Goal: Use online tool/utility: Utilize a website feature to perform a specific function

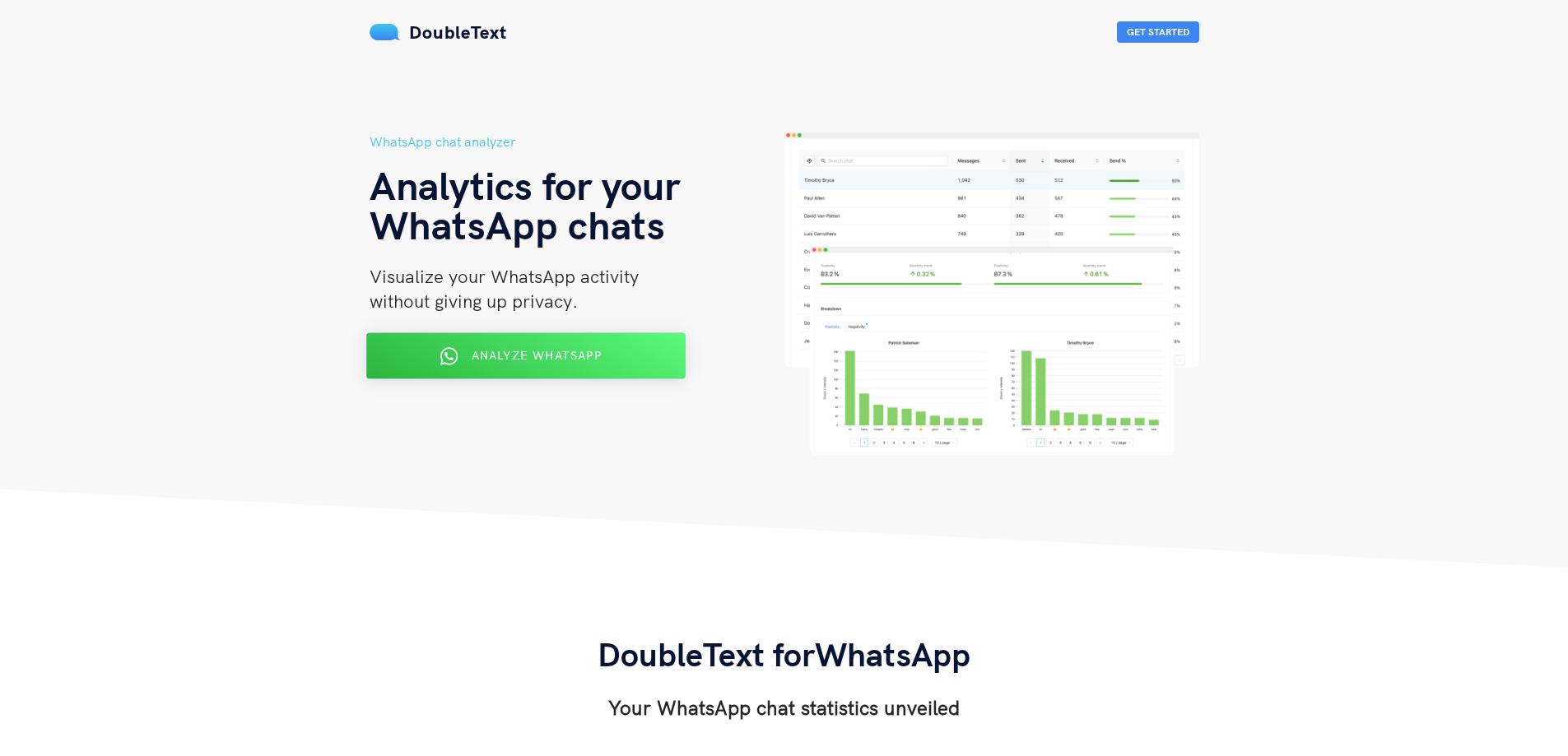
click at [493, 359] on span "Analyze WhatsApp" at bounding box center [536, 355] width 130 height 15
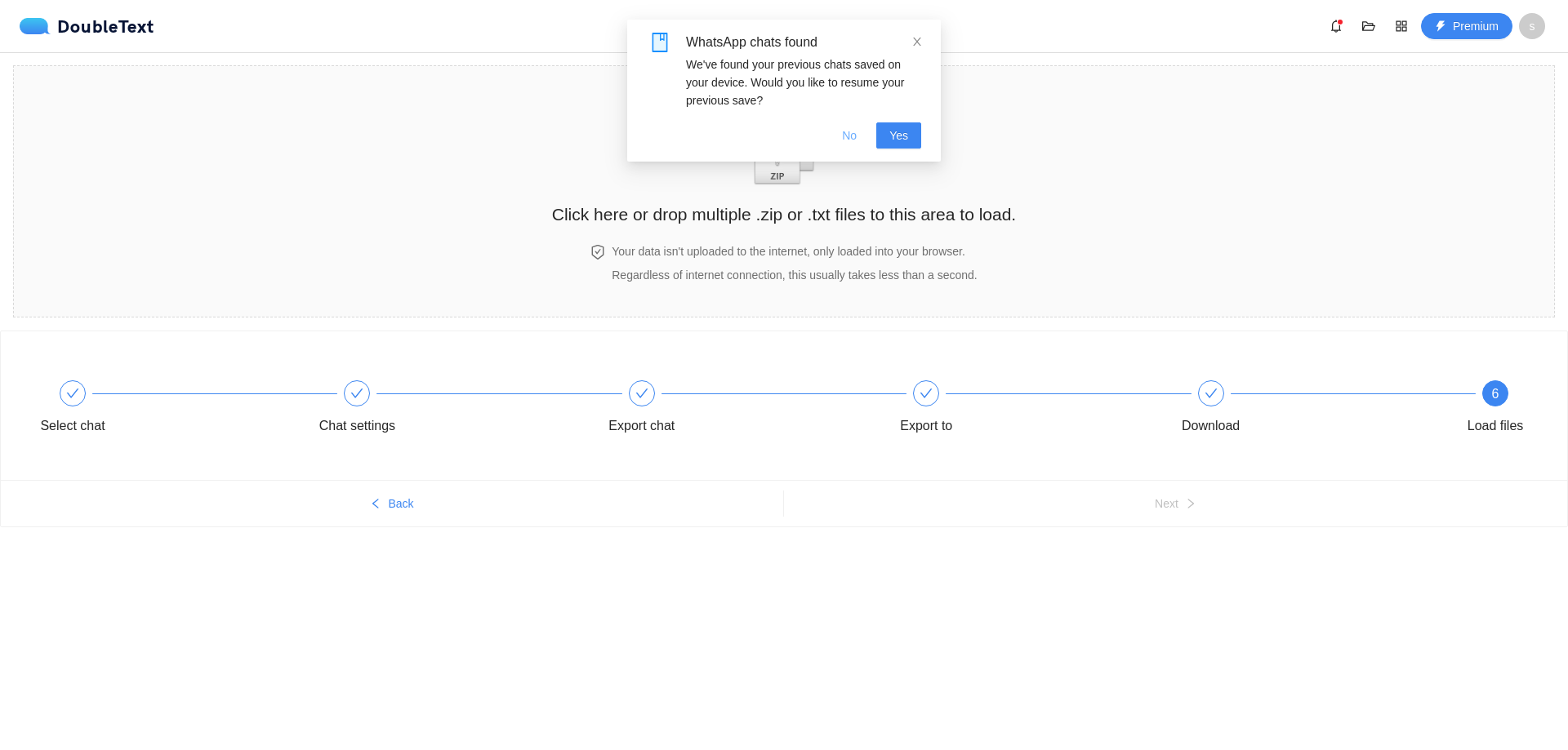
click at [850, 133] on span "No" at bounding box center [850, 135] width 15 height 18
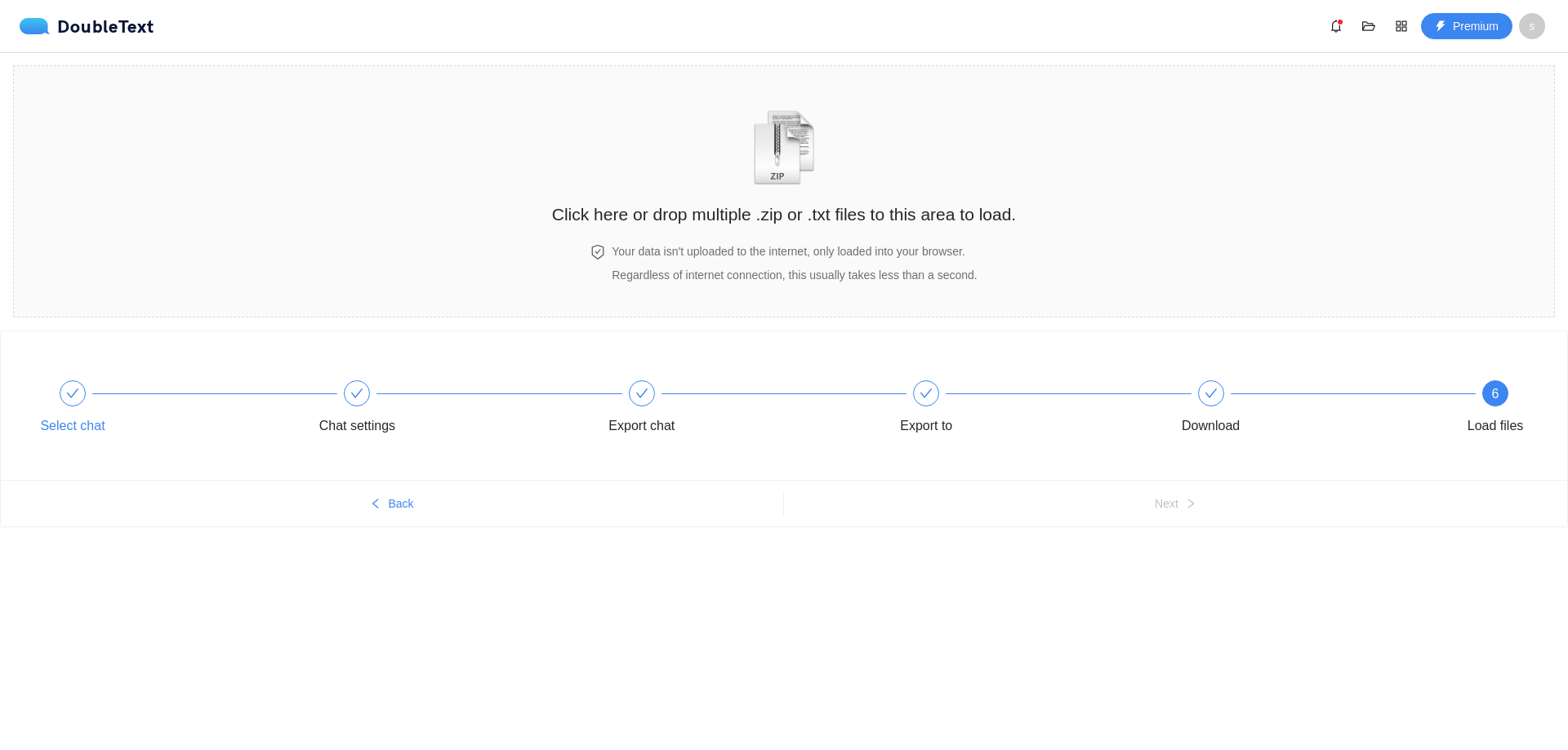
click at [72, 399] on icon "check" at bounding box center [73, 393] width 13 height 13
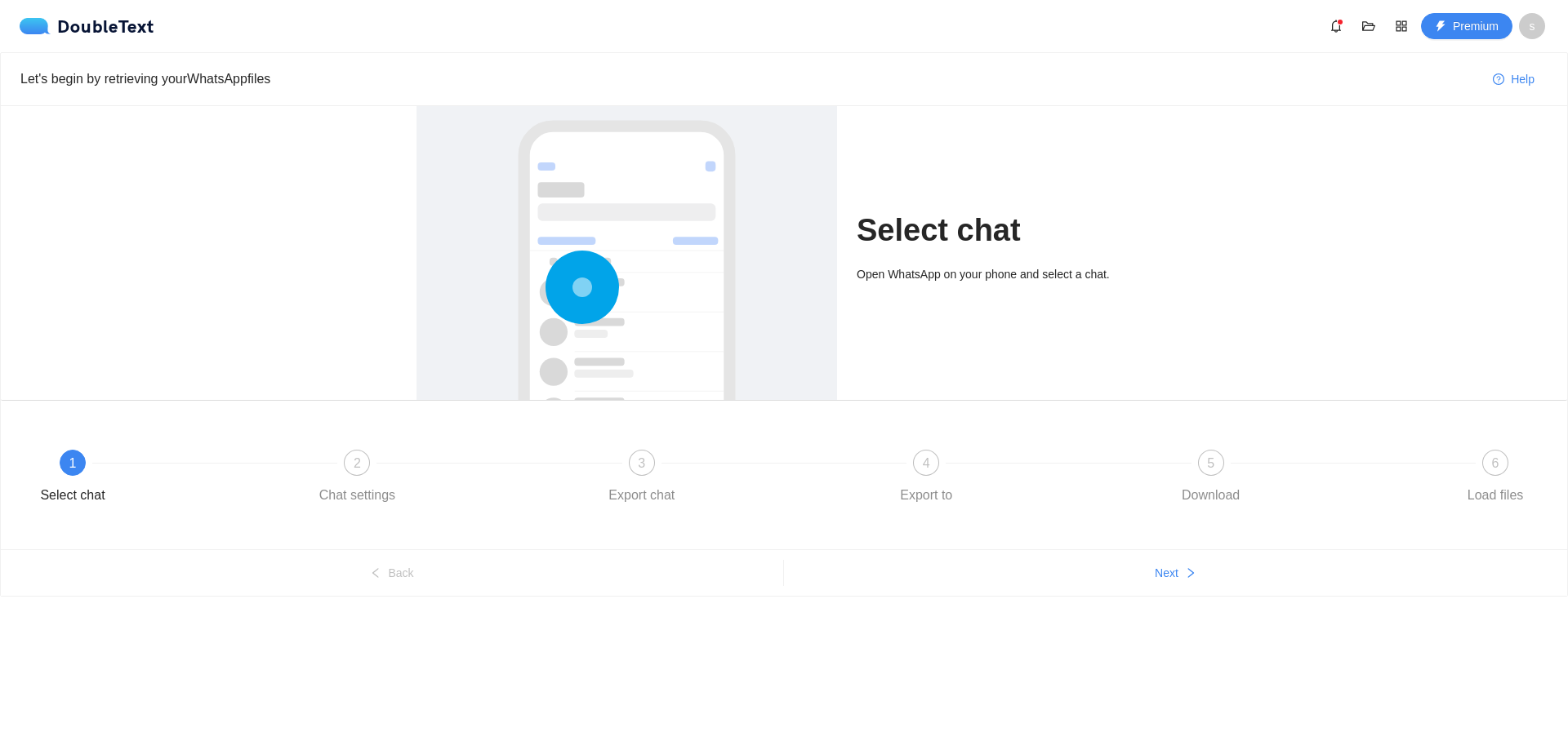
click at [607, 273] on icon at bounding box center [582, 288] width 74 height 74
click at [358, 483] on div "Chat settings" at bounding box center [357, 495] width 76 height 26
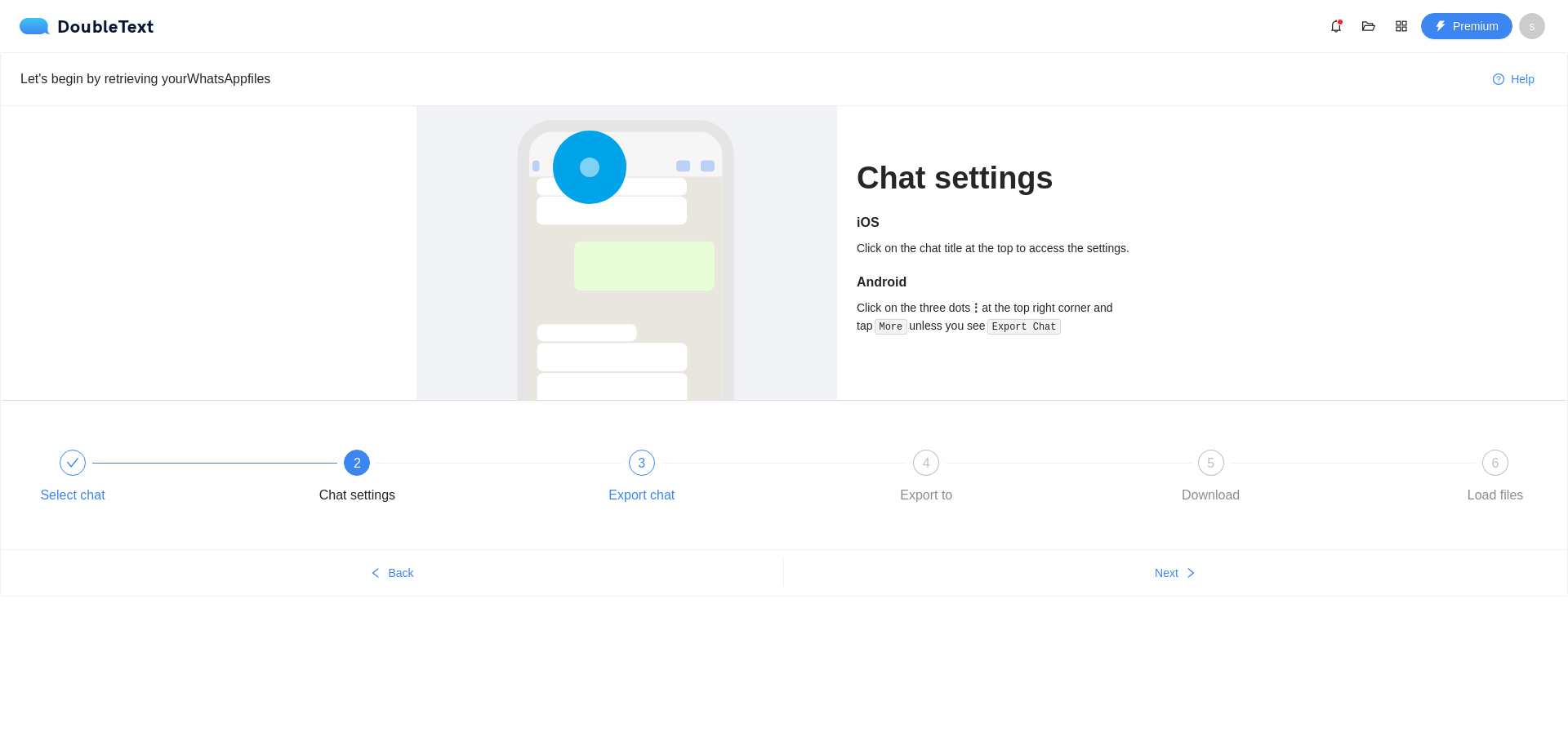
click at [628, 475] on div "3 Export chat" at bounding box center [736, 480] width 284 height 59
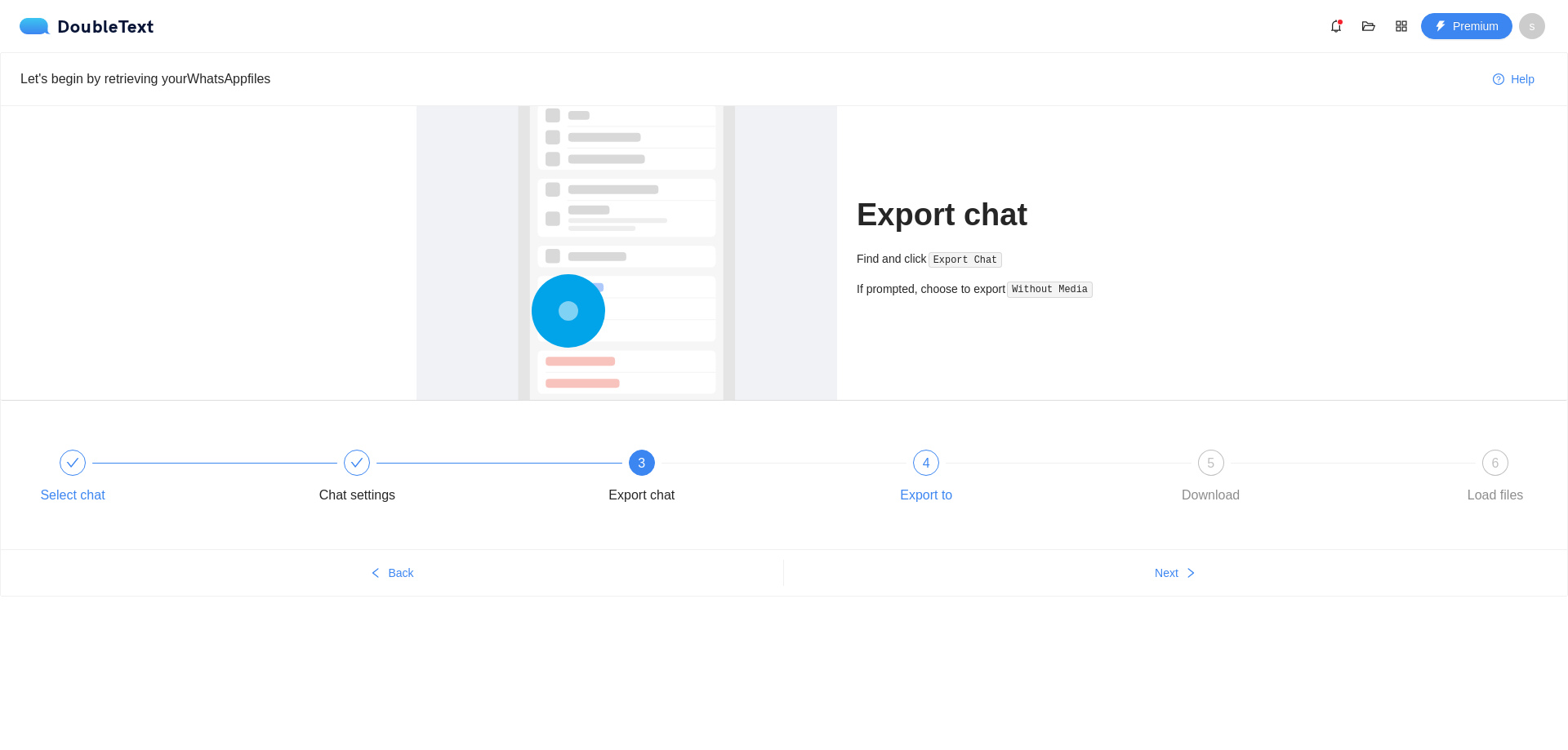
click at [918, 466] on div "4" at bounding box center [926, 463] width 26 height 26
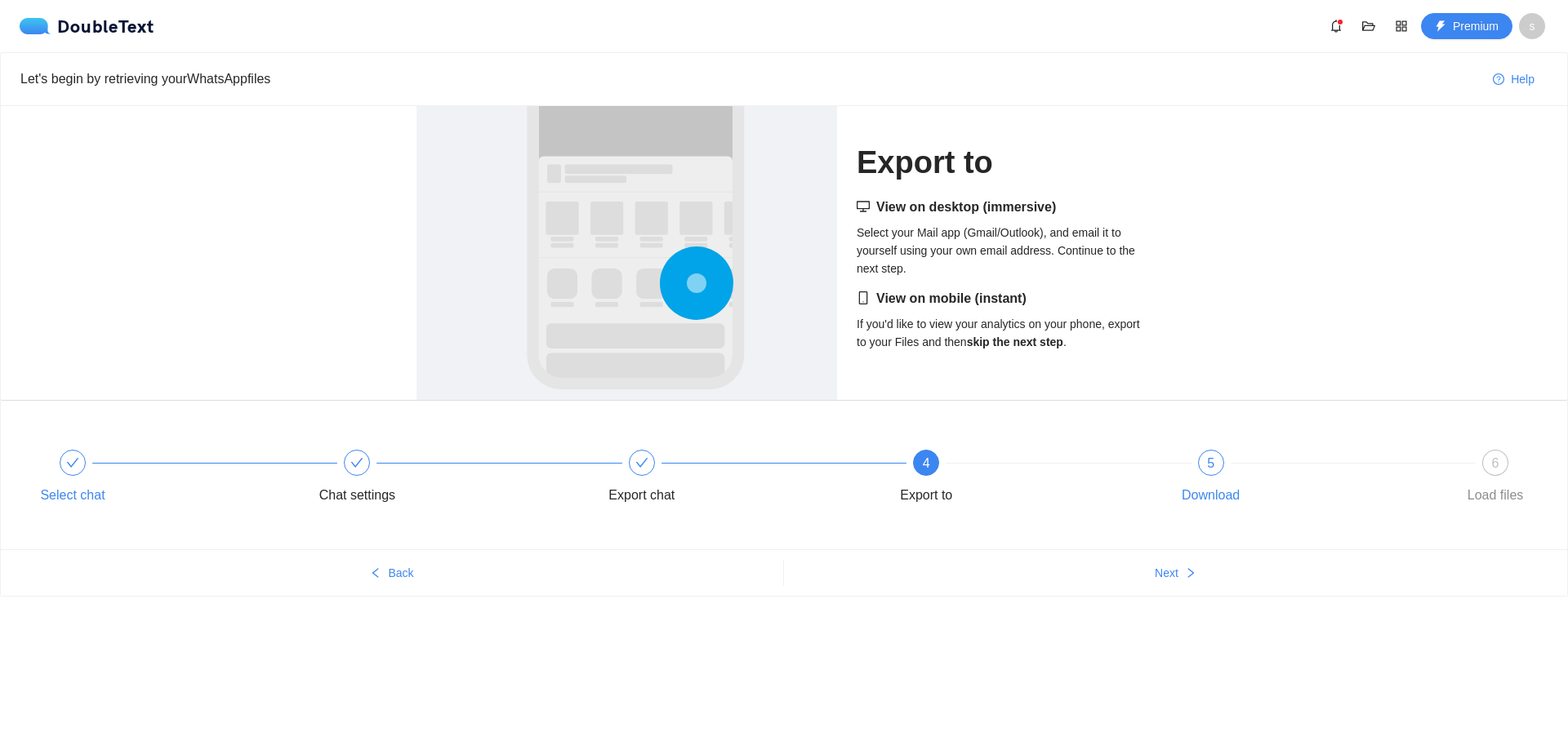
click at [1215, 478] on div "5 Download" at bounding box center [1306, 480] width 284 height 59
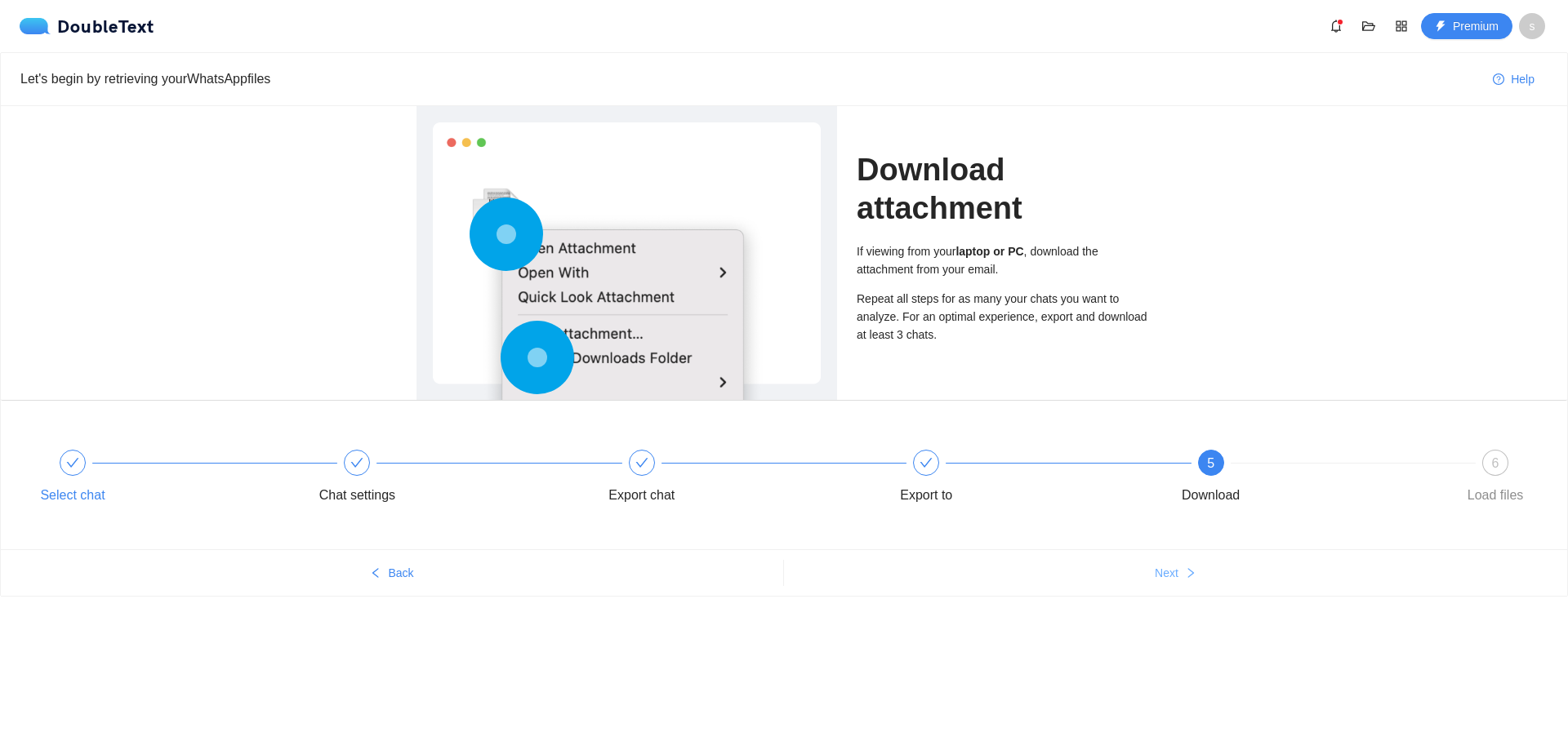
click at [1180, 580] on button "Next" at bounding box center [1175, 573] width 783 height 26
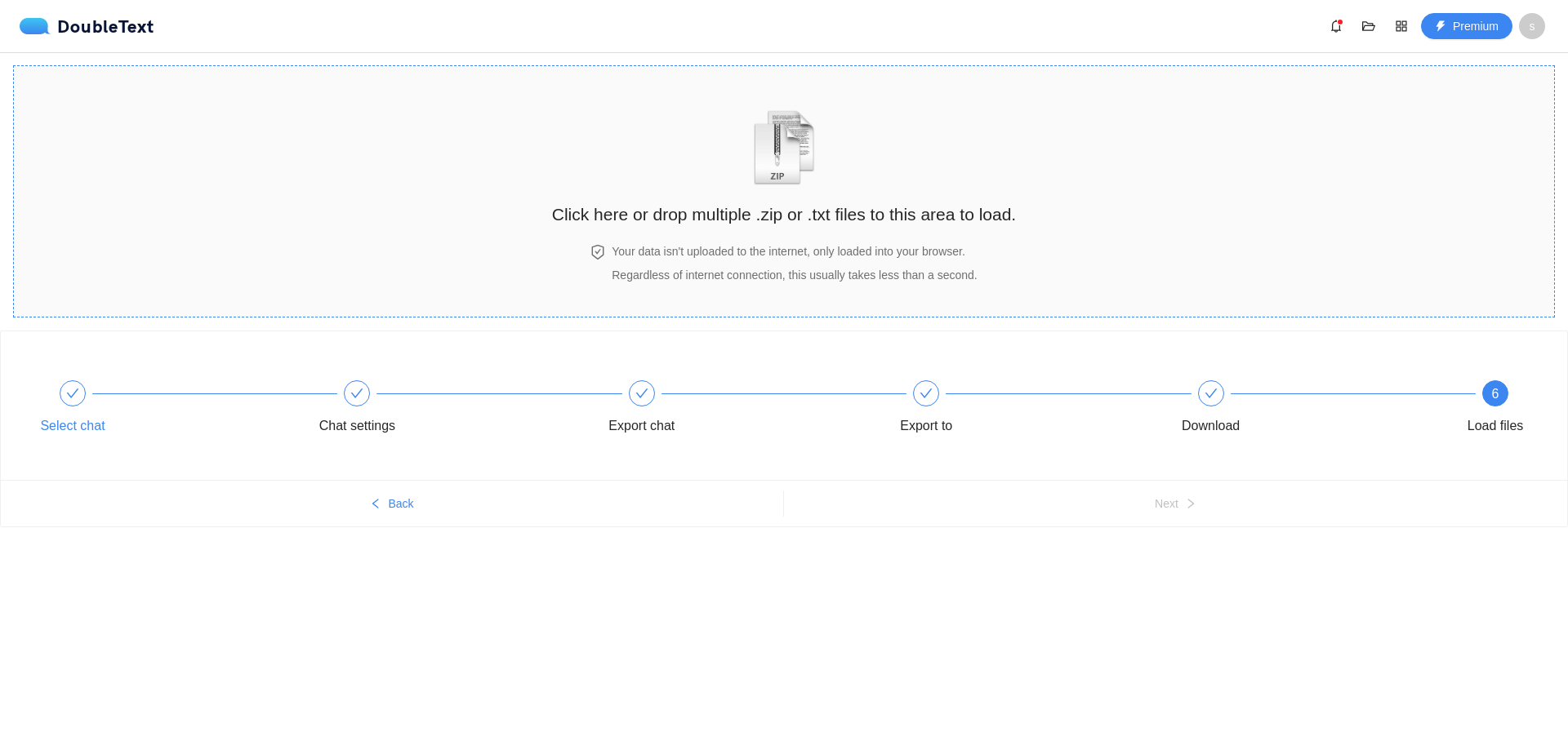
click at [772, 243] on h4 "Your data isn't uploaded to the internet, only loaded into your browser." at bounding box center [794, 252] width 365 height 18
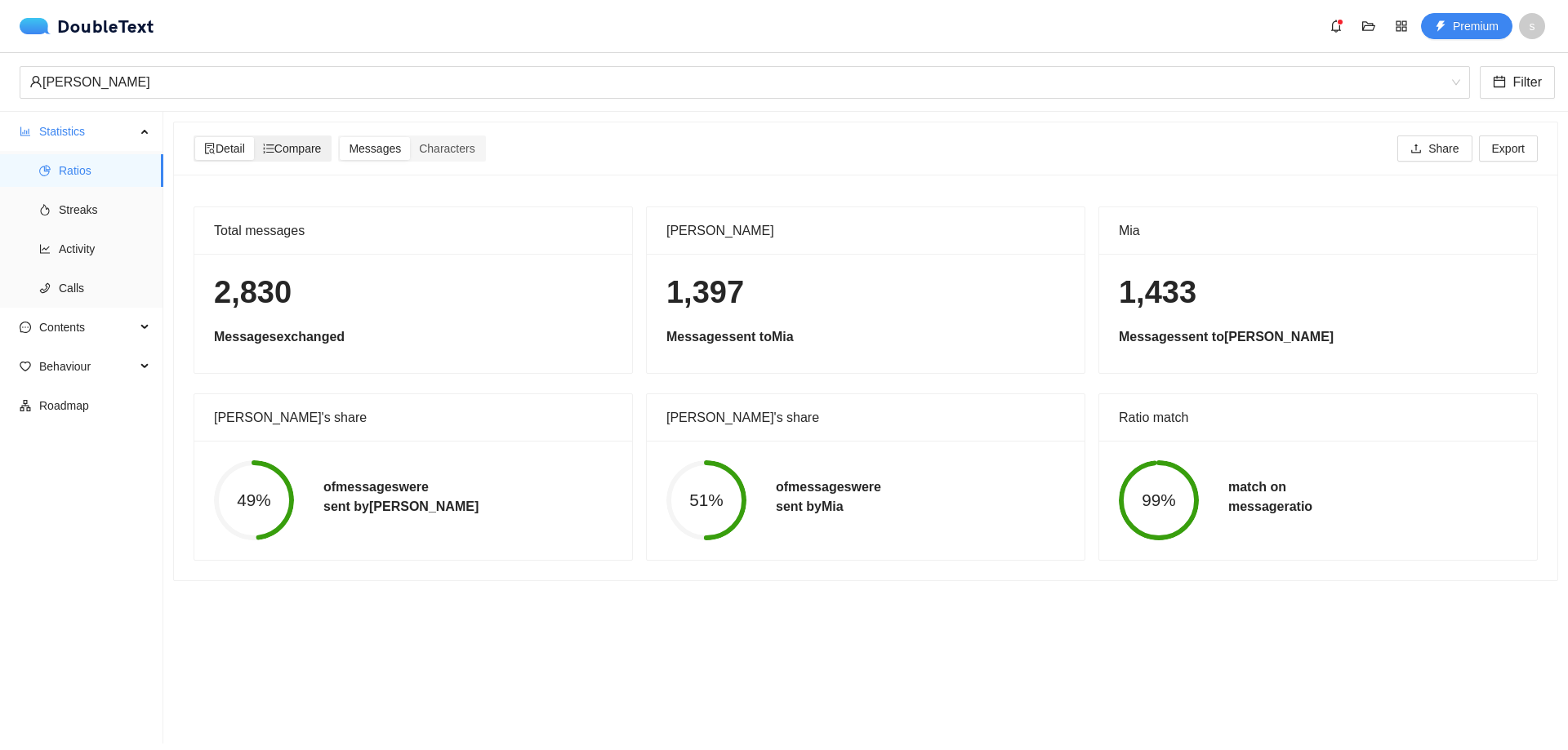
click at [283, 148] on span "Compare" at bounding box center [293, 148] width 59 height 13
click at [254, 137] on input "Compare" at bounding box center [254, 137] width 0 height 0
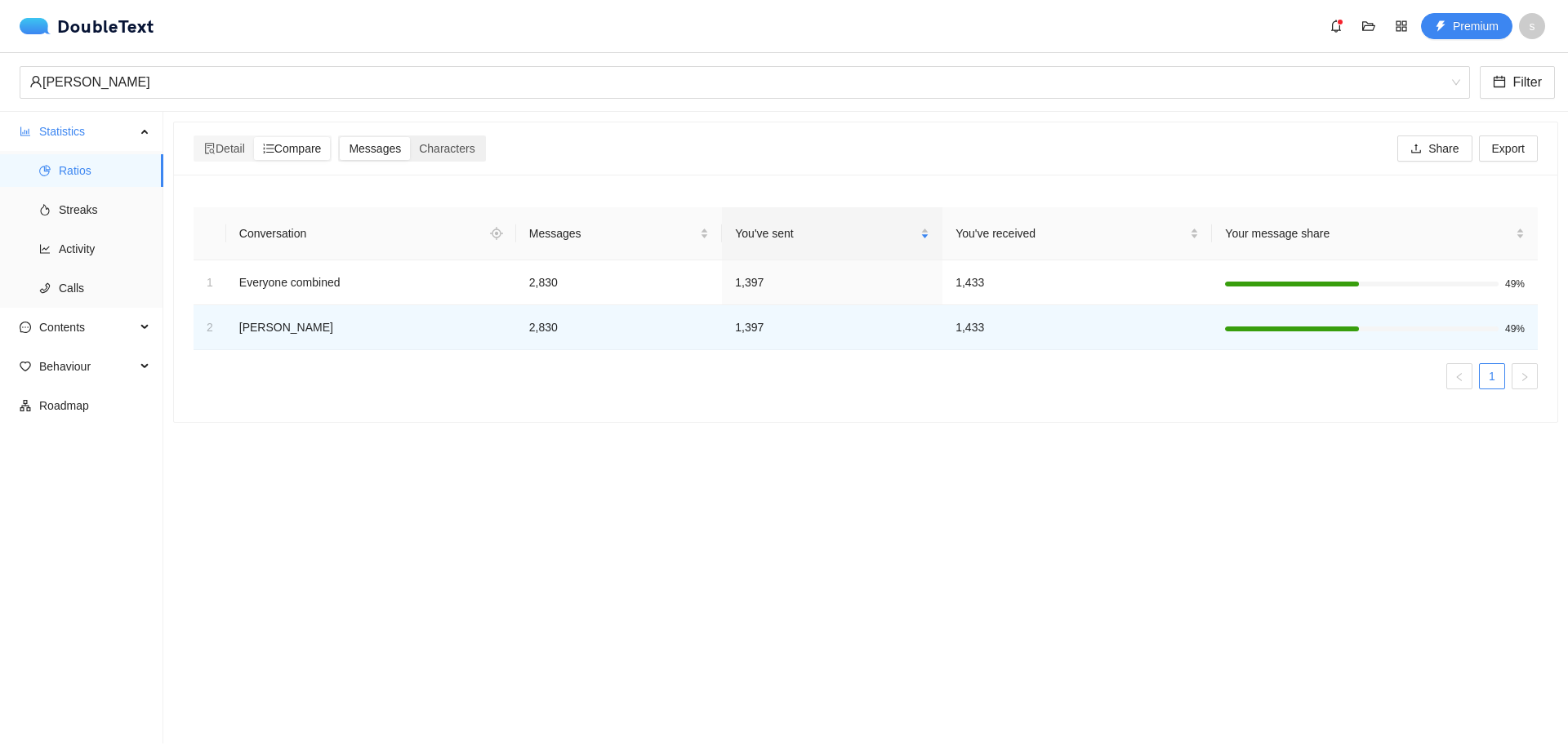
click at [385, 146] on span "Messages" at bounding box center [375, 148] width 52 height 13
click at [340, 137] on input "Messages" at bounding box center [340, 137] width 0 height 0
click at [210, 149] on icon "file-search" at bounding box center [210, 148] width 11 height 11
click at [195, 137] on input "Detail" at bounding box center [195, 137] width 0 height 0
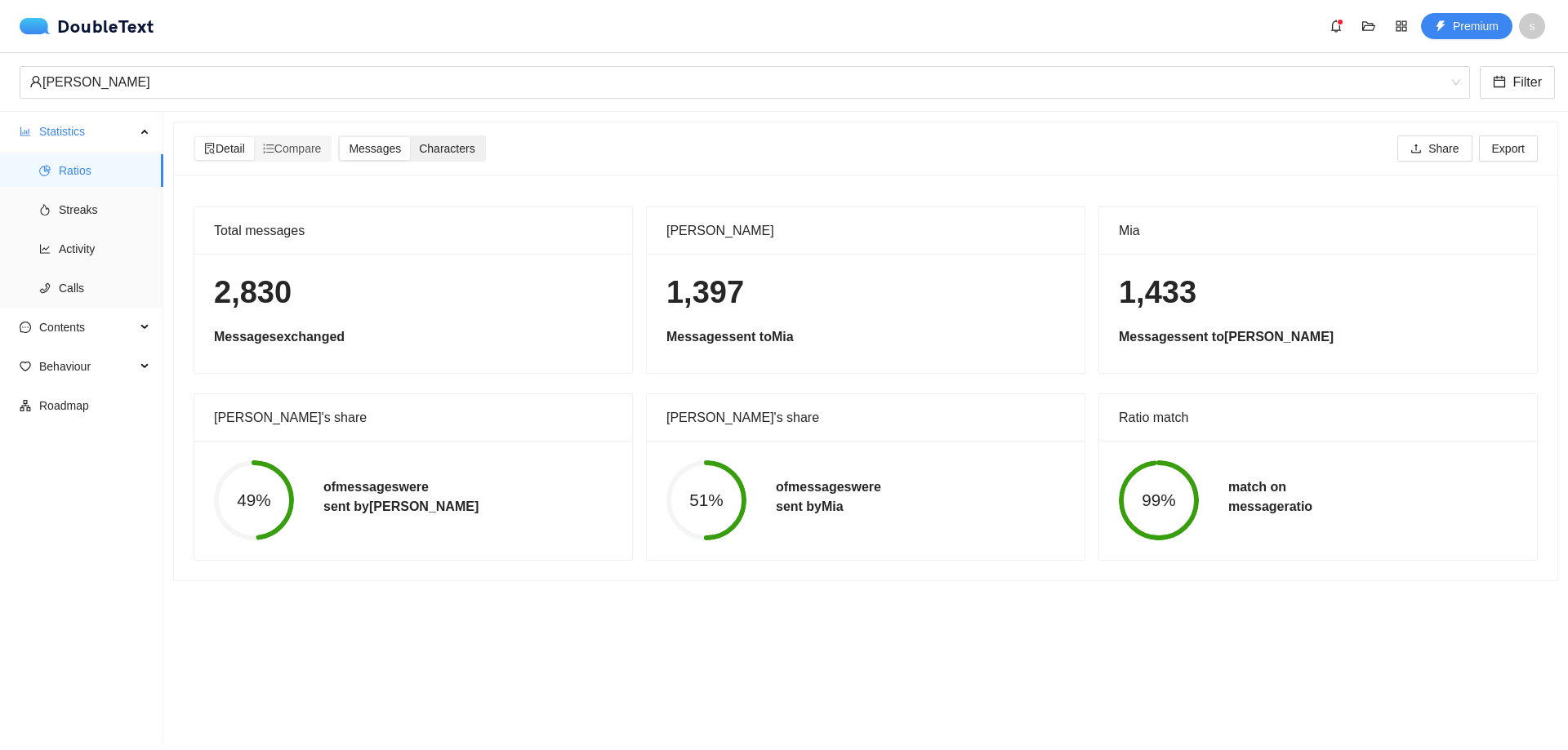
click at [451, 149] on span "Characters" at bounding box center [447, 148] width 56 height 13
click at [410, 137] on input "Characters" at bounding box center [410, 137] width 0 height 0
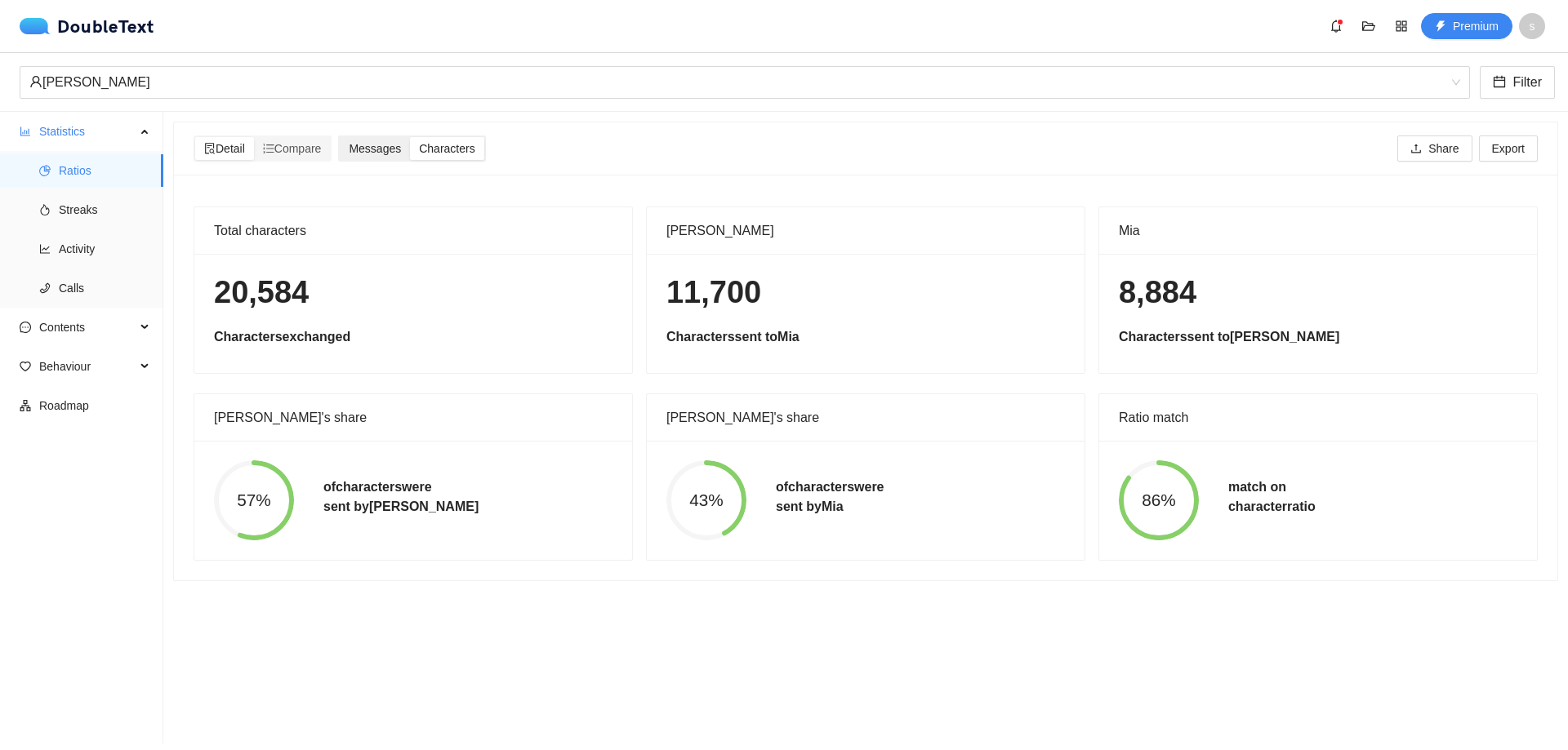
click at [385, 145] on span "Messages" at bounding box center [375, 148] width 52 height 13
click at [340, 137] on input "Messages" at bounding box center [340, 137] width 0 height 0
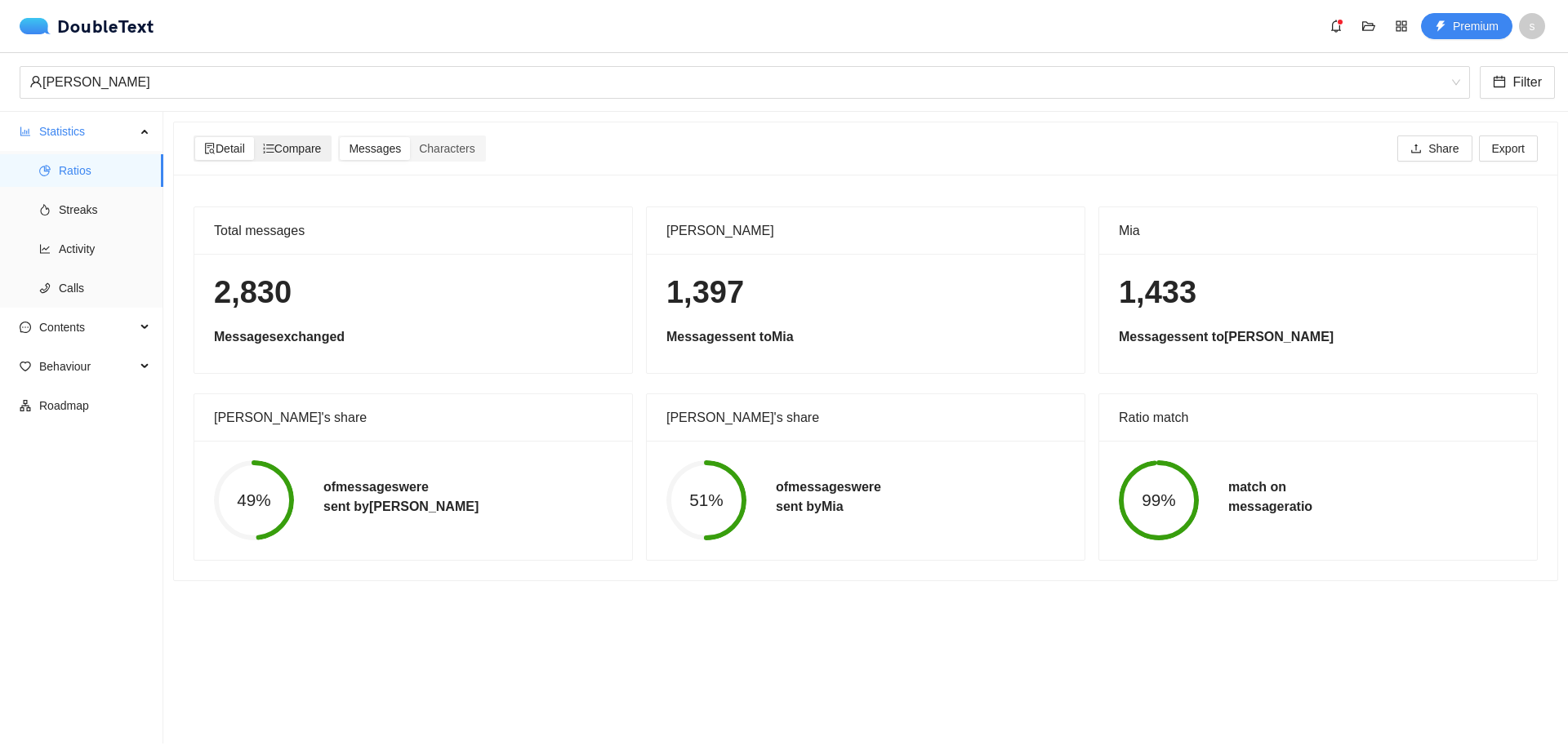
click at [306, 152] on span "Compare" at bounding box center [293, 148] width 59 height 13
click at [254, 137] on input "Compare" at bounding box center [254, 137] width 0 height 0
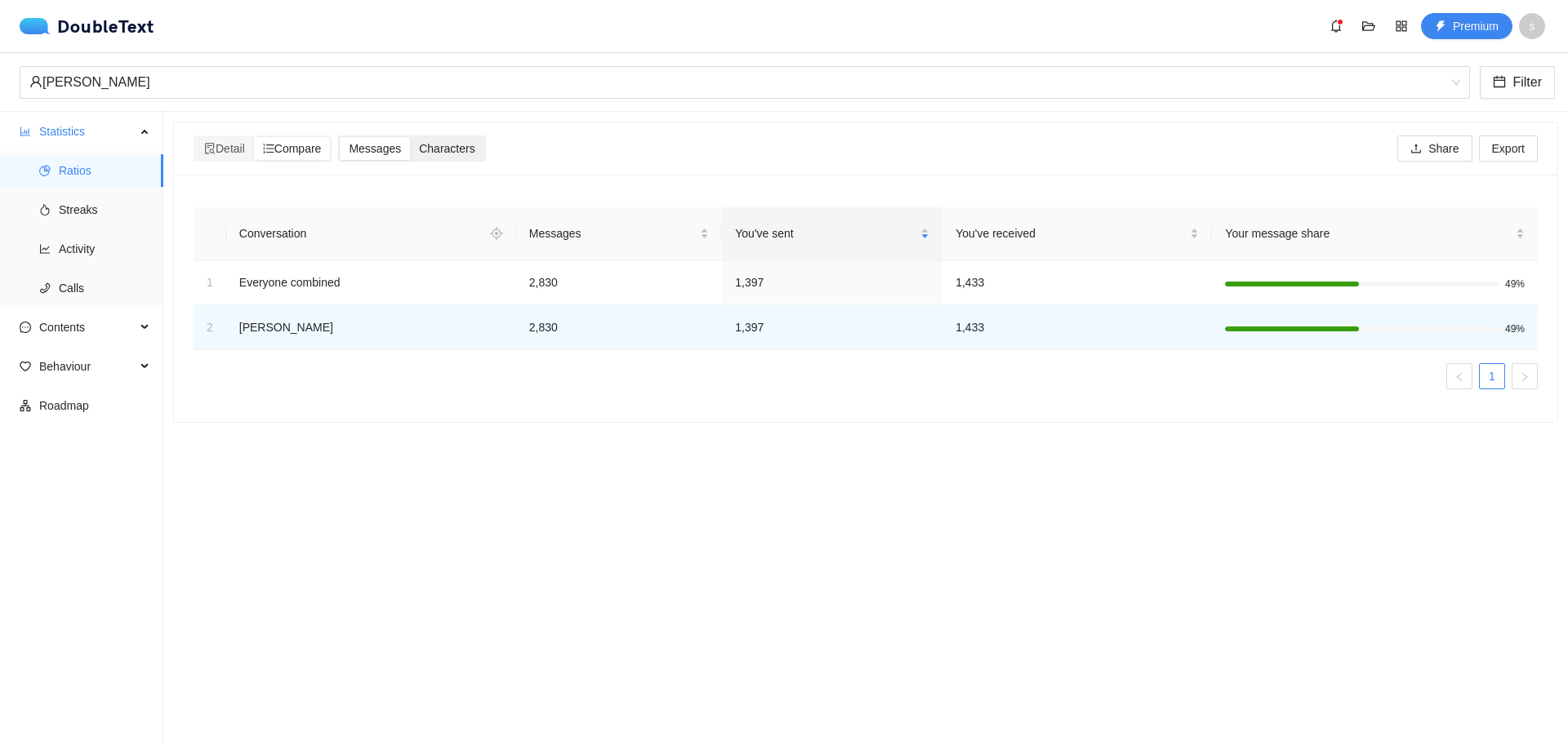
click at [452, 148] on span "Characters" at bounding box center [447, 148] width 56 height 13
click at [410, 137] on input "Characters" at bounding box center [410, 137] width 0 height 0
click at [381, 151] on span "Messages" at bounding box center [375, 148] width 52 height 13
click at [340, 137] on input "Messages" at bounding box center [340, 137] width 0 height 0
click at [240, 147] on span "Detail" at bounding box center [225, 148] width 41 height 13
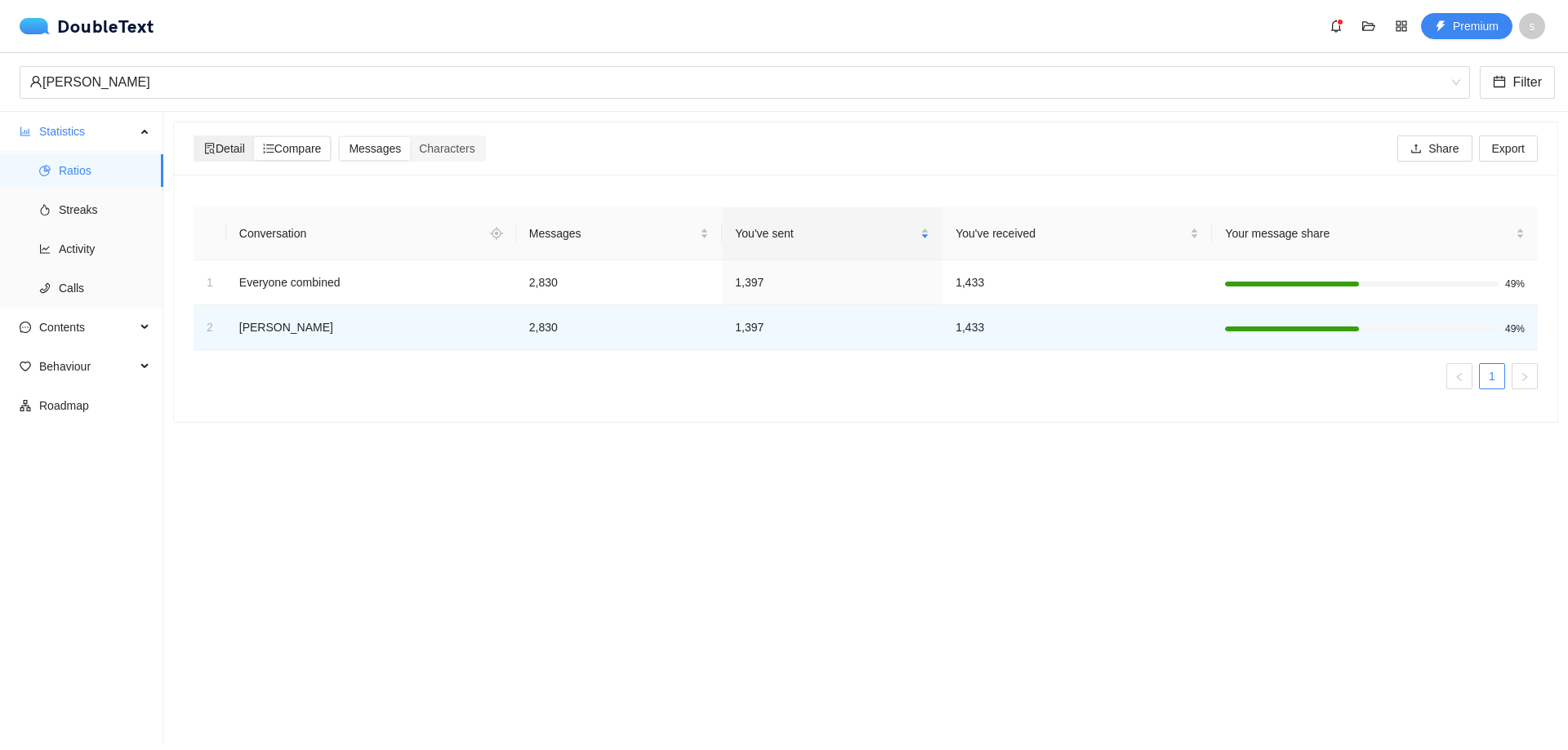
click at [195, 137] on input "Detail" at bounding box center [195, 137] width 0 height 0
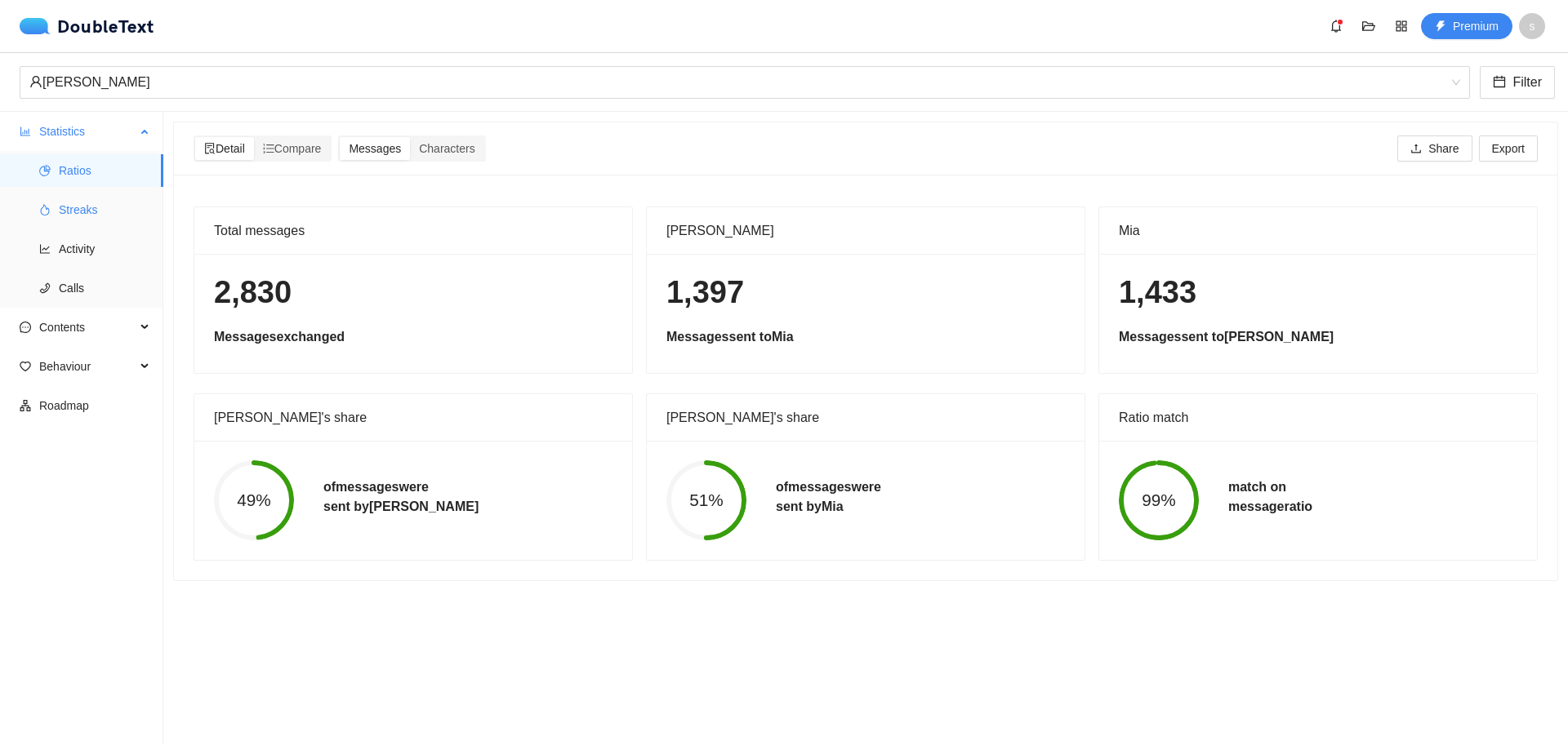
click at [71, 220] on span "Streaks" at bounding box center [105, 210] width 92 height 33
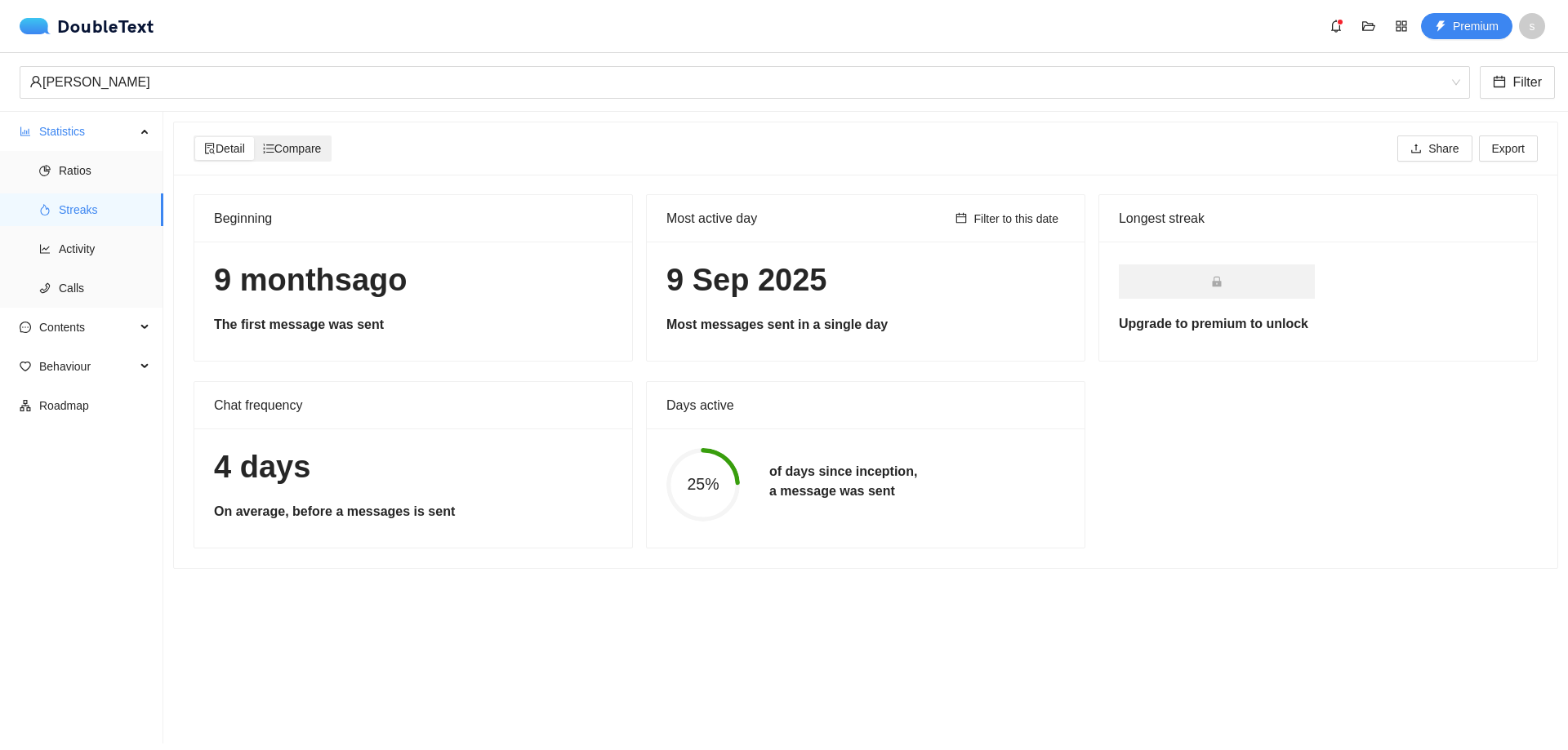
click at [311, 153] on span "Compare" at bounding box center [293, 148] width 59 height 13
click at [254, 137] on input "Compare" at bounding box center [254, 137] width 0 height 0
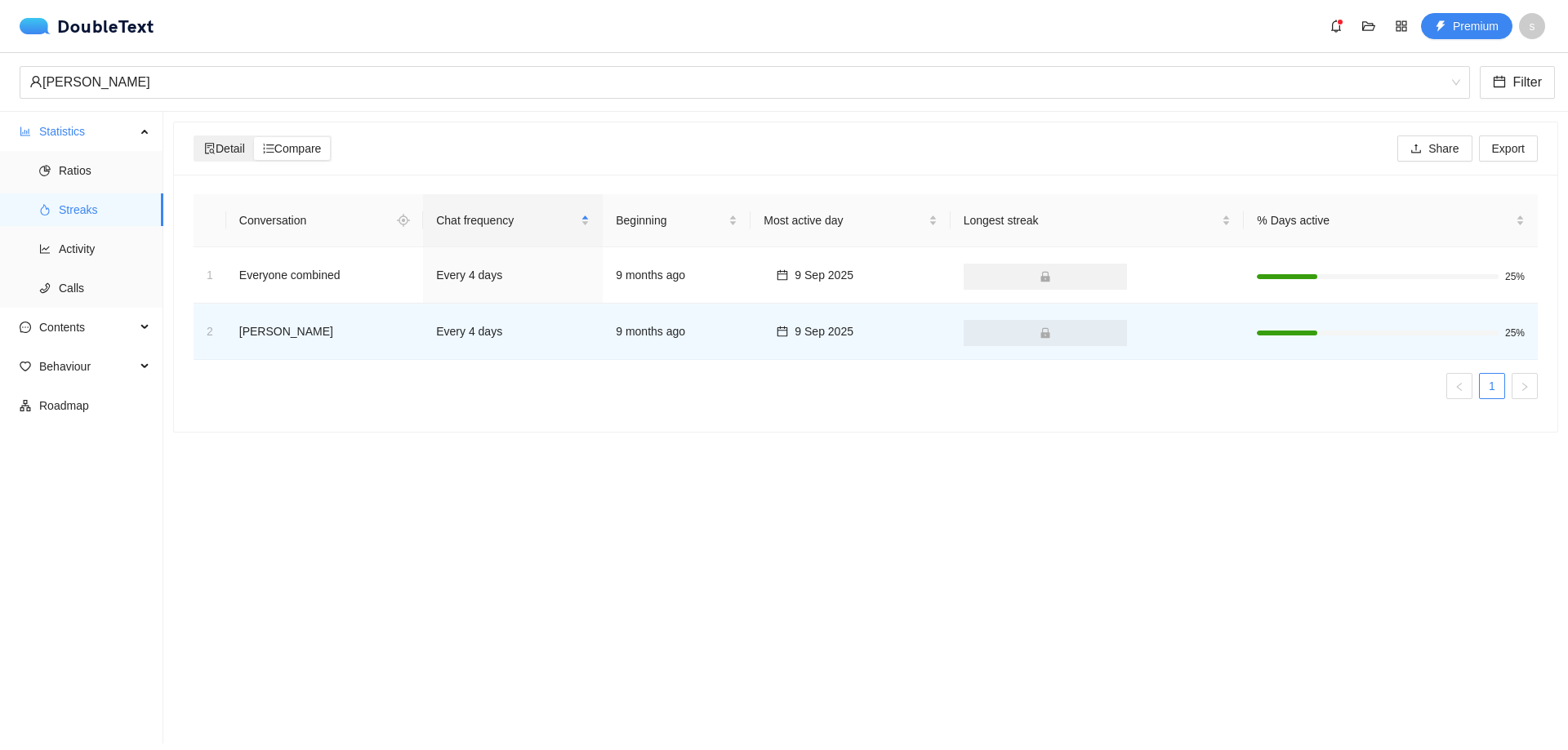
click at [231, 142] on span "Detail" at bounding box center [225, 148] width 41 height 13
click at [195, 137] on input "Detail" at bounding box center [195, 137] width 0 height 0
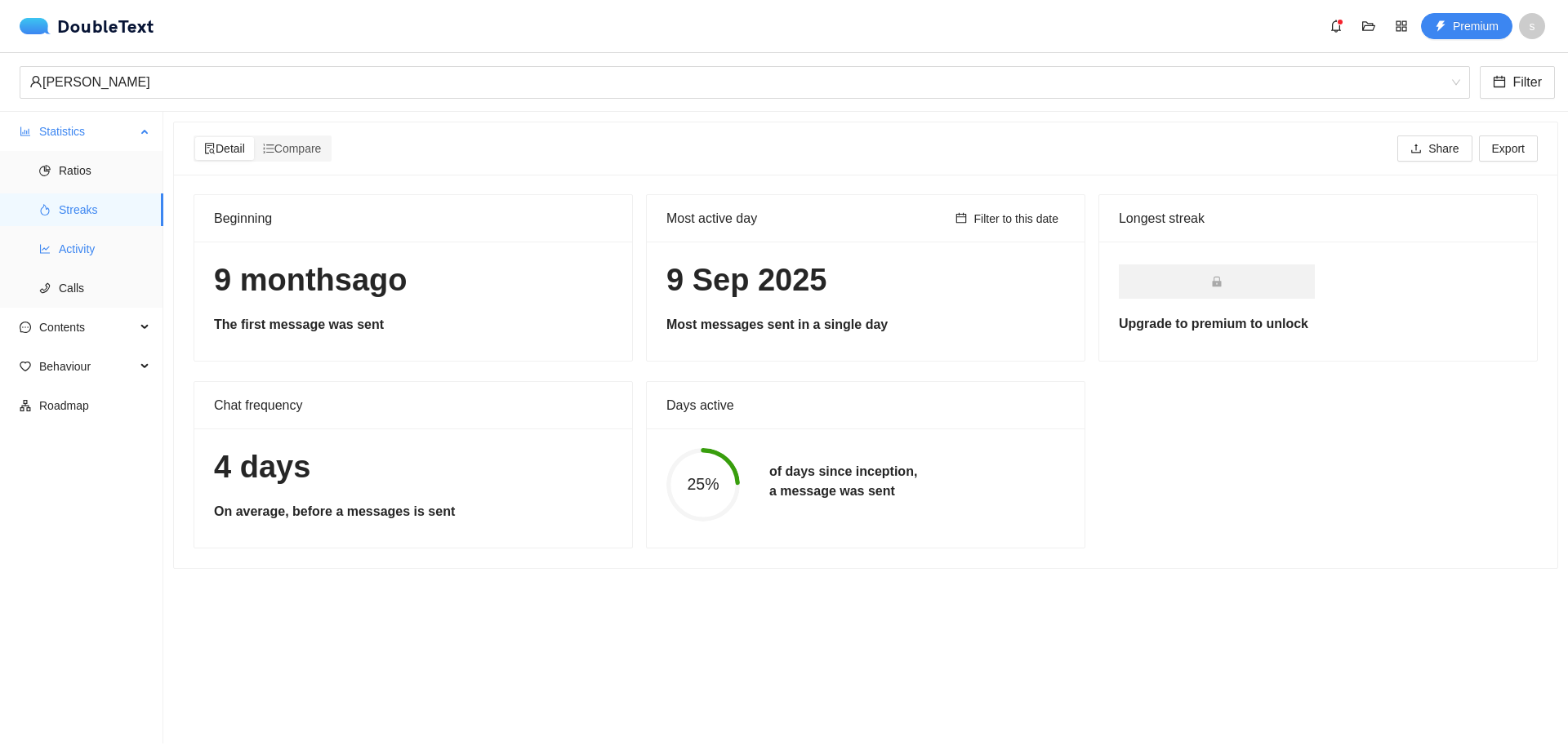
click at [88, 262] on span "Activity" at bounding box center [105, 249] width 92 height 33
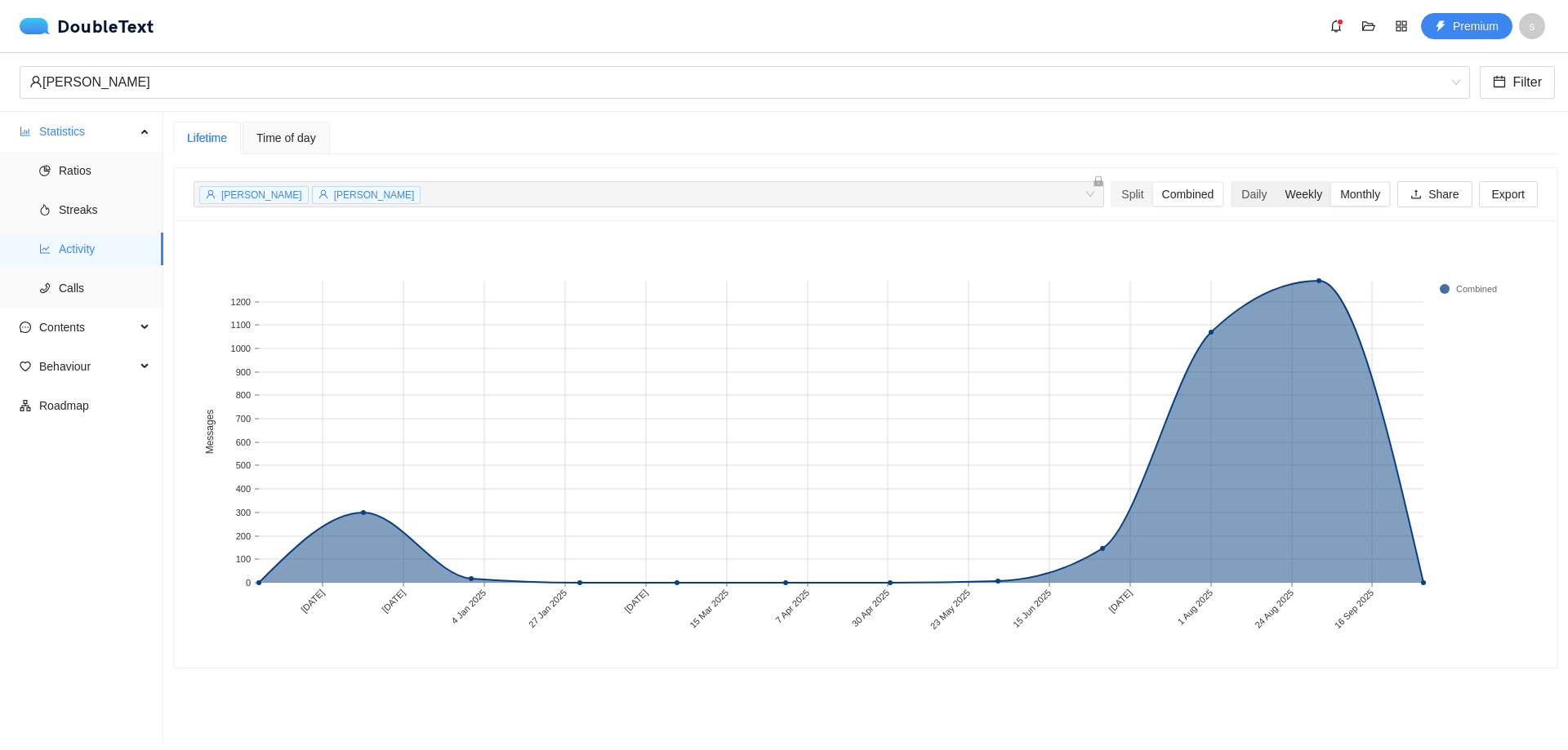
click at [1296, 202] on div "Weekly" at bounding box center [1303, 194] width 56 height 23
click at [1275, 183] on input "Weekly" at bounding box center [1275, 183] width 0 height 0
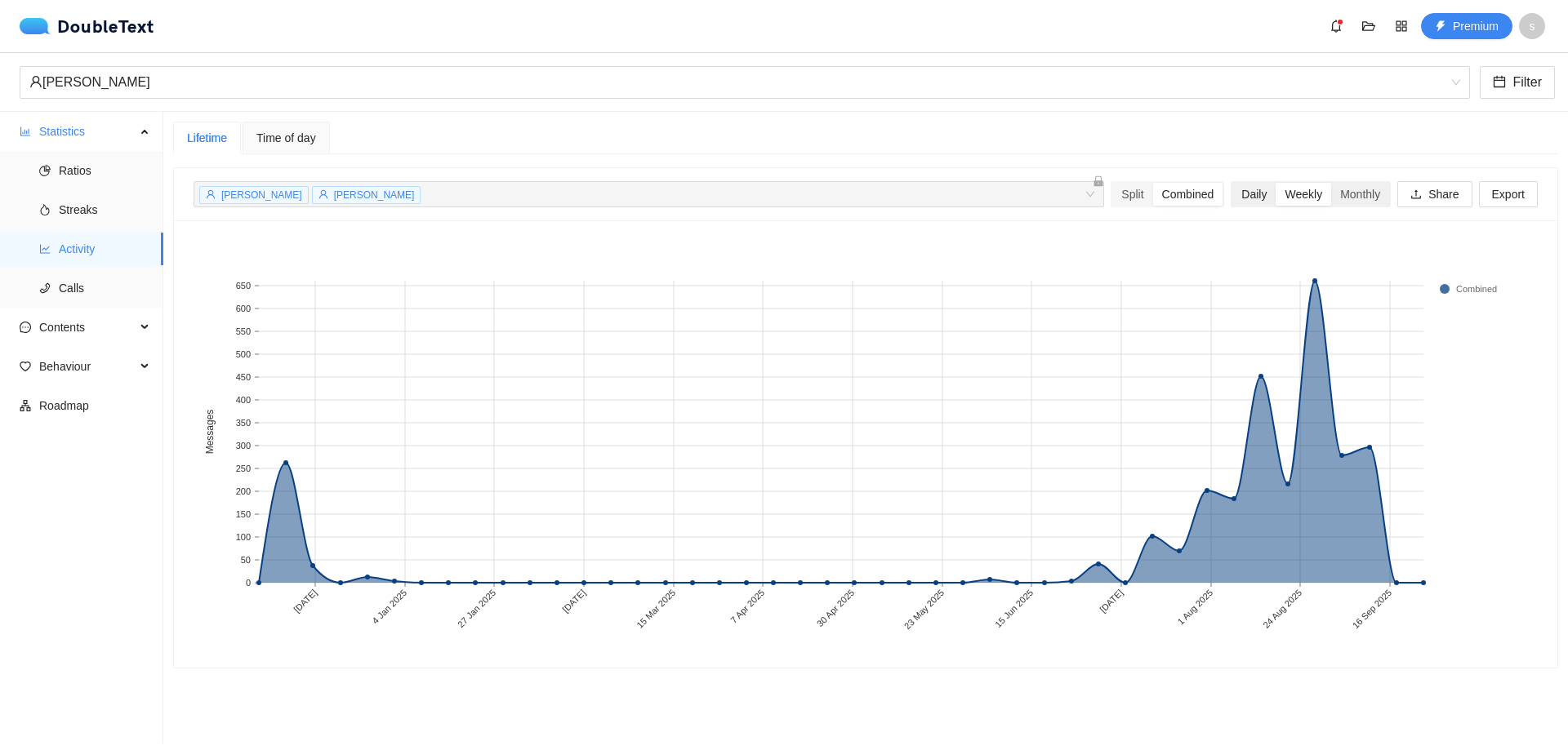
click at [1247, 192] on div "Daily" at bounding box center [1253, 194] width 43 height 23
click at [1232, 183] on input "Daily" at bounding box center [1232, 183] width 0 height 0
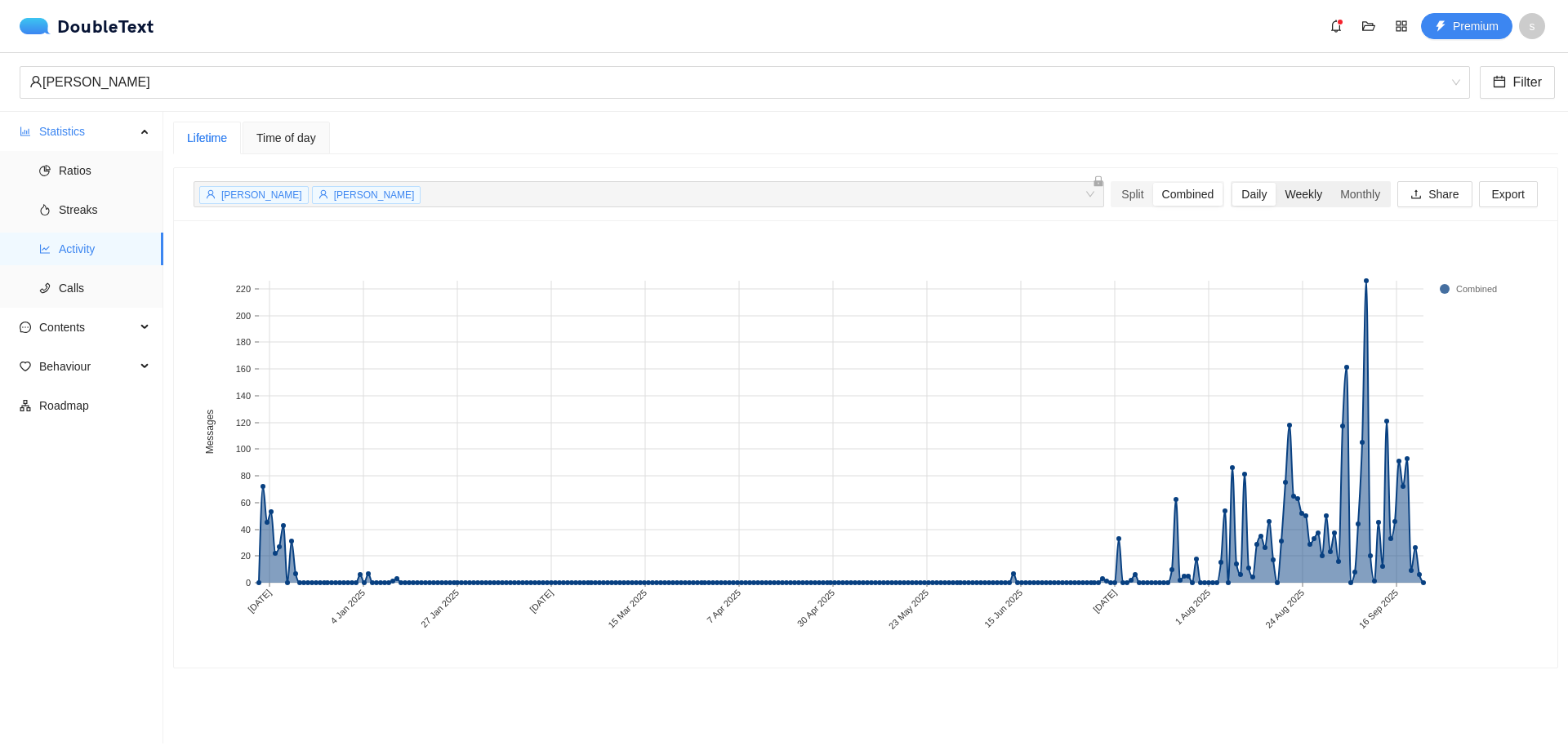
click at [1282, 198] on div "Weekly" at bounding box center [1303, 194] width 56 height 23
click at [1275, 183] on input "Weekly" at bounding box center [1275, 183] width 0 height 0
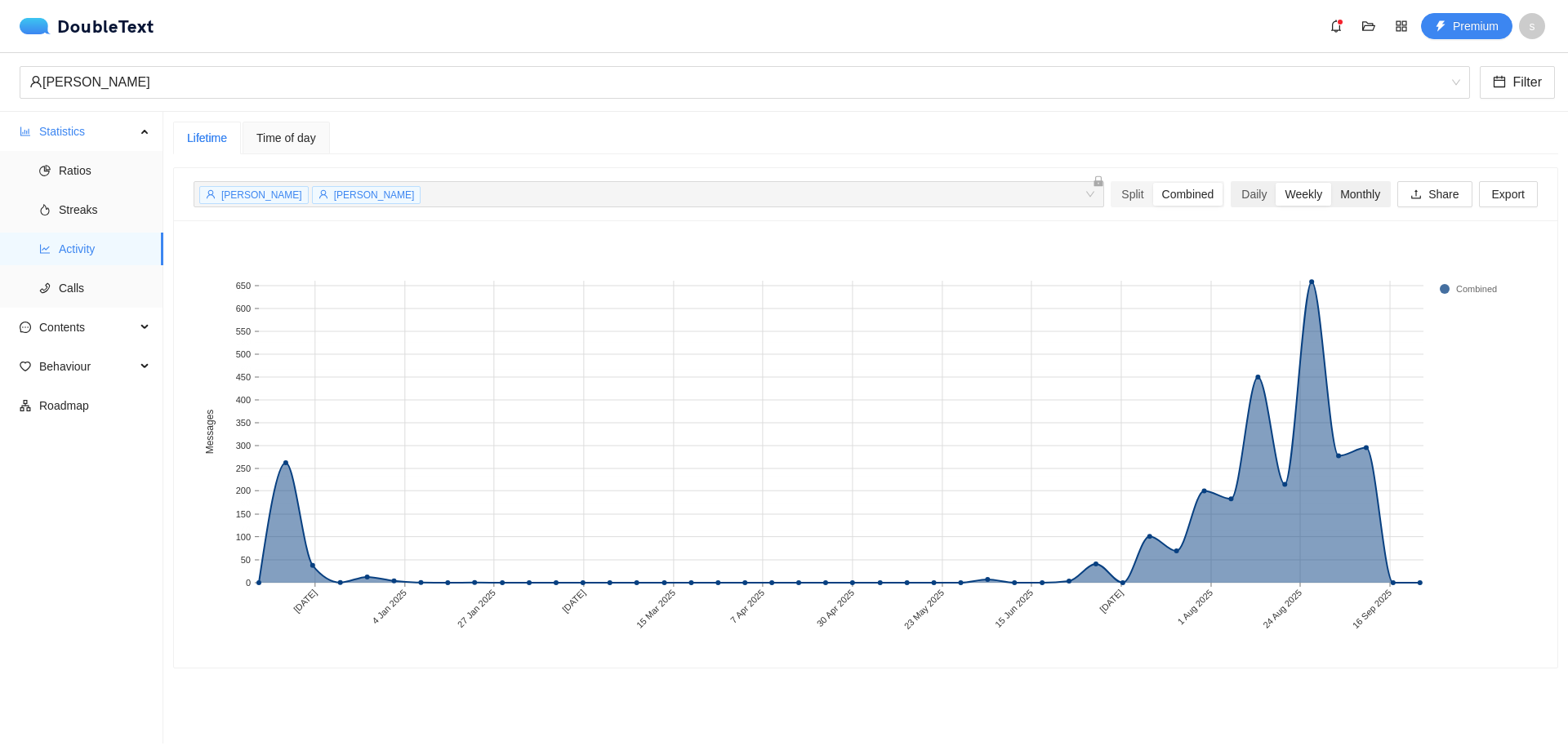
click at [1342, 198] on div "Monthly" at bounding box center [1360, 194] width 58 height 23
click at [1331, 183] on input "Monthly" at bounding box center [1331, 183] width 0 height 0
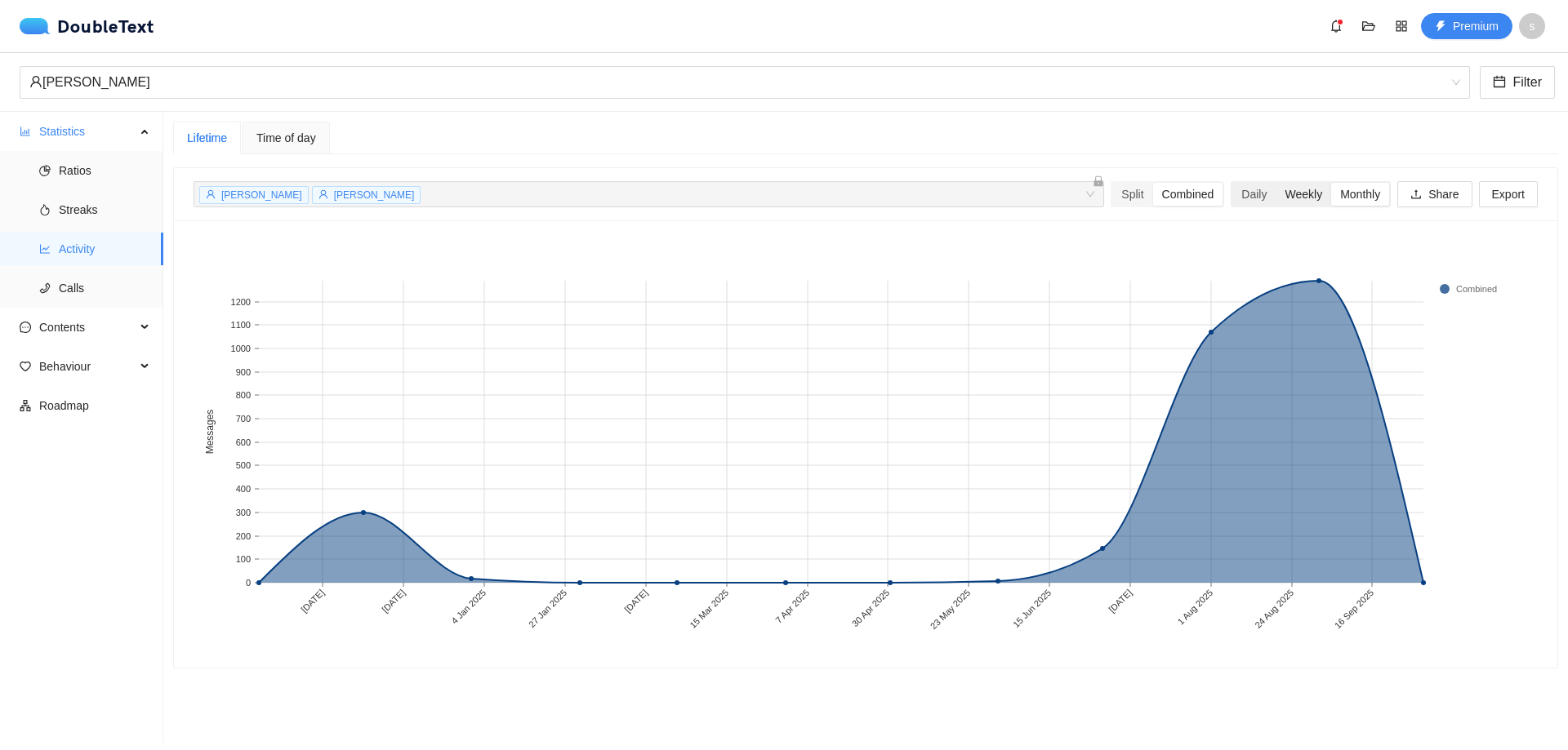
click at [1288, 198] on div "Weekly" at bounding box center [1303, 194] width 56 height 23
click at [1275, 183] on input "Weekly" at bounding box center [1275, 183] width 0 height 0
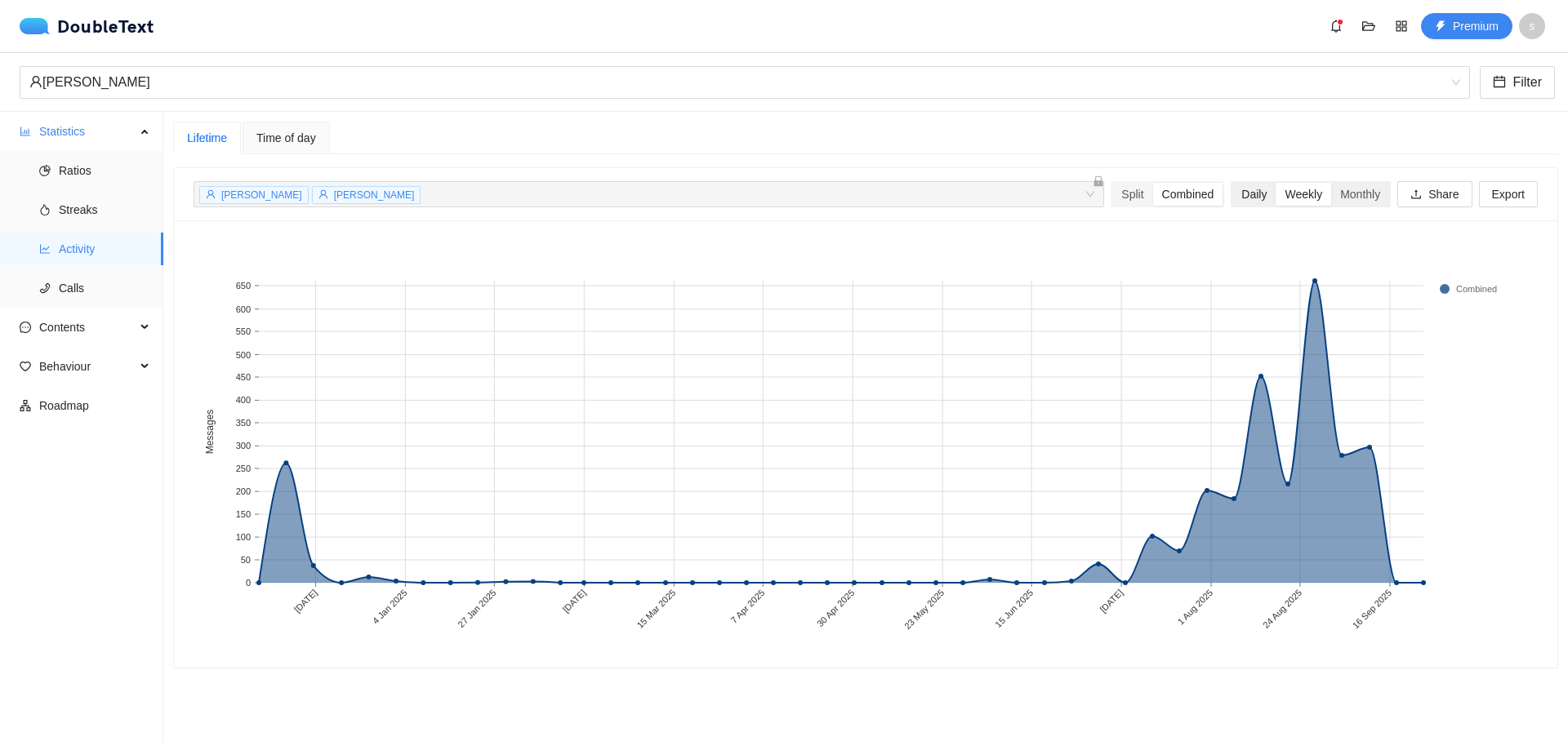
click at [1247, 194] on div "Daily" at bounding box center [1253, 194] width 43 height 23
click at [1232, 183] on input "Daily" at bounding box center [1232, 183] width 0 height 0
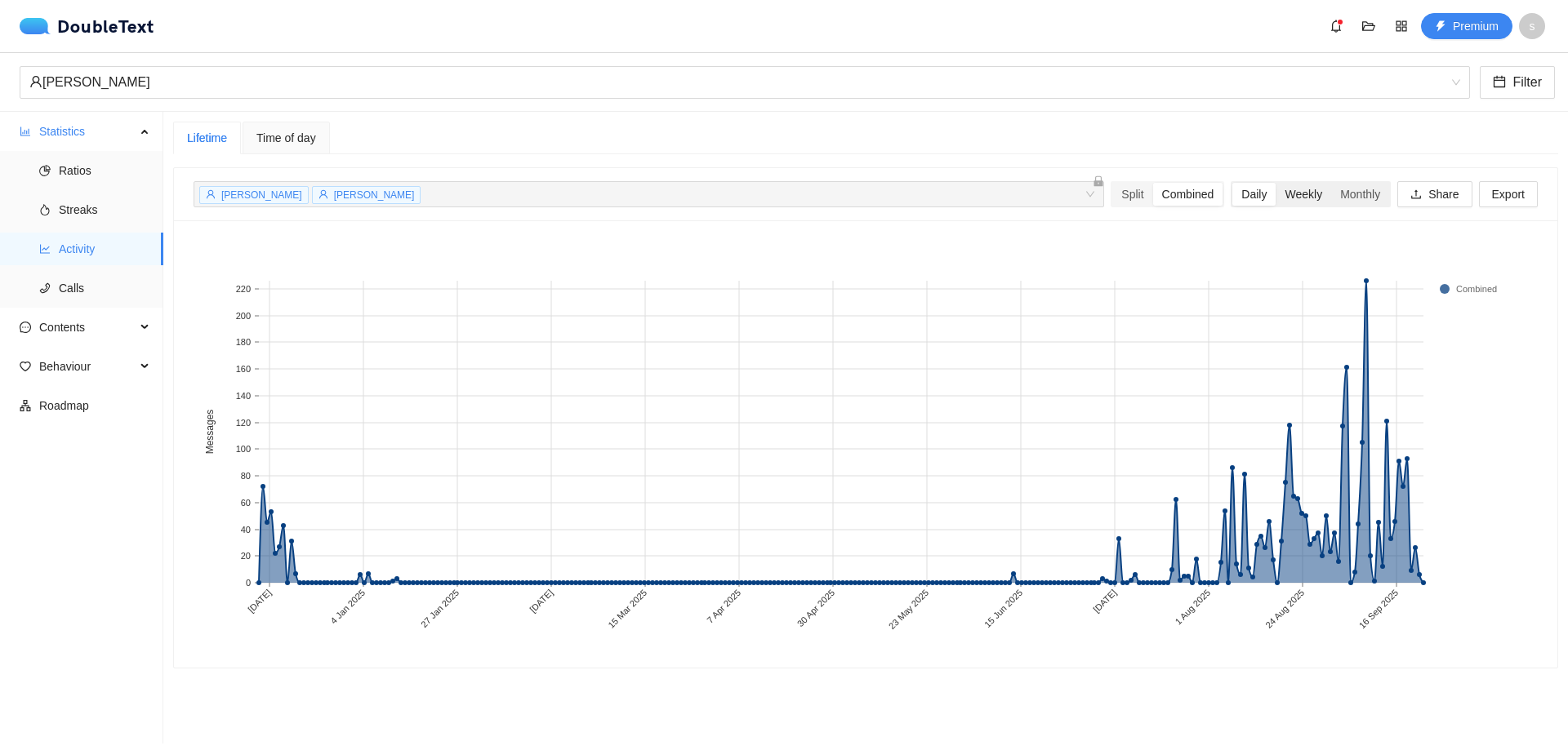
click at [1284, 192] on div "Weekly" at bounding box center [1303, 194] width 56 height 23
click at [1275, 183] on input "Weekly" at bounding box center [1275, 183] width 0 height 0
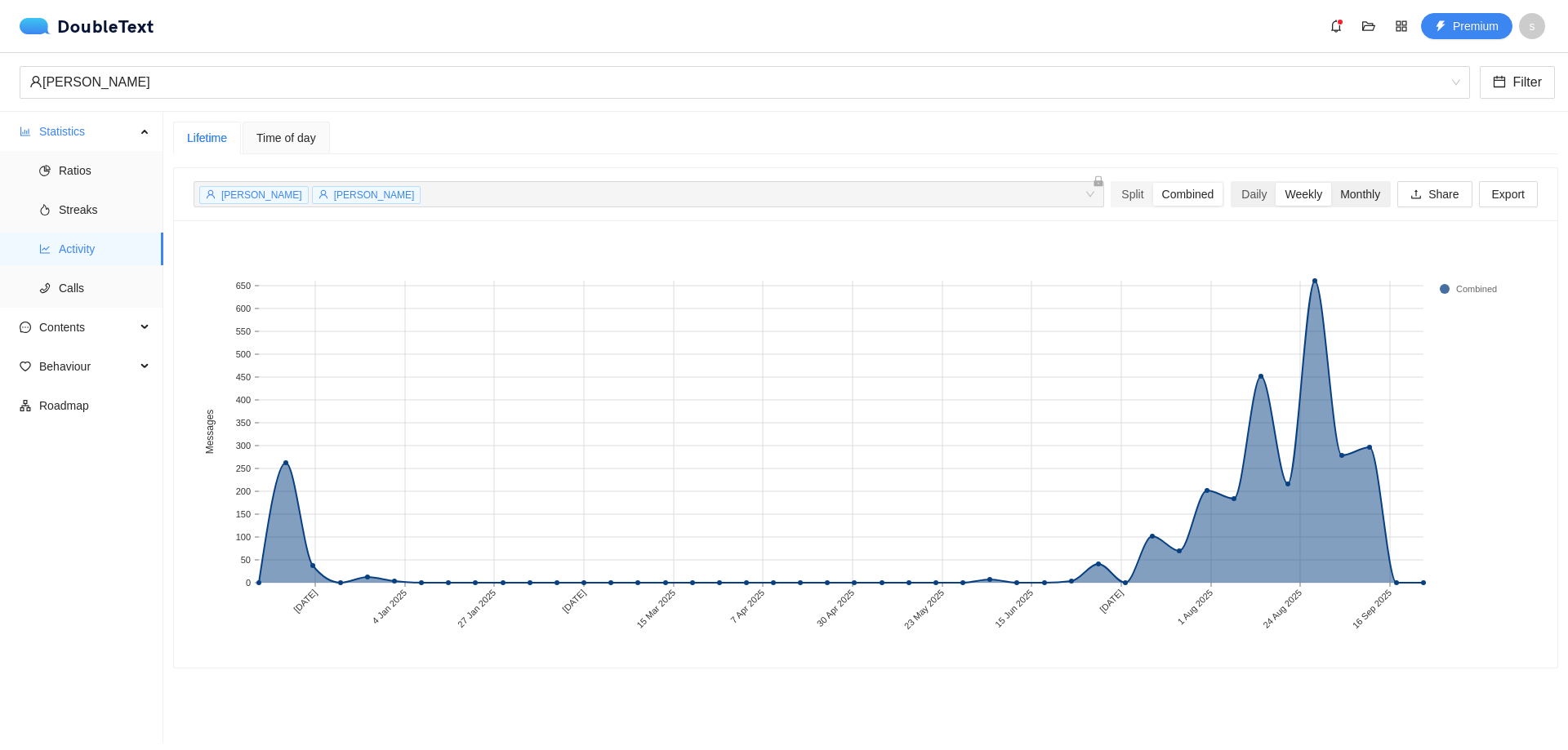
click at [1351, 192] on div "Monthly" at bounding box center [1360, 194] width 58 height 23
click at [1331, 183] on input "Monthly" at bounding box center [1331, 183] width 0 height 0
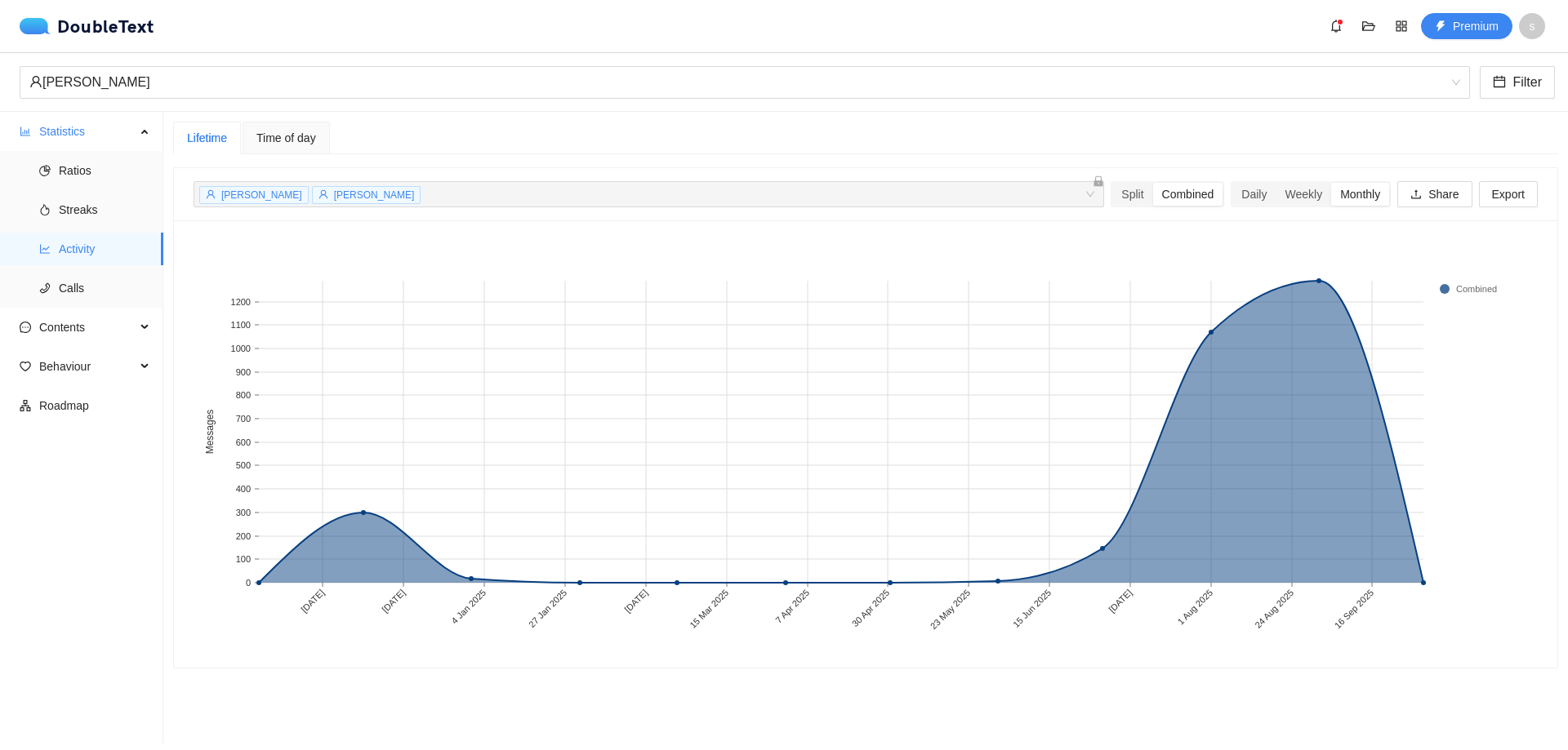
click at [299, 132] on span "Time of day" at bounding box center [286, 138] width 60 height 11
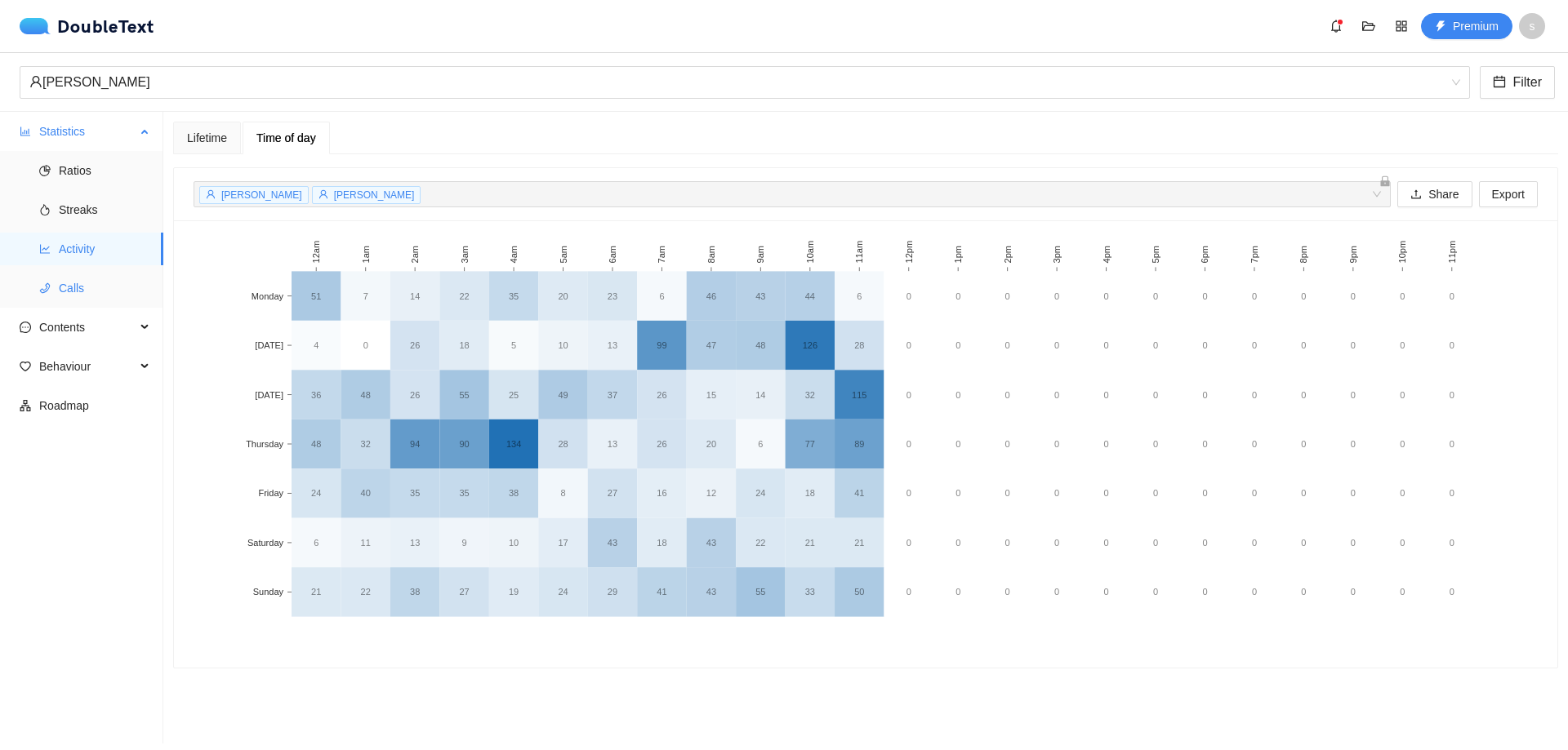
click at [93, 294] on span "Calls" at bounding box center [105, 289] width 92 height 33
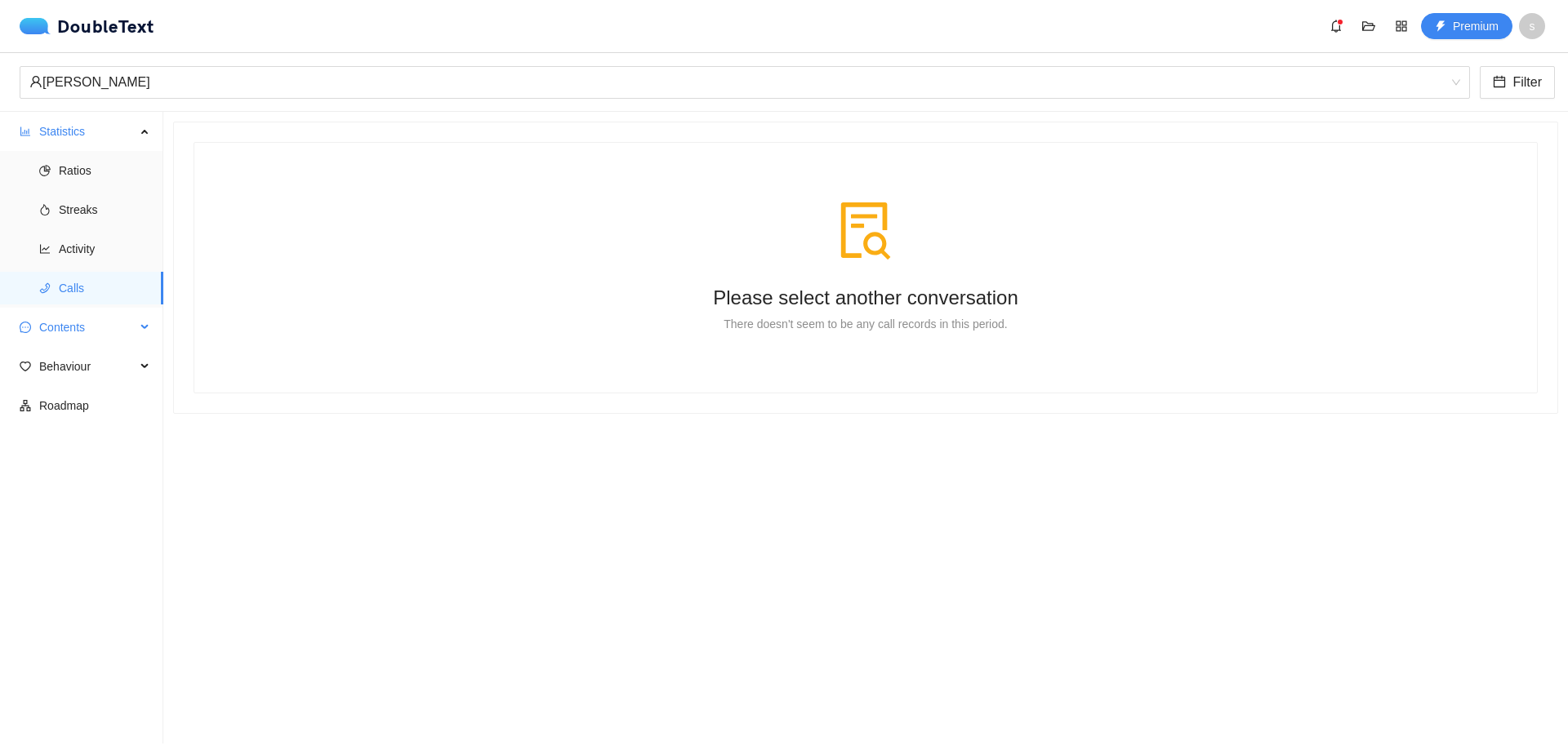
click at [125, 325] on span "Contents" at bounding box center [87, 327] width 96 height 33
click at [98, 367] on span "Word Cloud" at bounding box center [105, 366] width 92 height 33
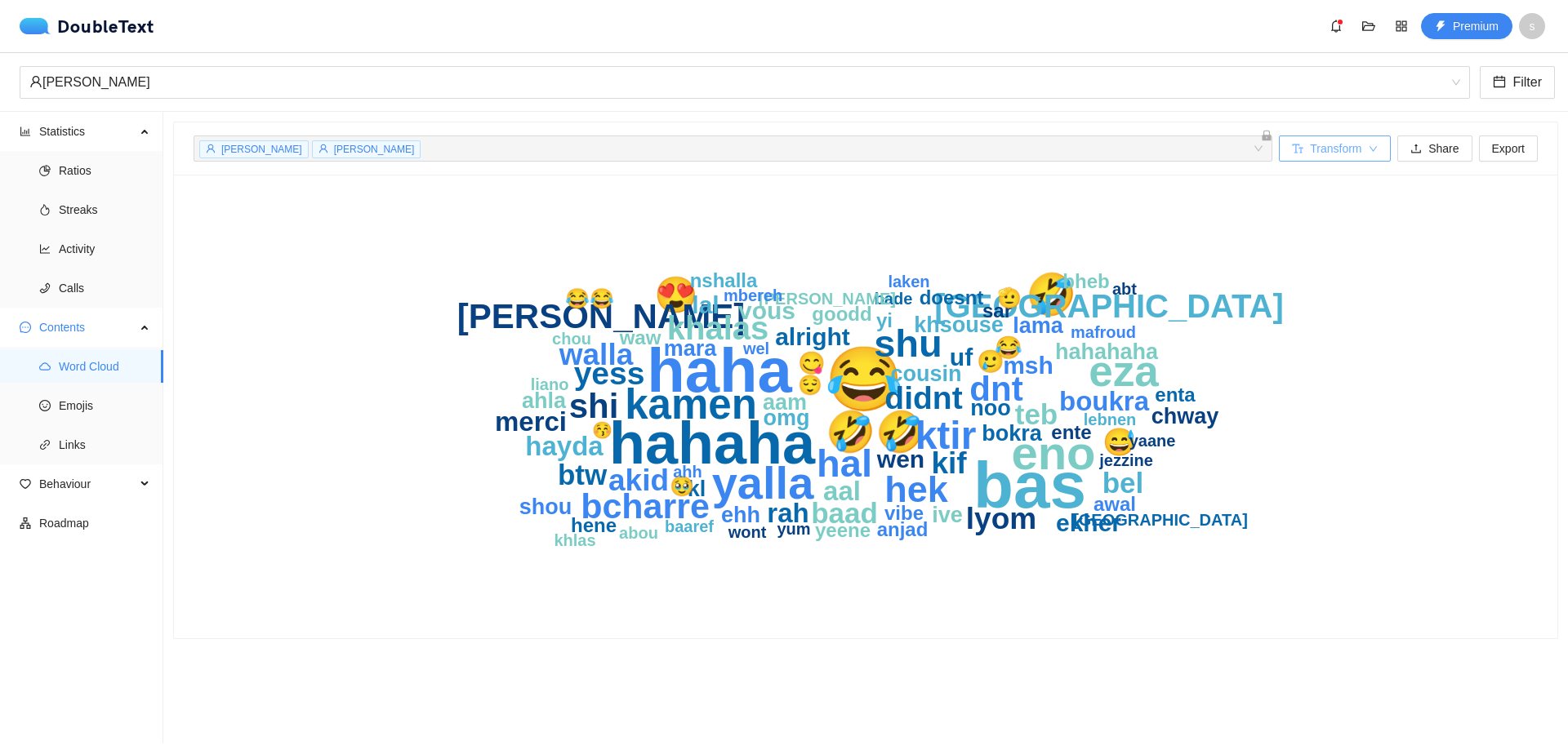
click at [1325, 143] on span "Transform" at bounding box center [1335, 148] width 52 height 18
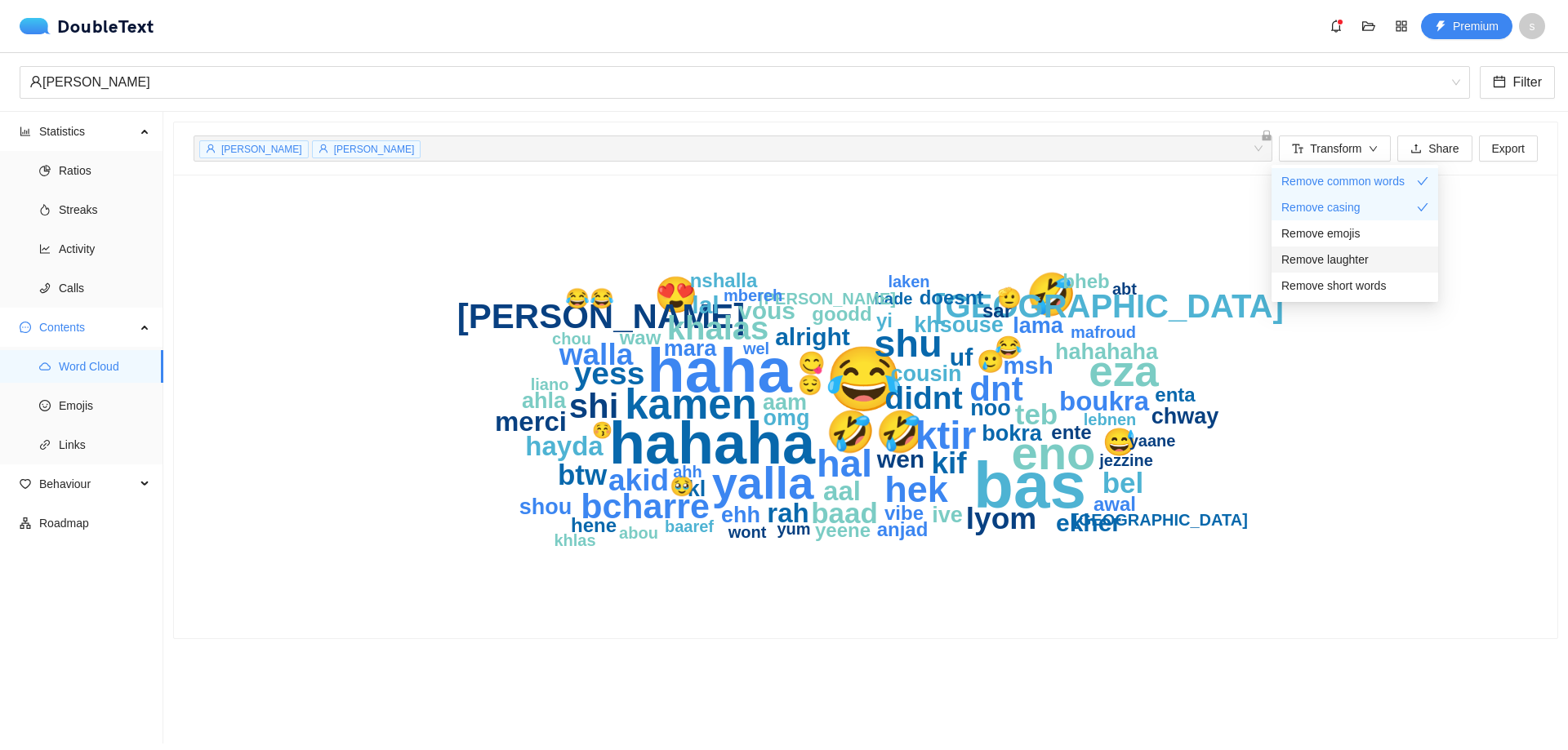
click at [1384, 261] on div "Remove laughter" at bounding box center [1354, 260] width 147 height 18
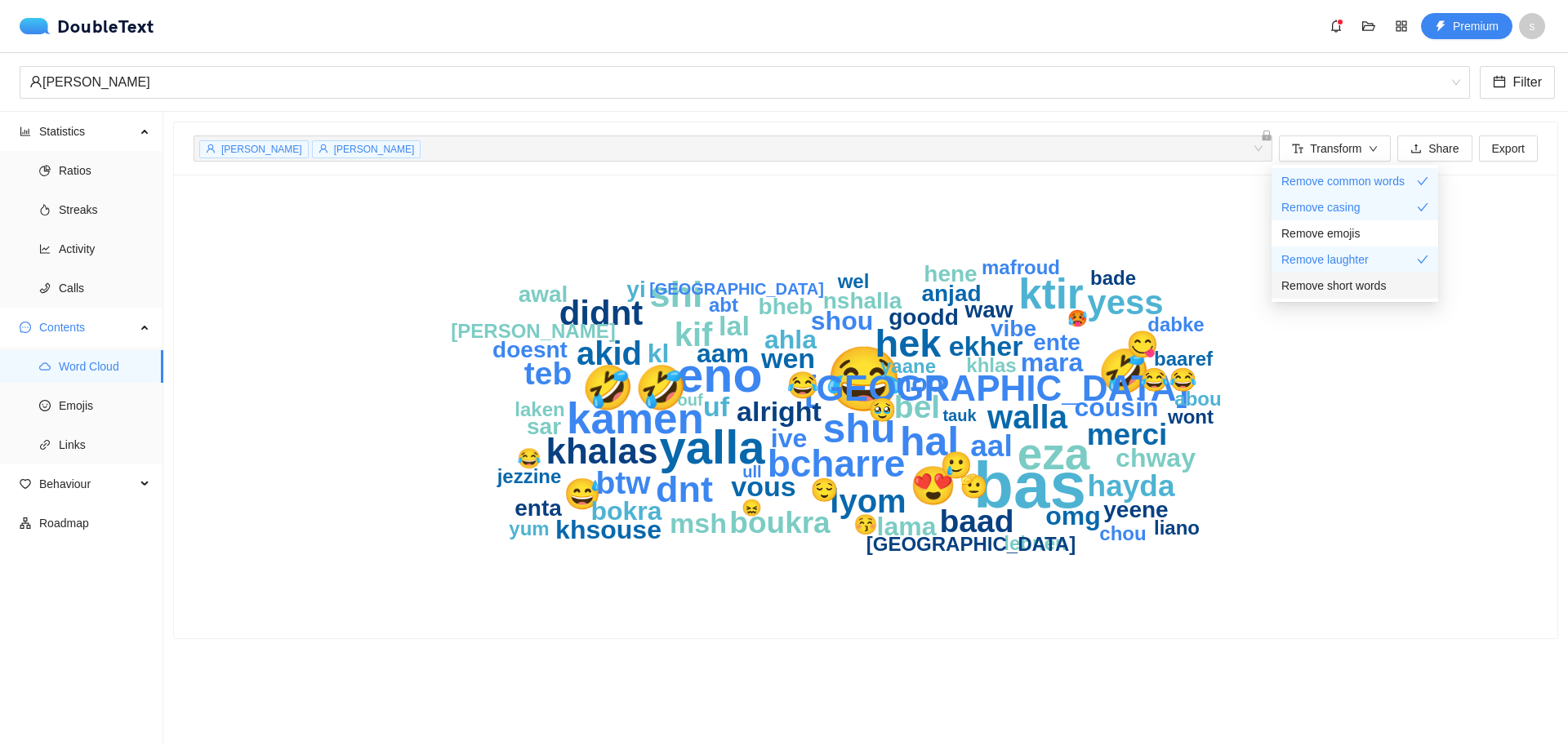
click at [1374, 293] on span "Remove short words" at bounding box center [1333, 286] width 104 height 18
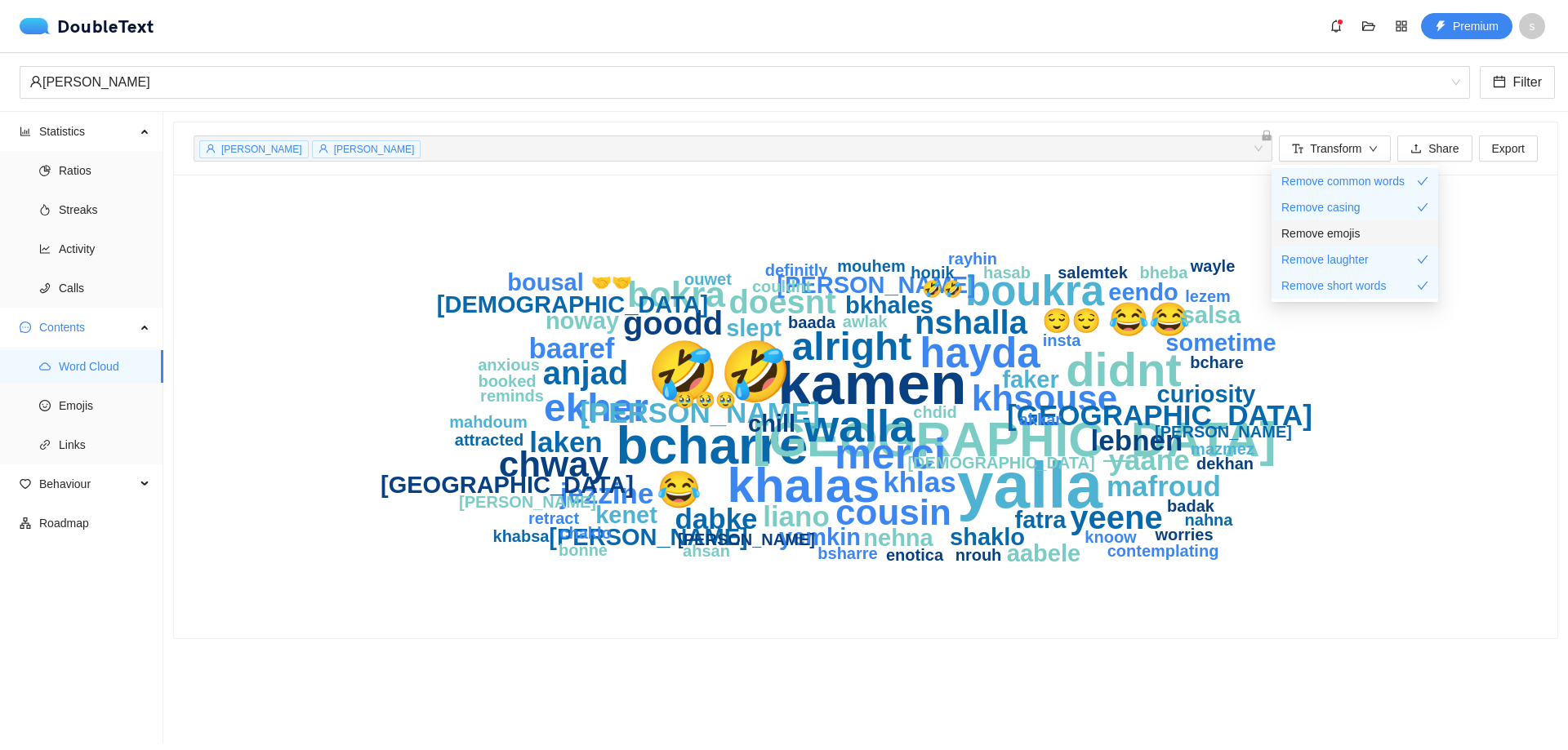
click at [1393, 229] on div "Remove emojis" at bounding box center [1354, 234] width 147 height 18
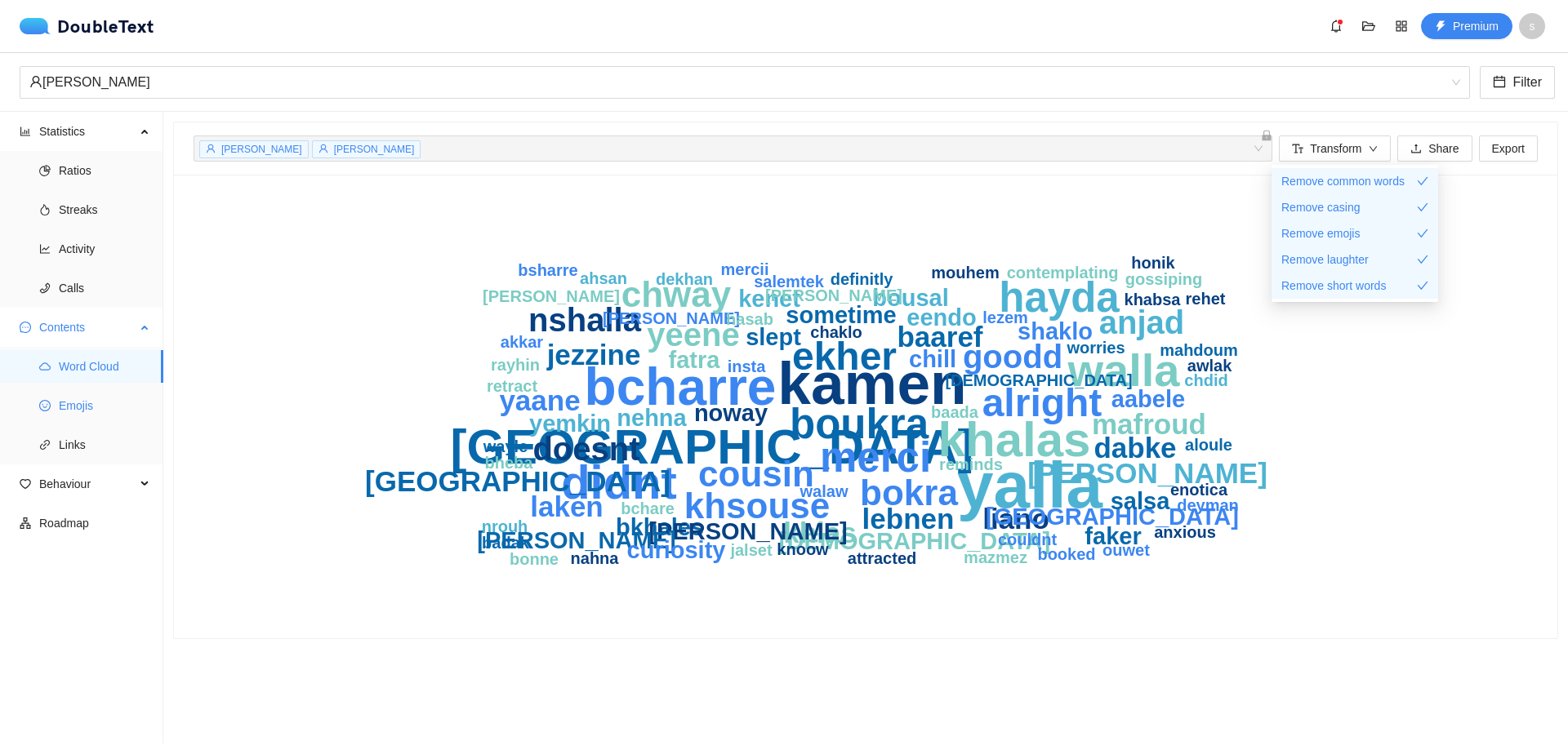
click at [81, 410] on span "Emojis" at bounding box center [105, 406] width 92 height 33
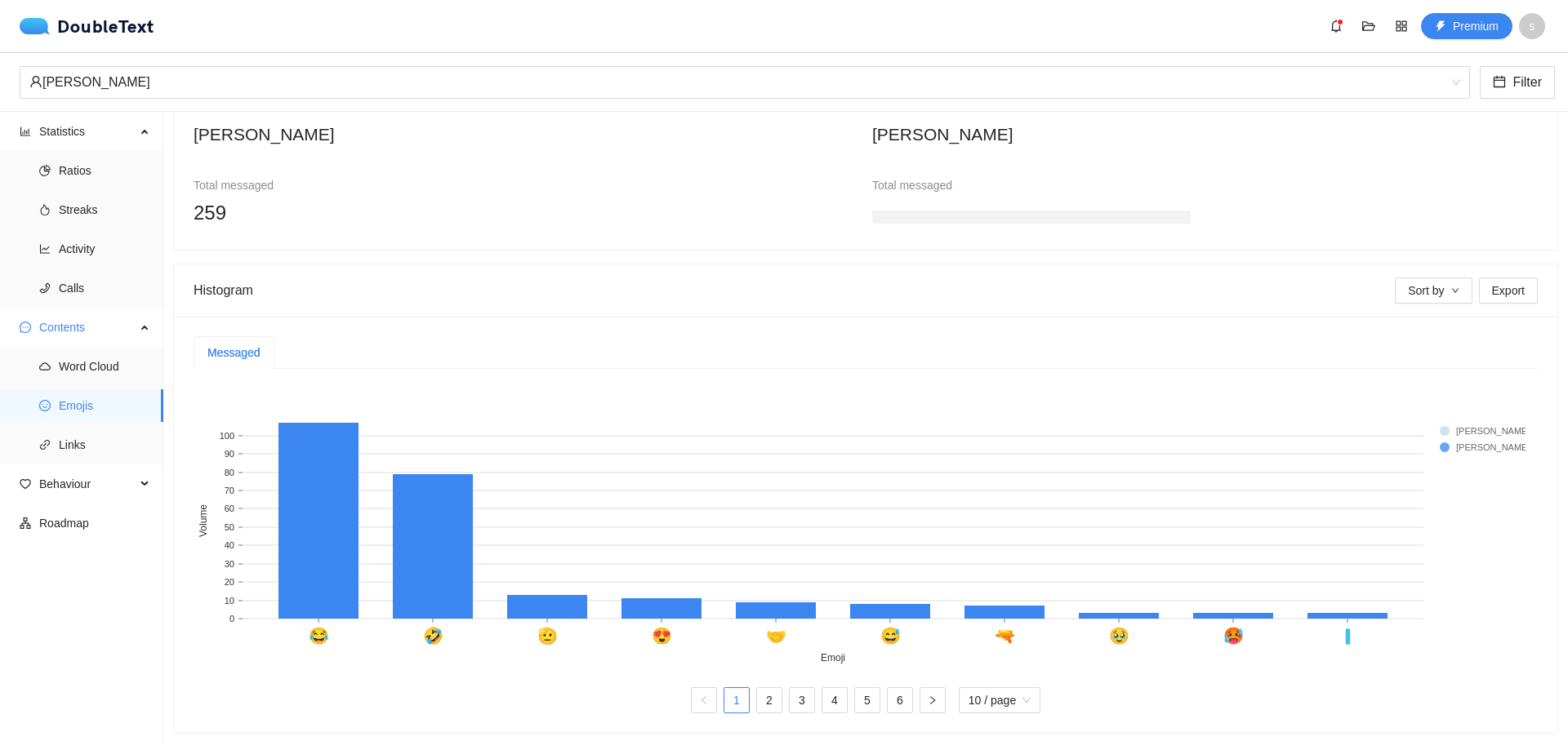
scroll to position [169, 0]
click at [88, 449] on span "Links" at bounding box center [105, 445] width 92 height 33
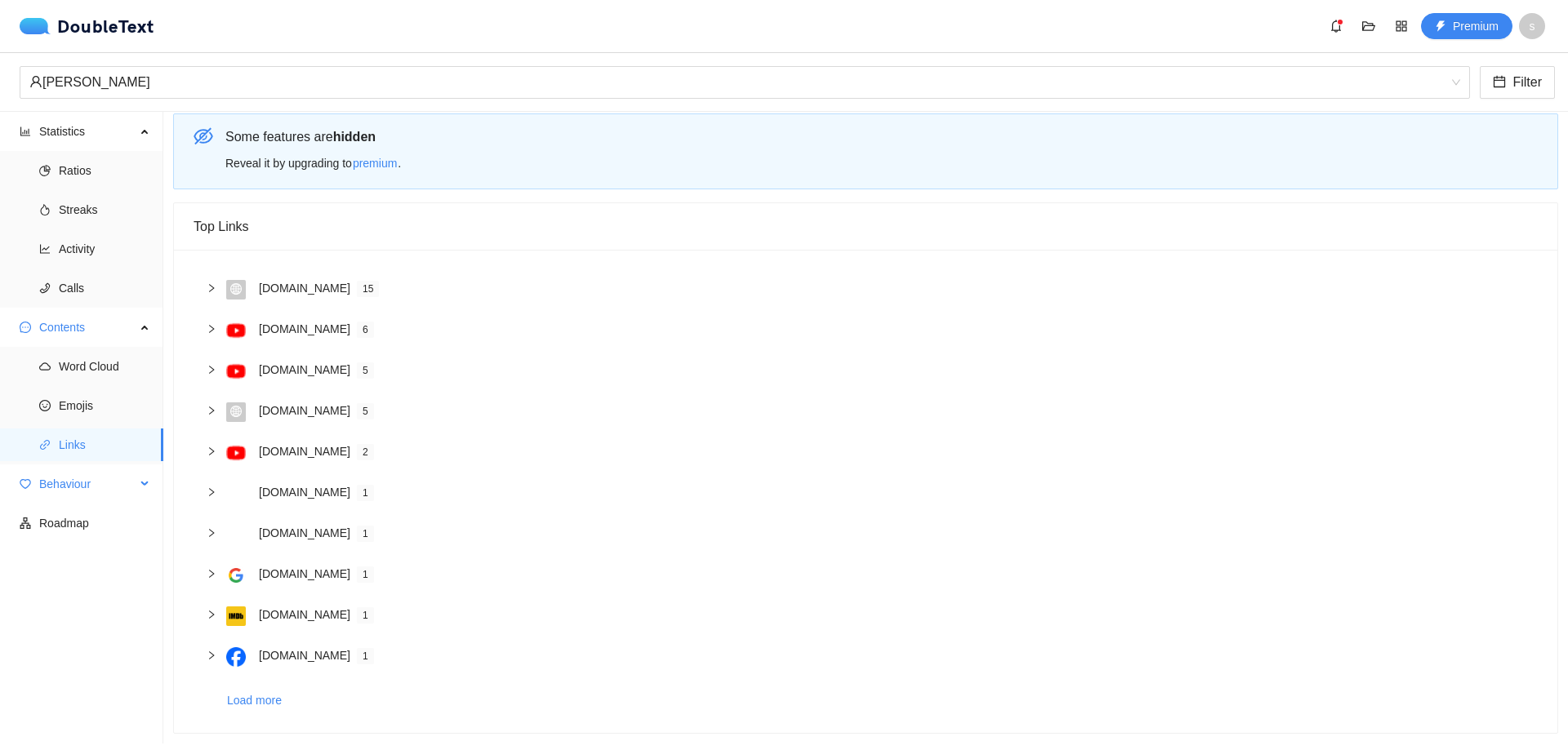
click at [81, 485] on span "Behaviour" at bounding box center [87, 484] width 96 height 33
click at [89, 520] on span "Engagement" at bounding box center [105, 523] width 92 height 33
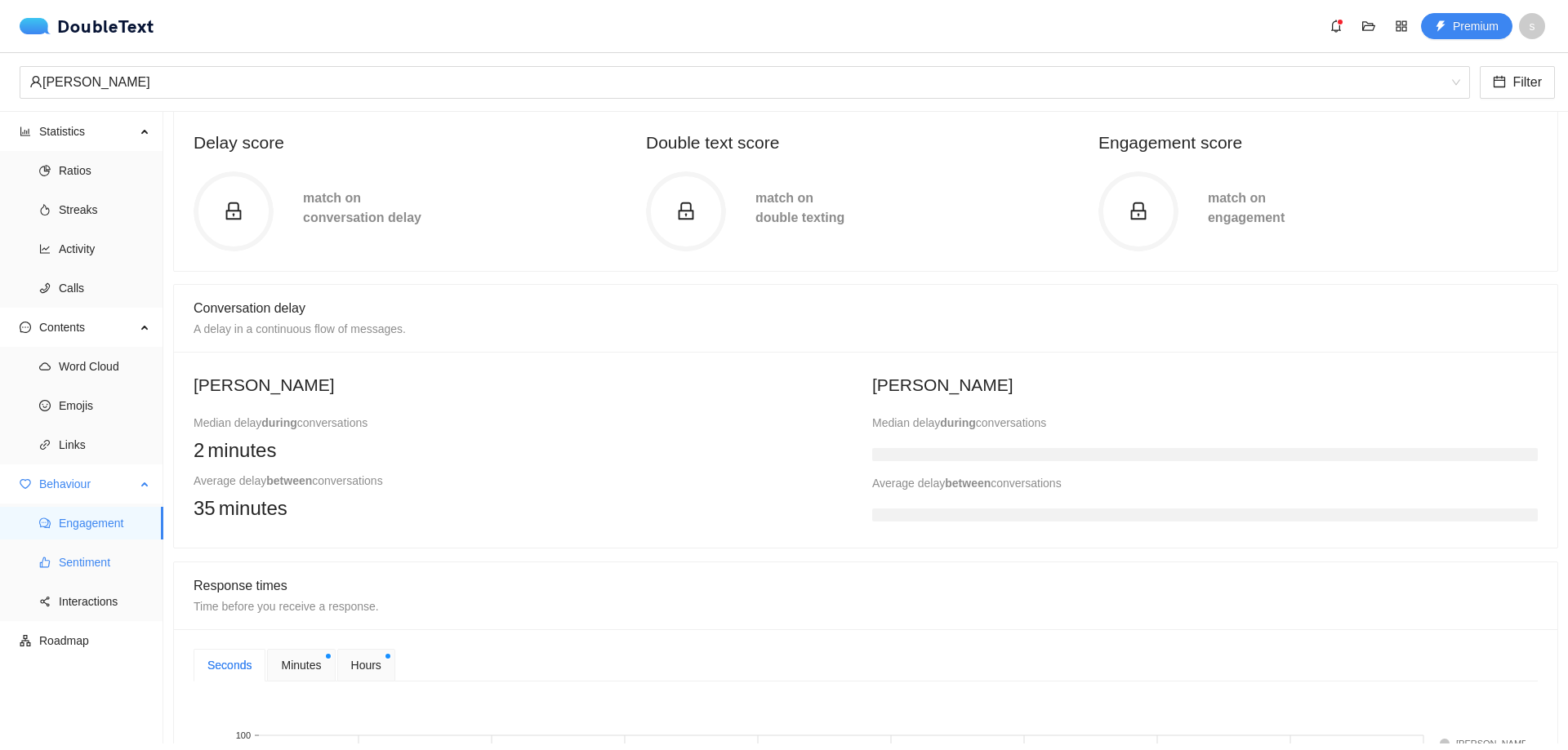
click at [93, 567] on span "Sentiment" at bounding box center [105, 562] width 92 height 33
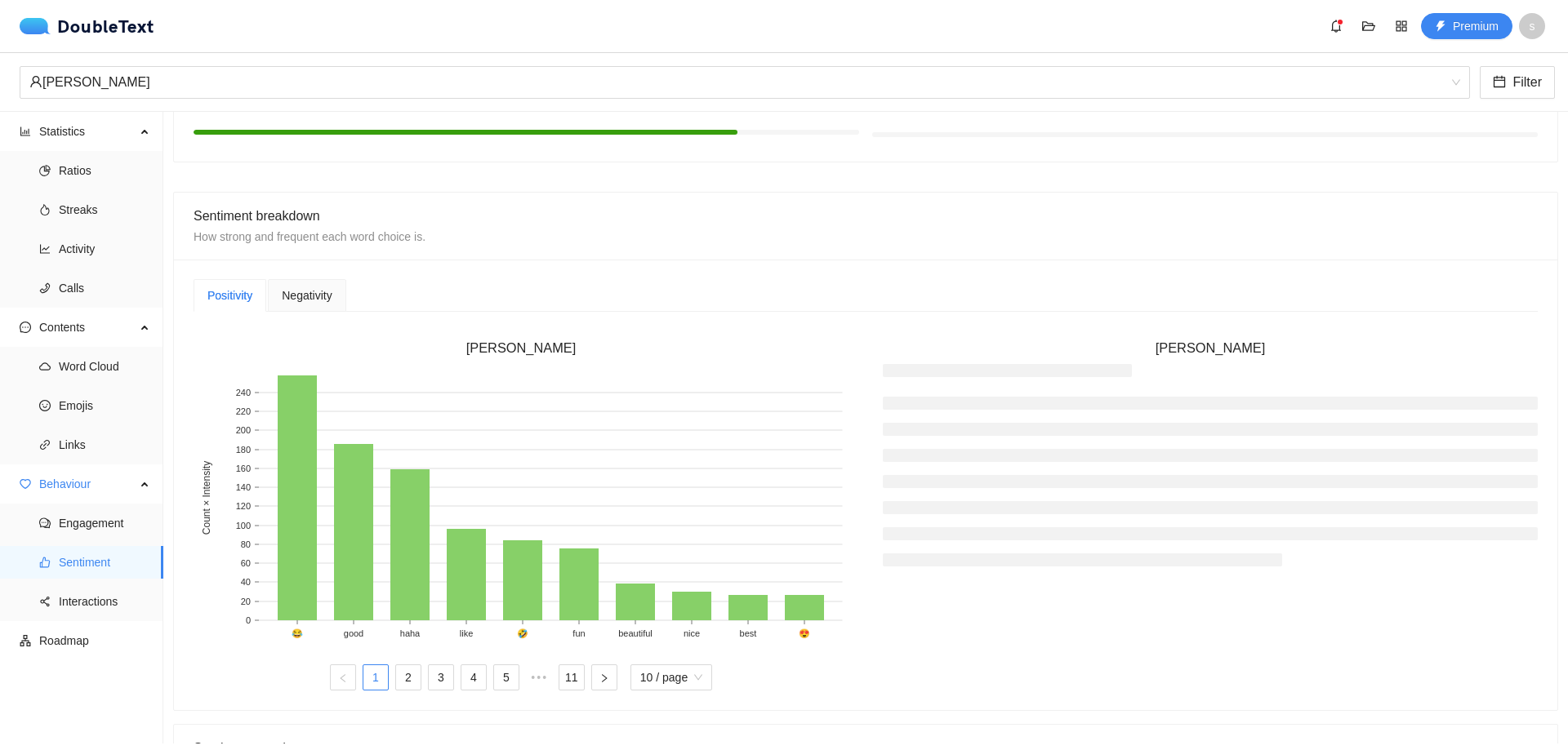
scroll to position [414, 0]
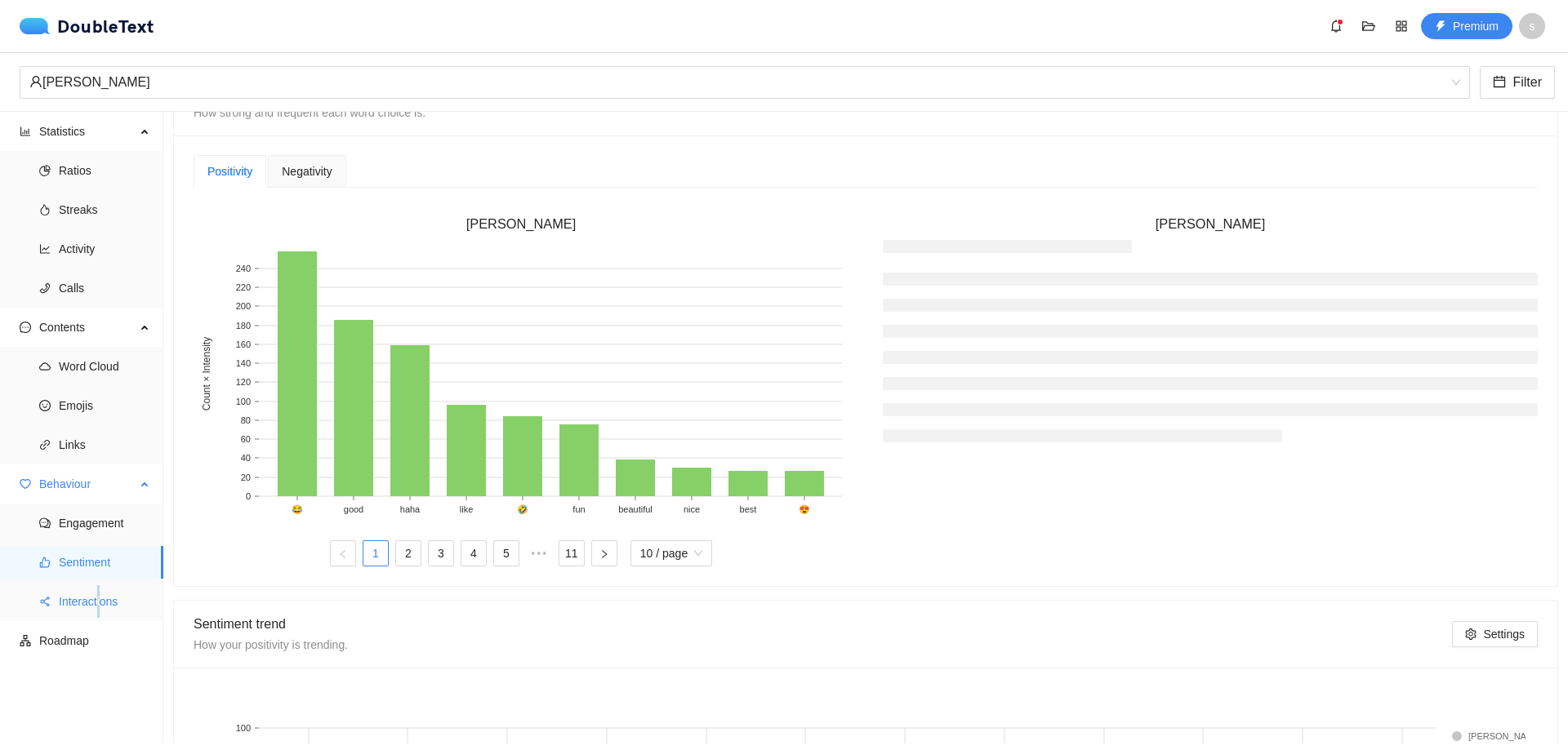
click at [100, 595] on span "Interactions" at bounding box center [105, 602] width 92 height 33
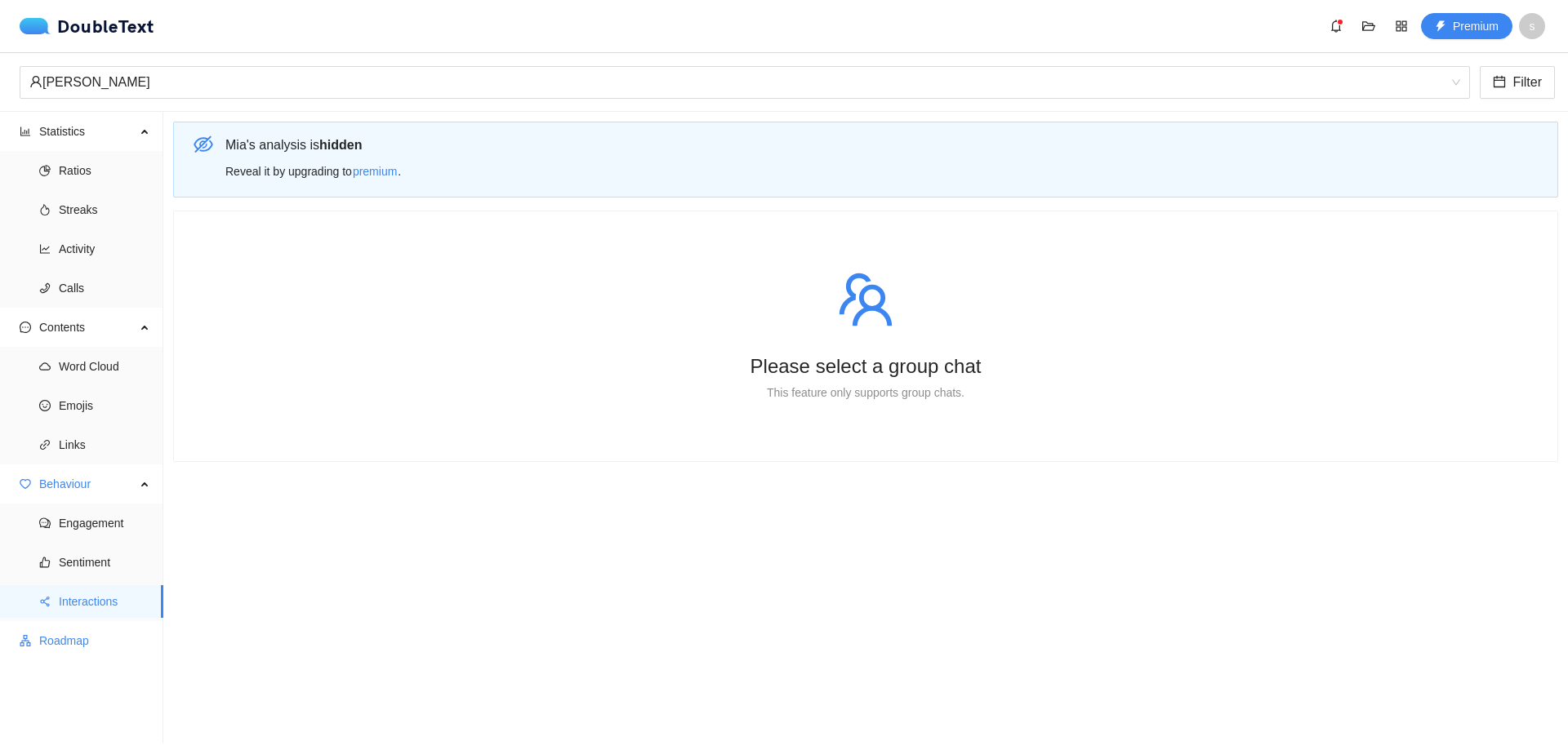
click at [69, 637] on span "Roadmap" at bounding box center [94, 641] width 111 height 33
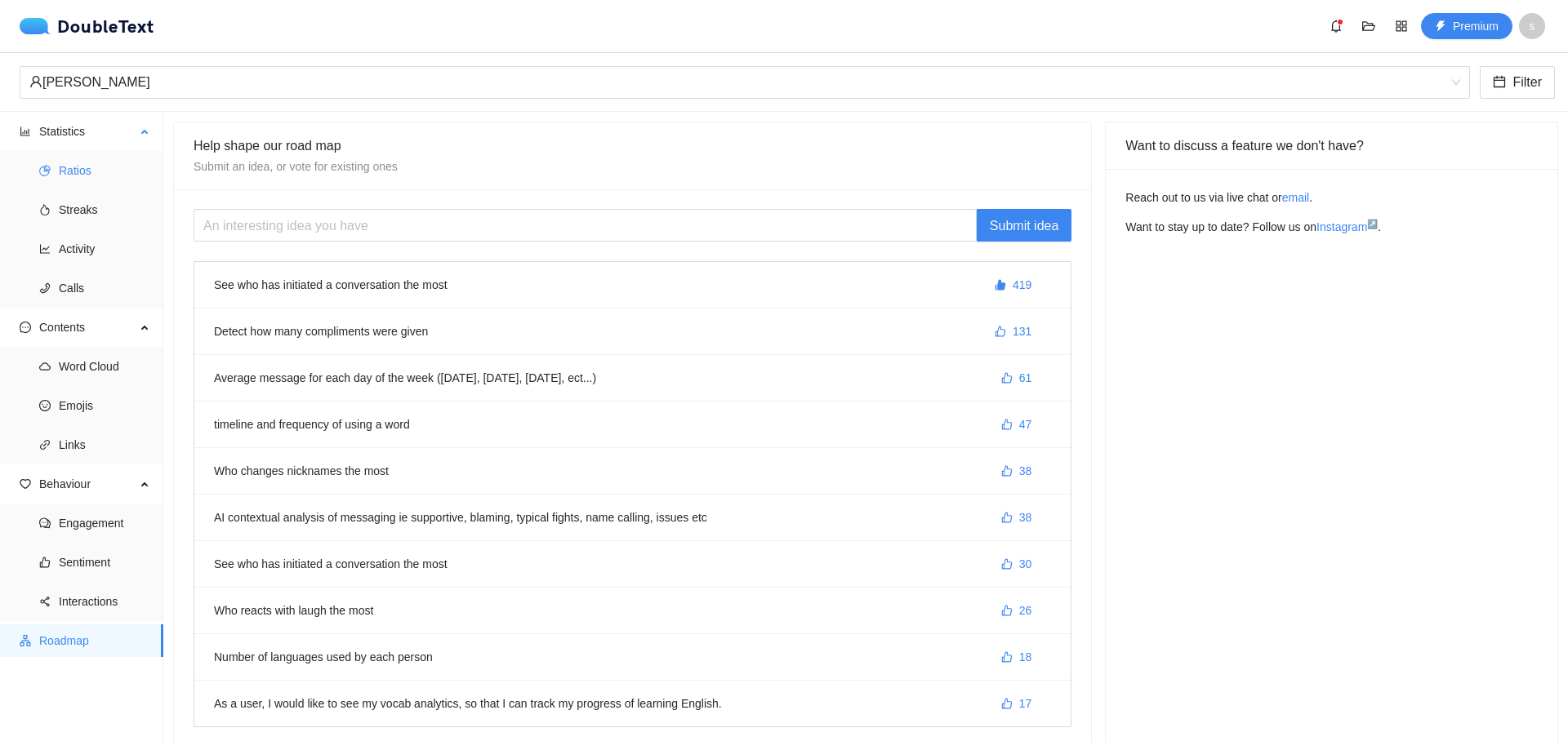
click at [93, 176] on span "Ratios" at bounding box center [105, 170] width 92 height 33
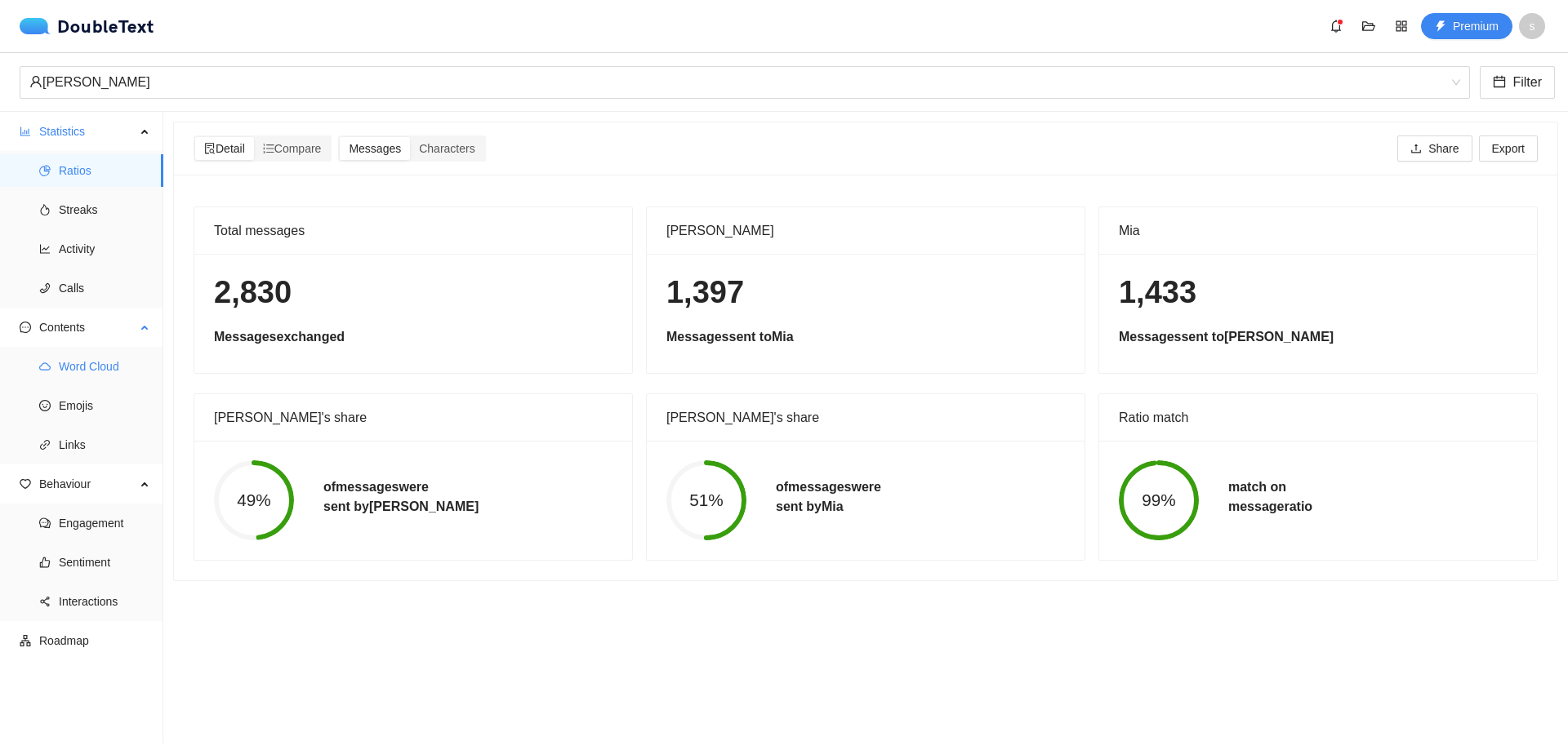
click at [95, 375] on span "Word Cloud" at bounding box center [105, 366] width 92 height 33
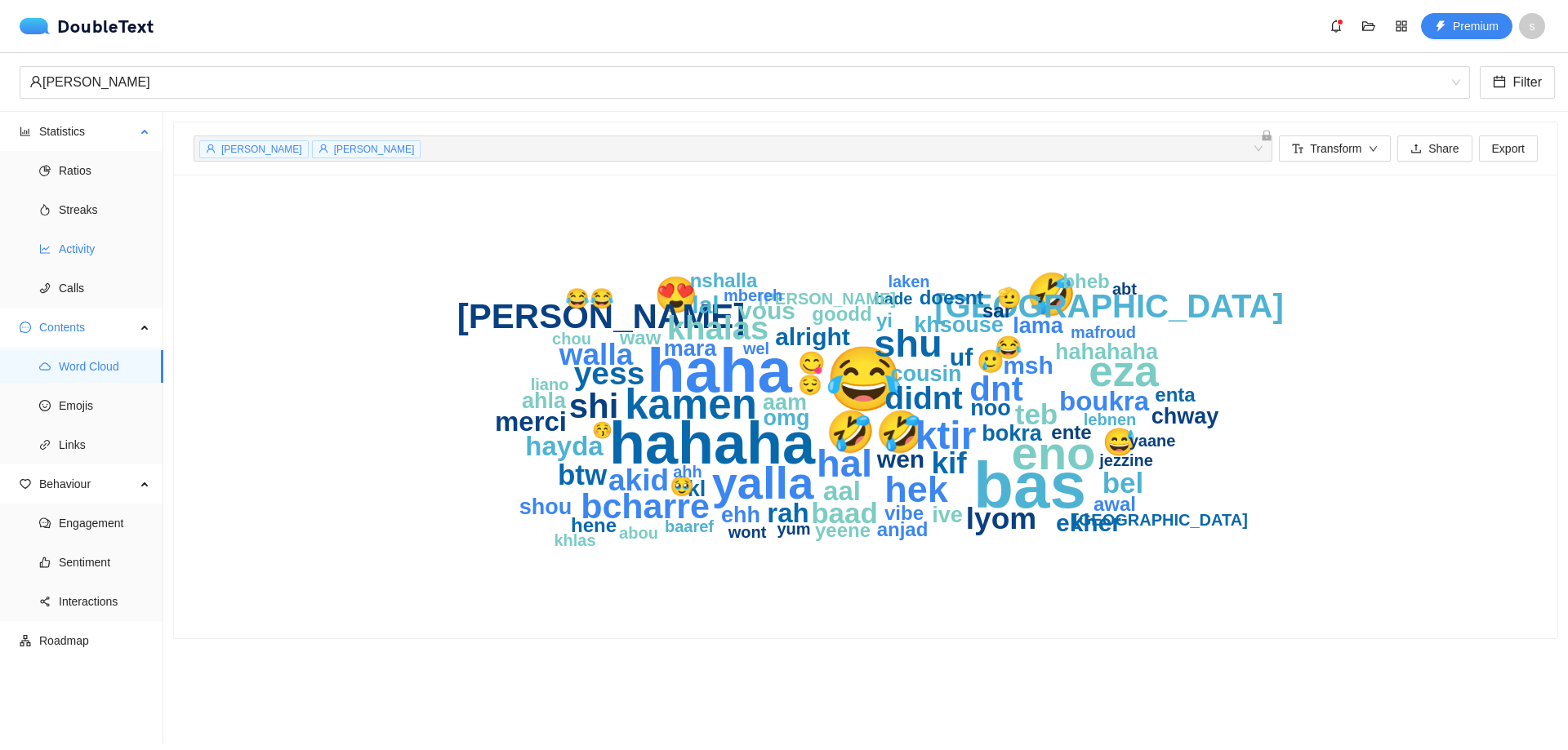
click at [79, 257] on span "Activity" at bounding box center [105, 249] width 92 height 33
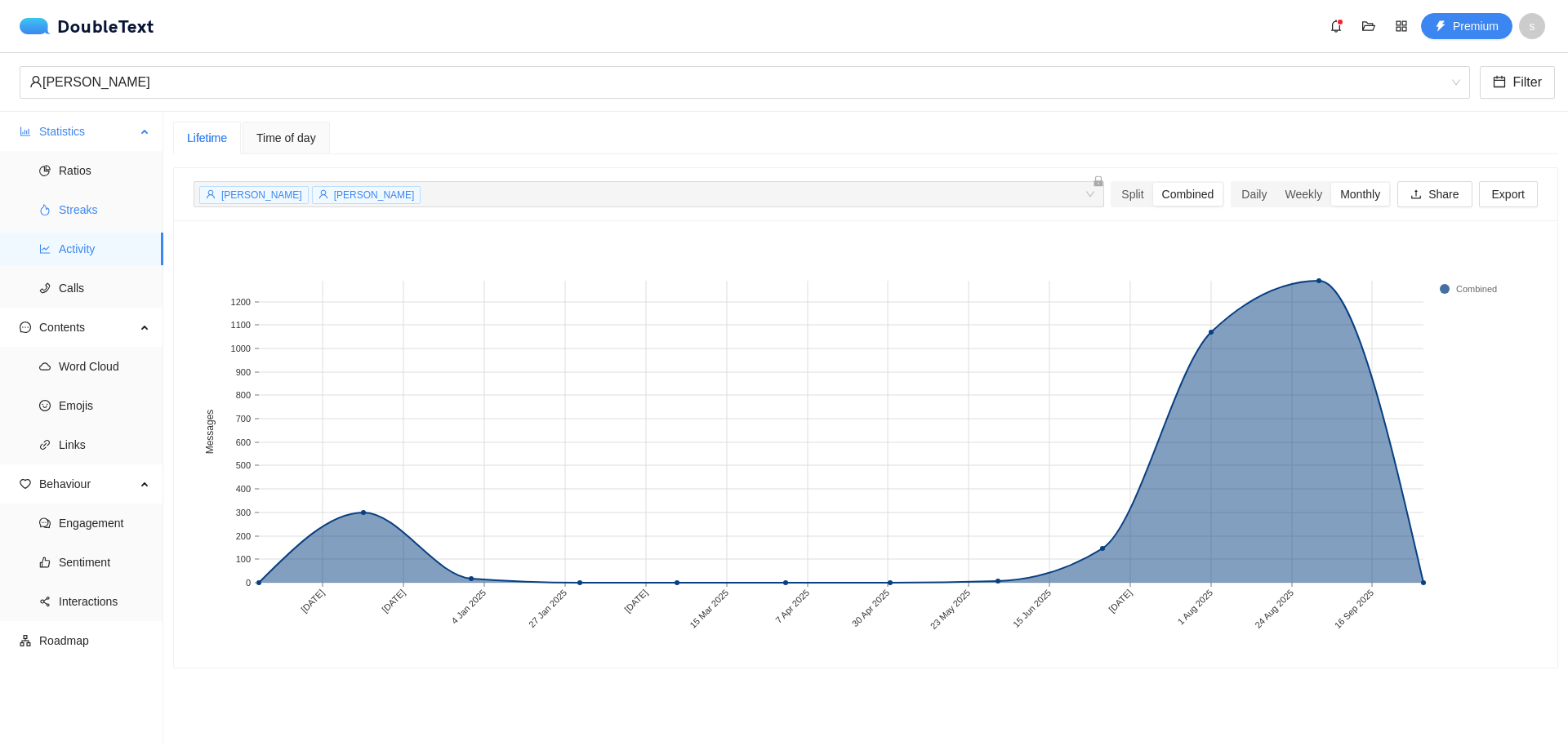
click at [96, 217] on span "Streaks" at bounding box center [105, 210] width 92 height 33
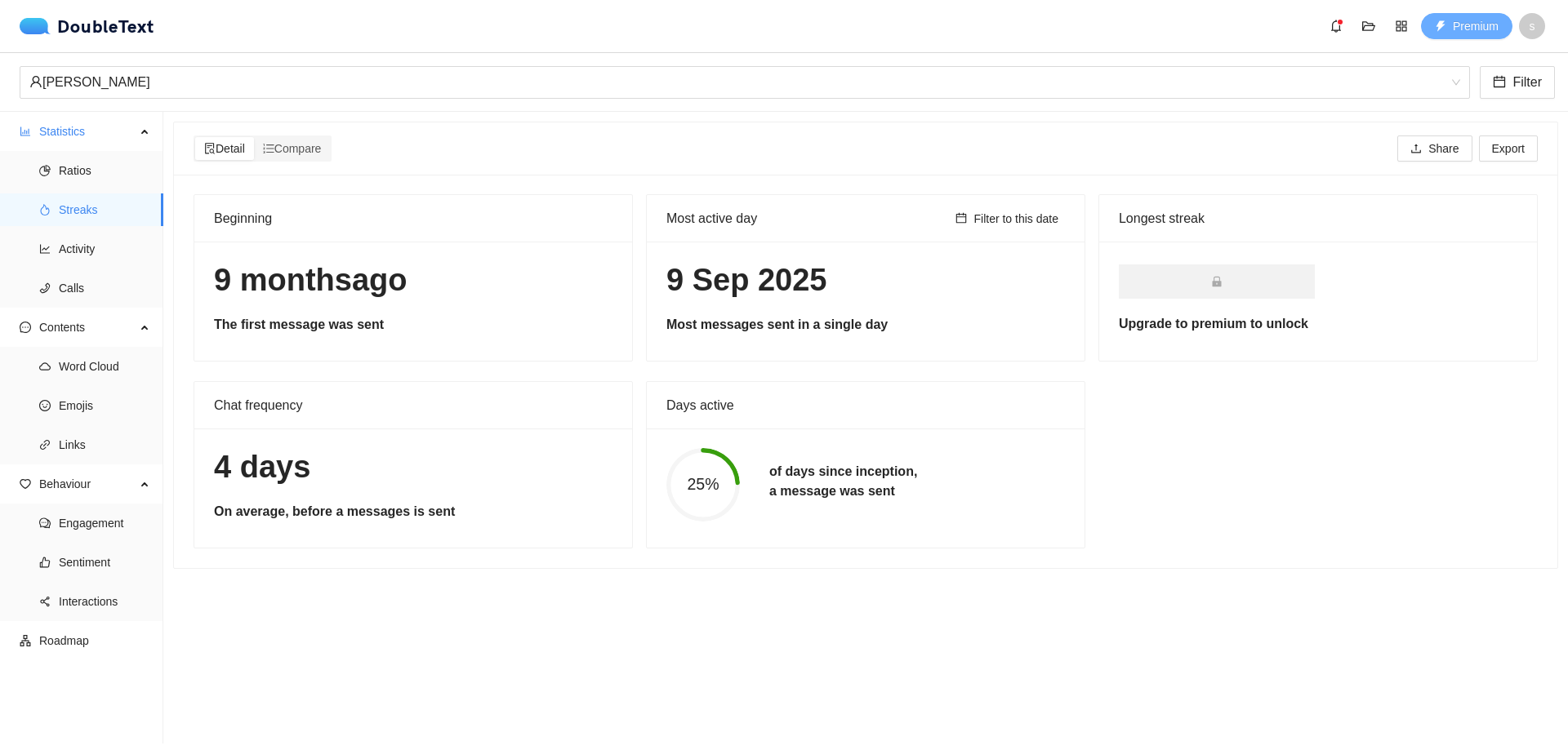
click at [1460, 32] on span "Premium" at bounding box center [1475, 26] width 46 height 18
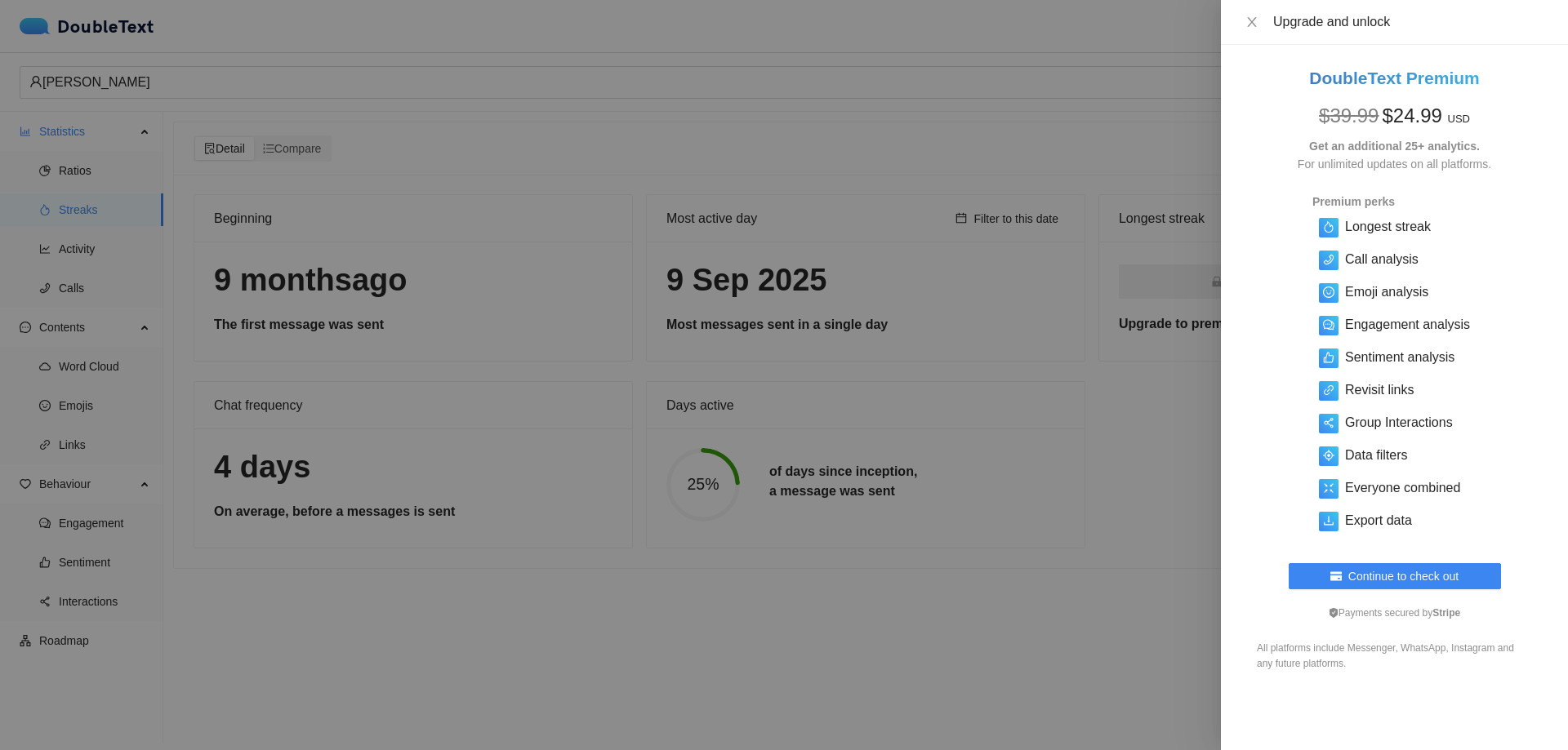
click at [1063, 136] on div at bounding box center [784, 375] width 1568 height 750
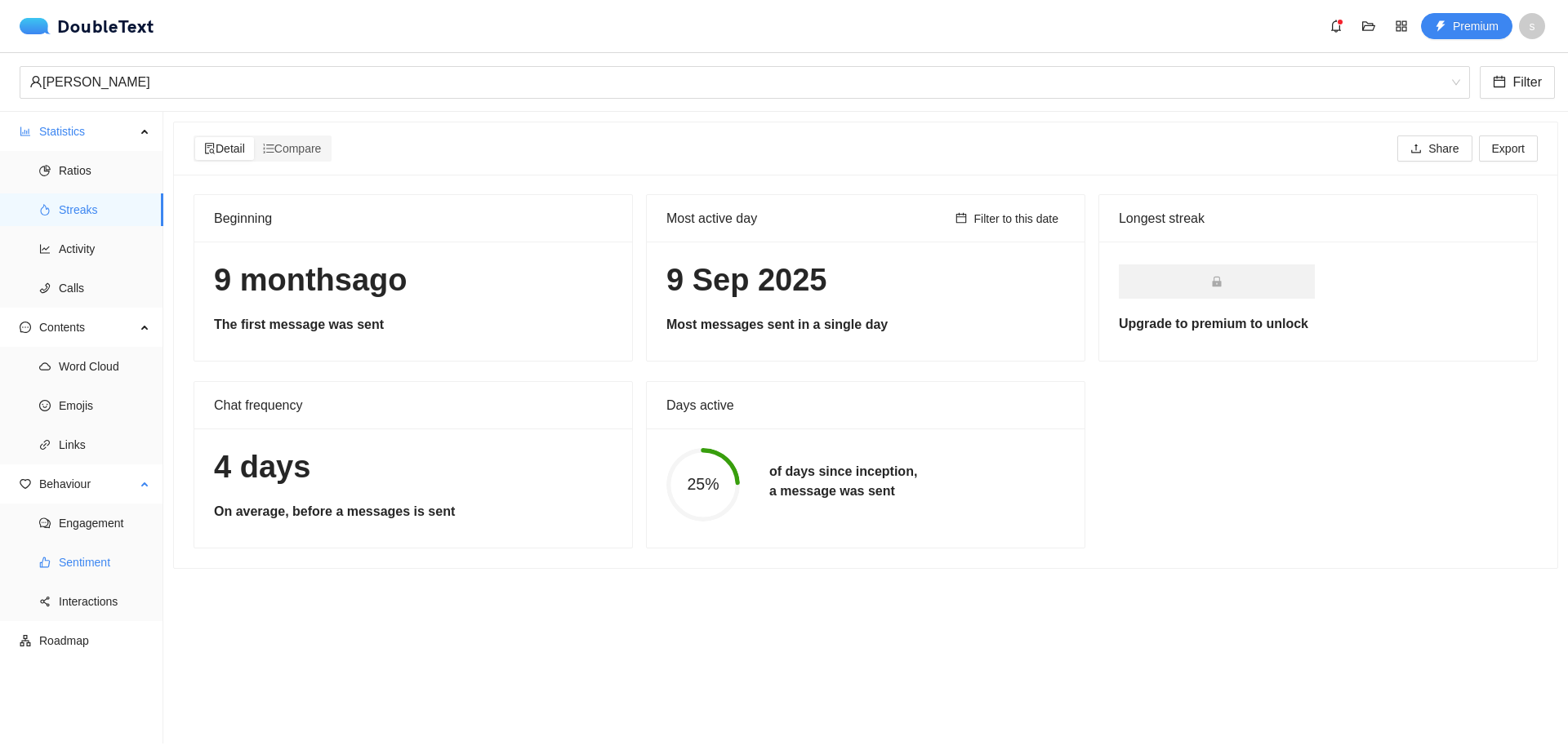
click at [80, 553] on span "Sentiment" at bounding box center [105, 562] width 92 height 33
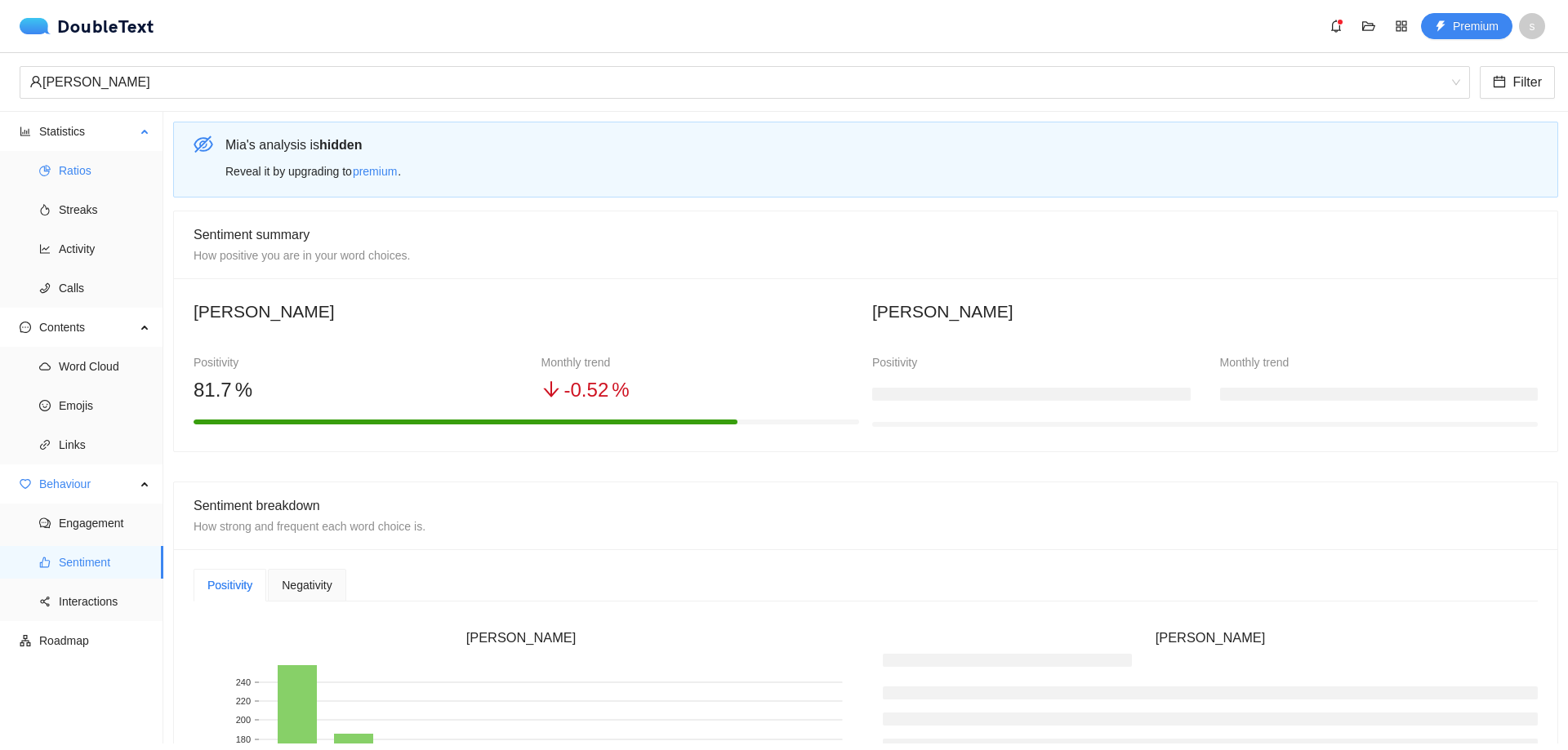
click at [85, 171] on span "Ratios" at bounding box center [105, 170] width 92 height 33
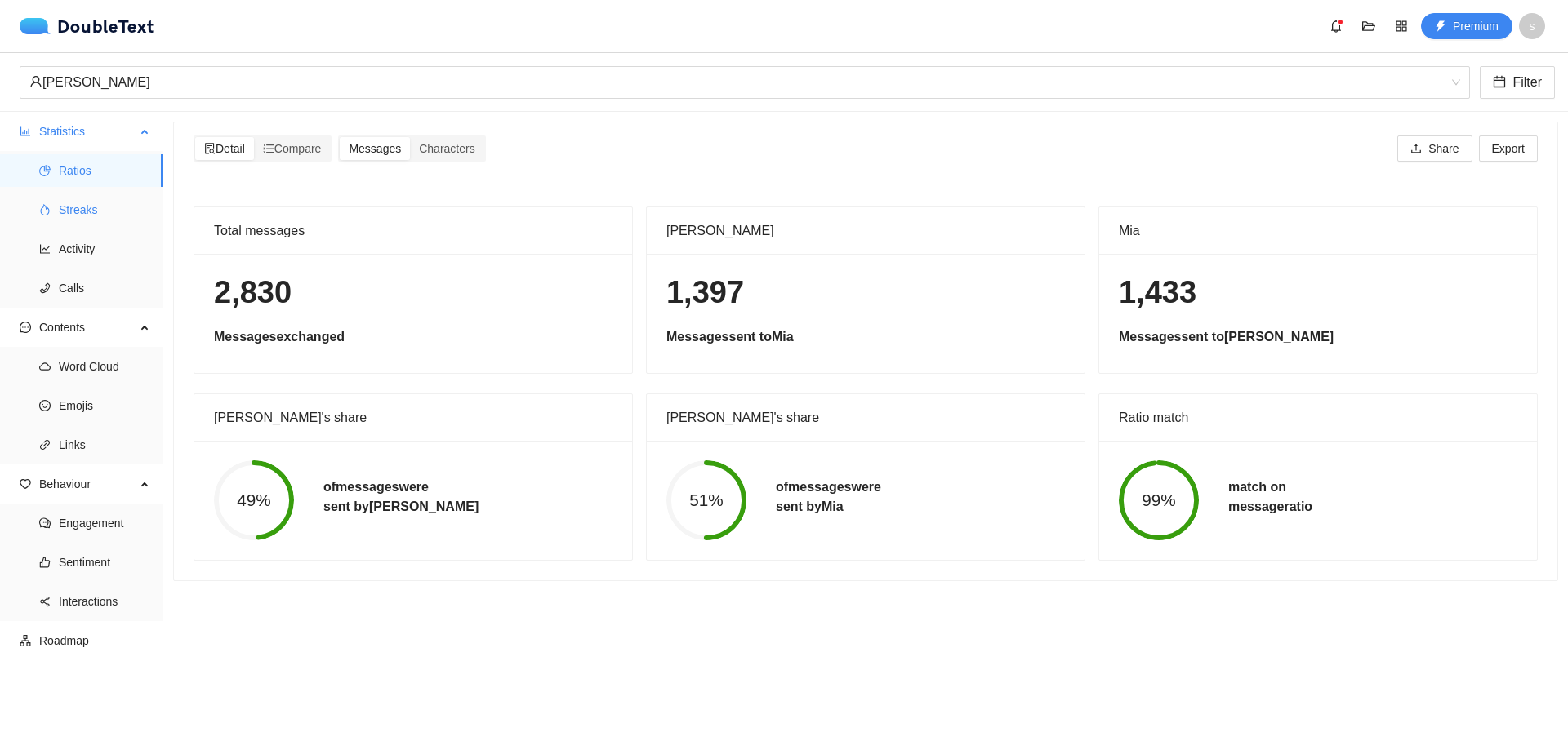
click at [79, 206] on span "Streaks" at bounding box center [105, 210] width 92 height 33
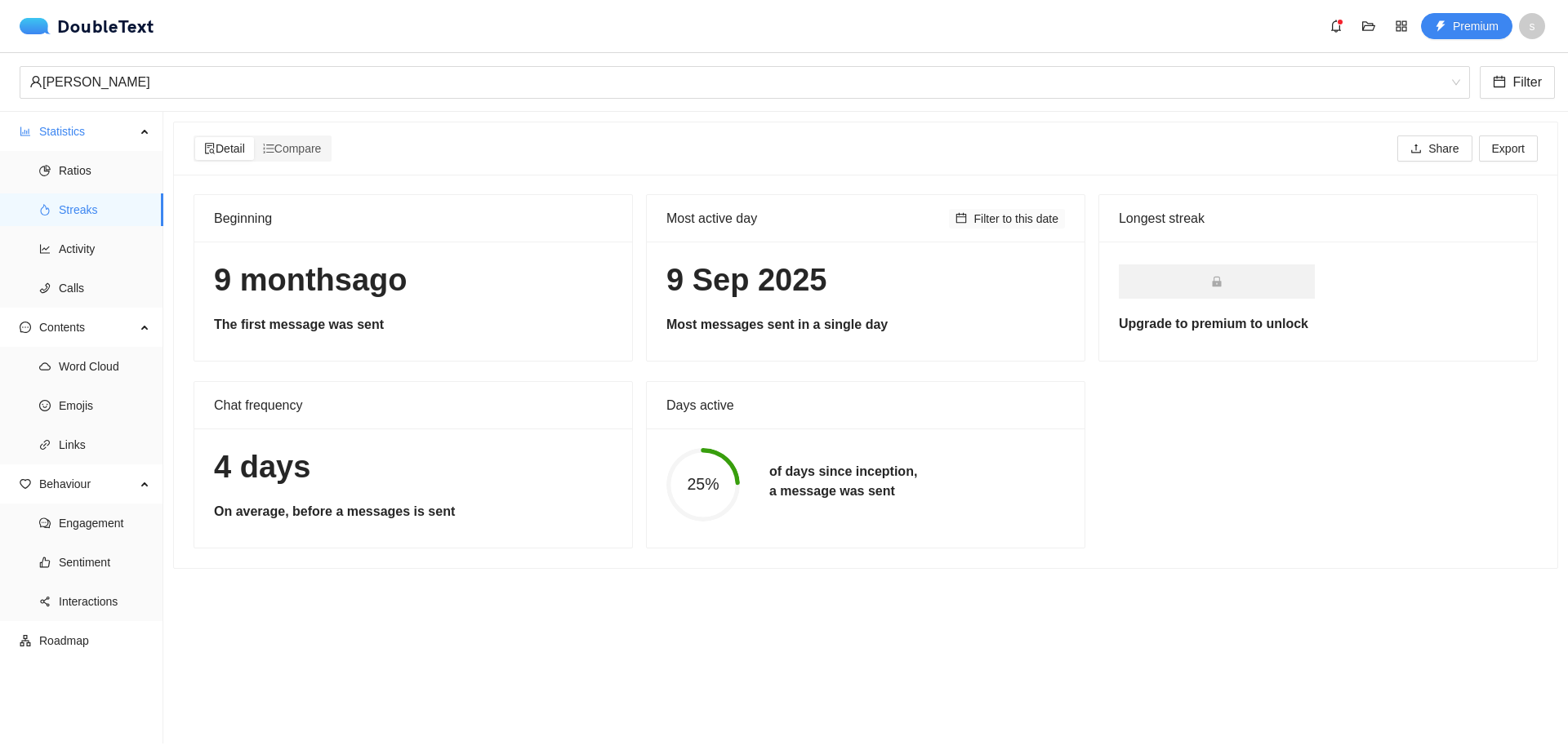
click at [1005, 217] on span "Filter to this date" at bounding box center [1016, 219] width 85 height 18
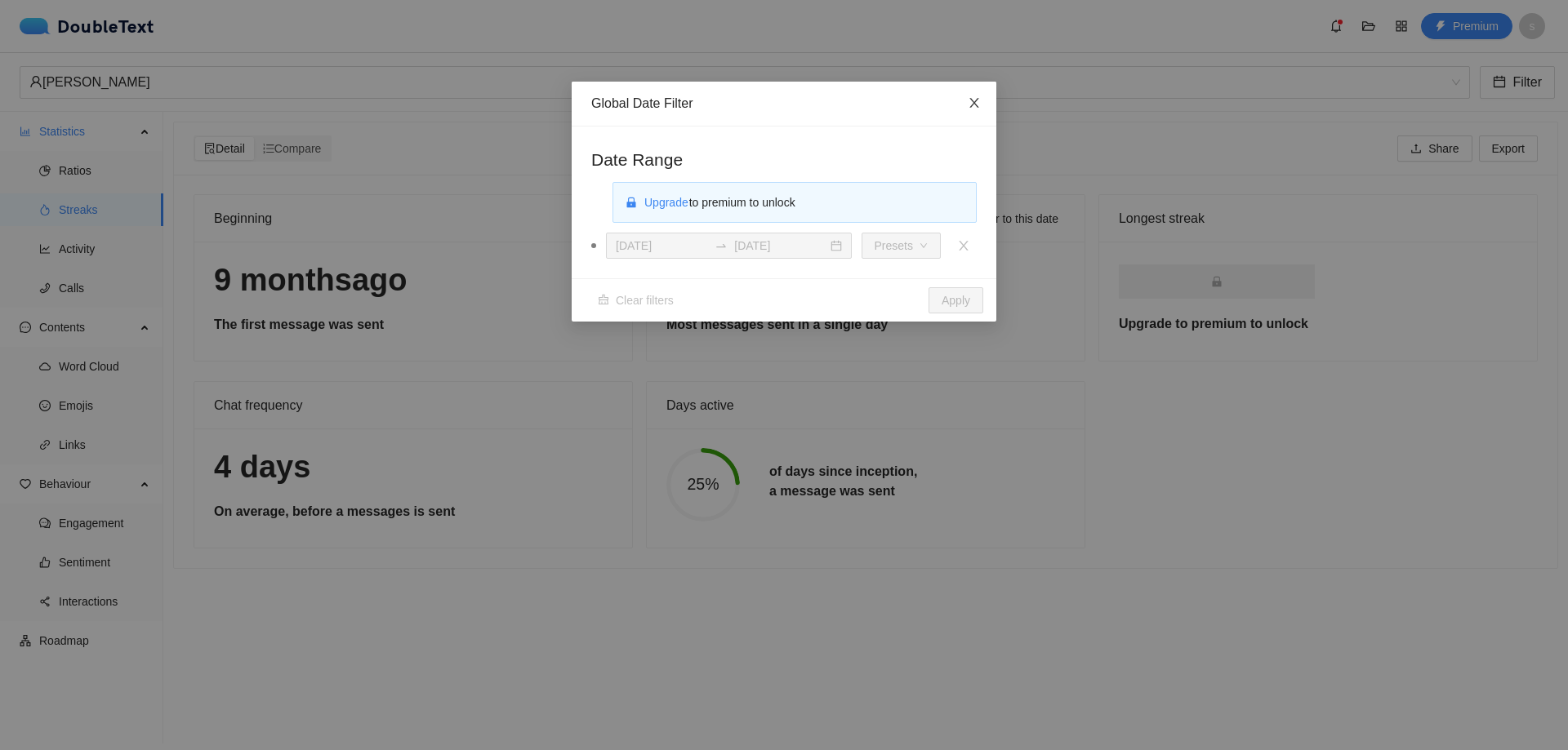
click at [974, 97] on icon "close" at bounding box center [974, 102] width 13 height 13
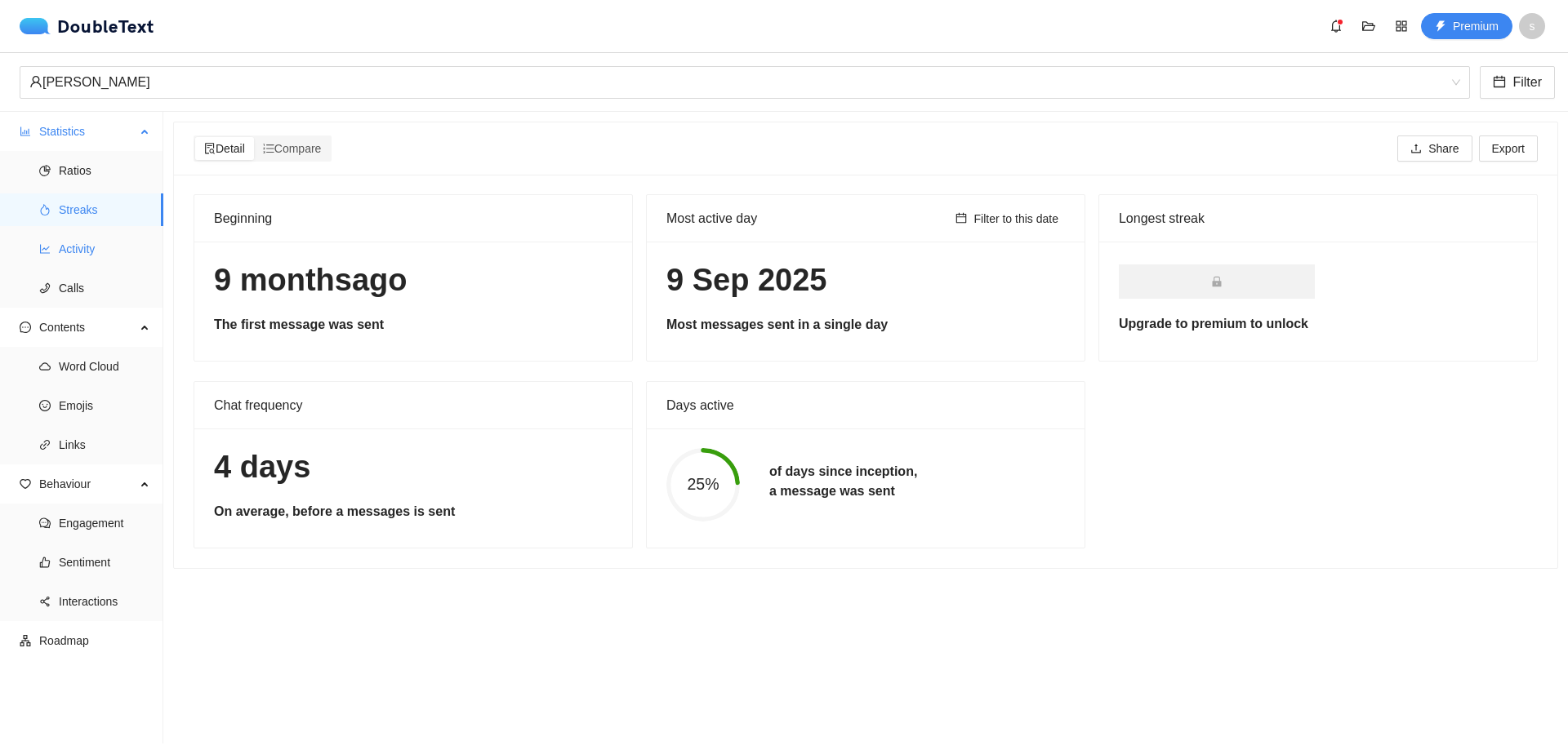
click at [81, 257] on span "Activity" at bounding box center [105, 249] width 92 height 33
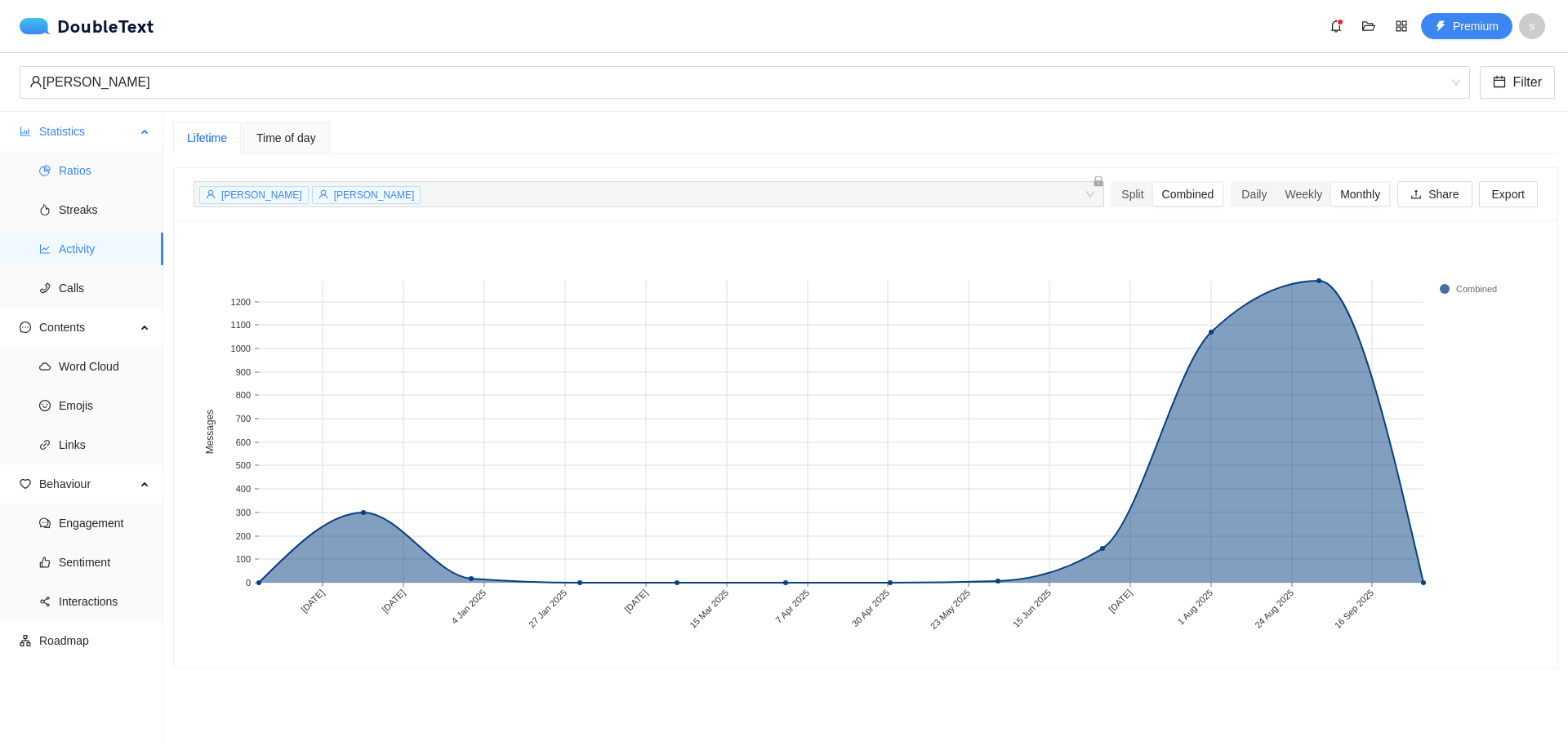
click at [86, 174] on span "Ratios" at bounding box center [105, 170] width 92 height 33
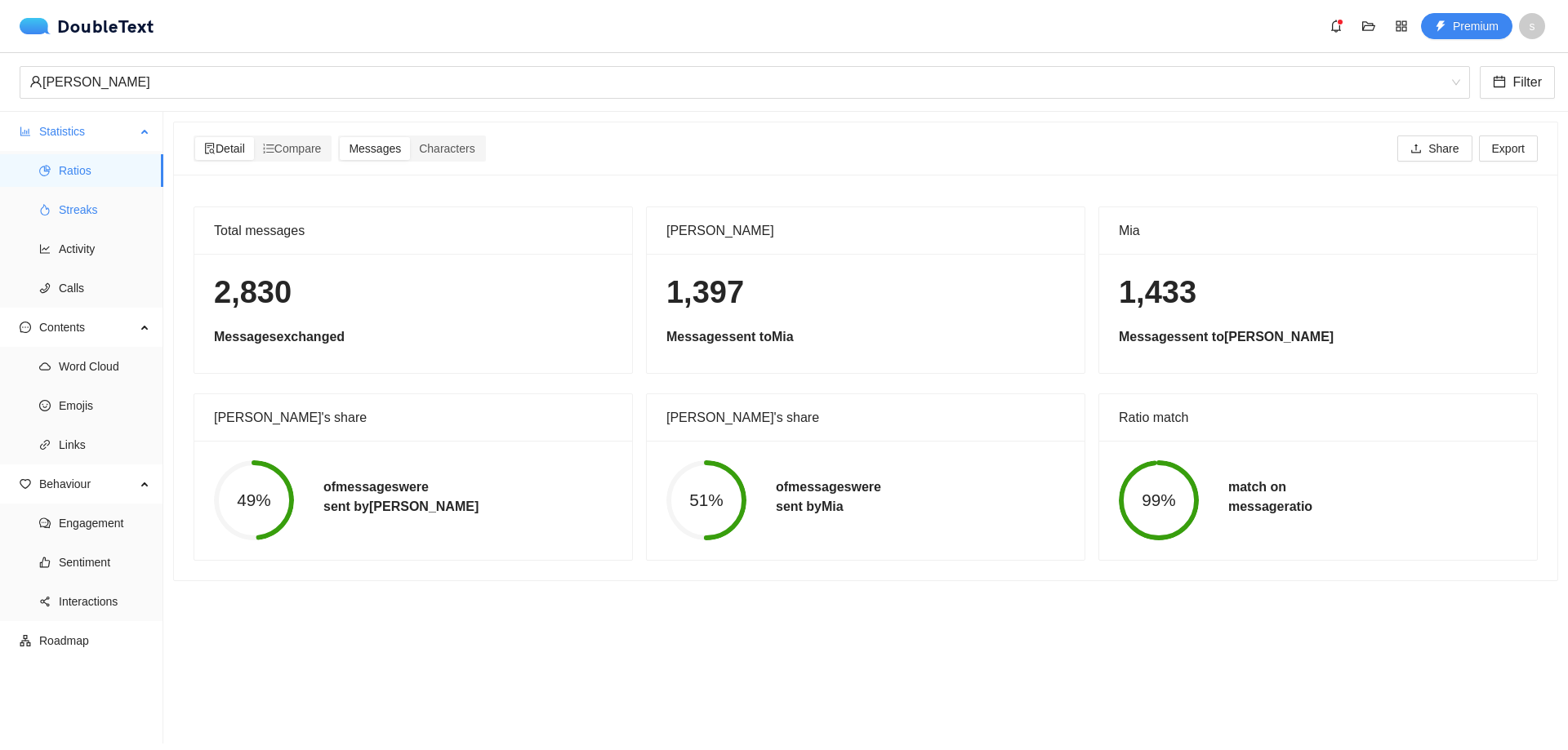
click at [79, 212] on span "Streaks" at bounding box center [105, 210] width 92 height 33
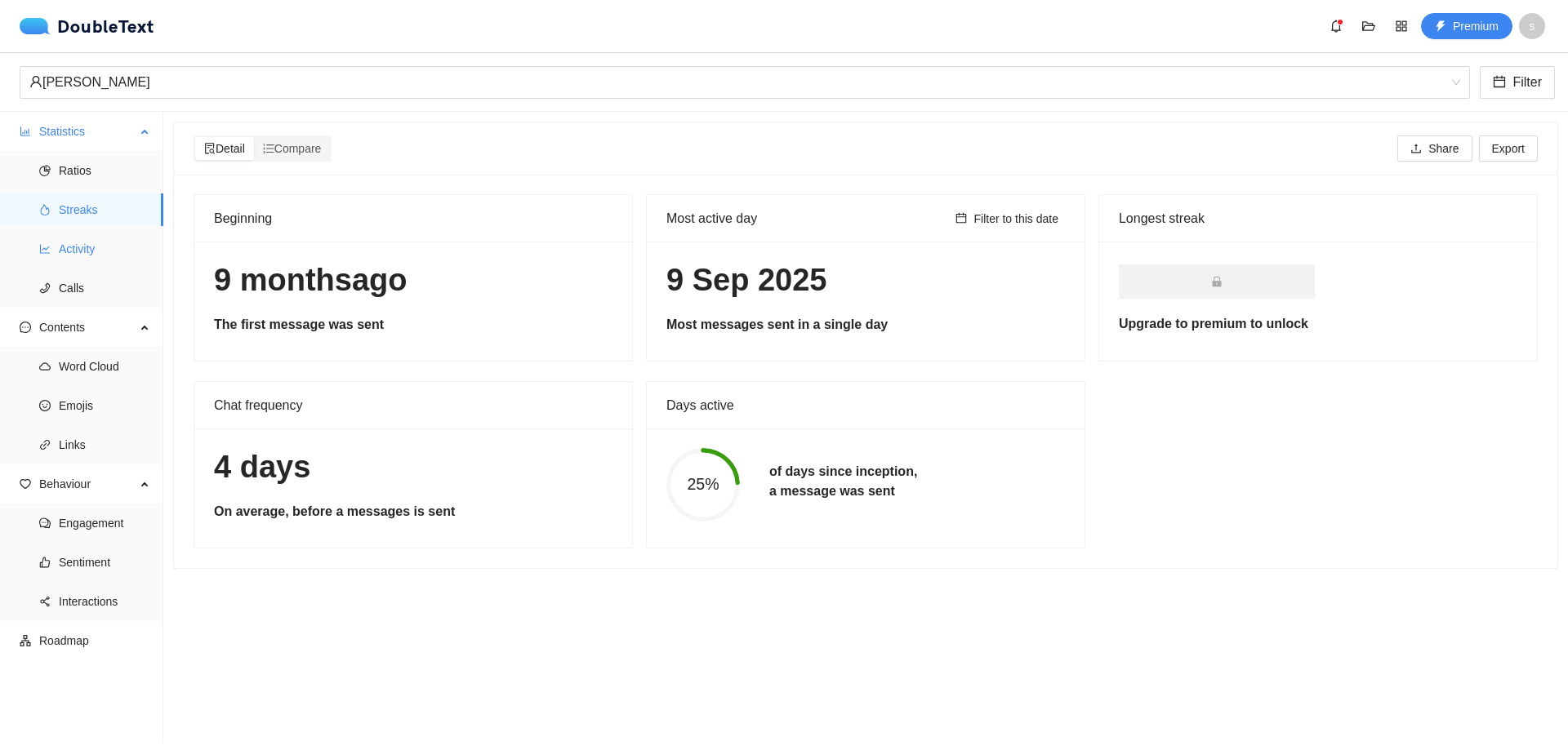
click at [80, 252] on span "Activity" at bounding box center [105, 249] width 92 height 33
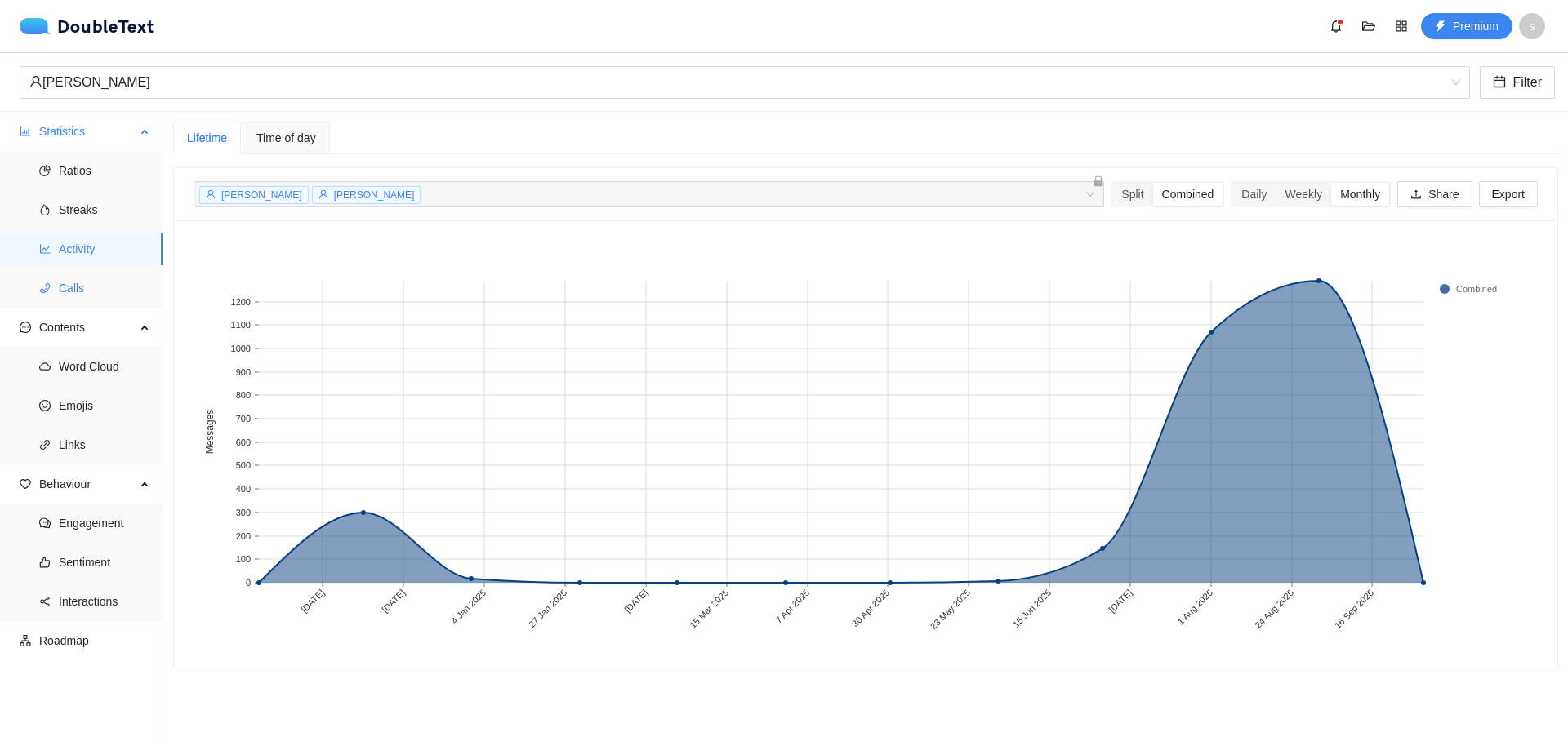
click at [76, 291] on span "Calls" at bounding box center [105, 289] width 92 height 33
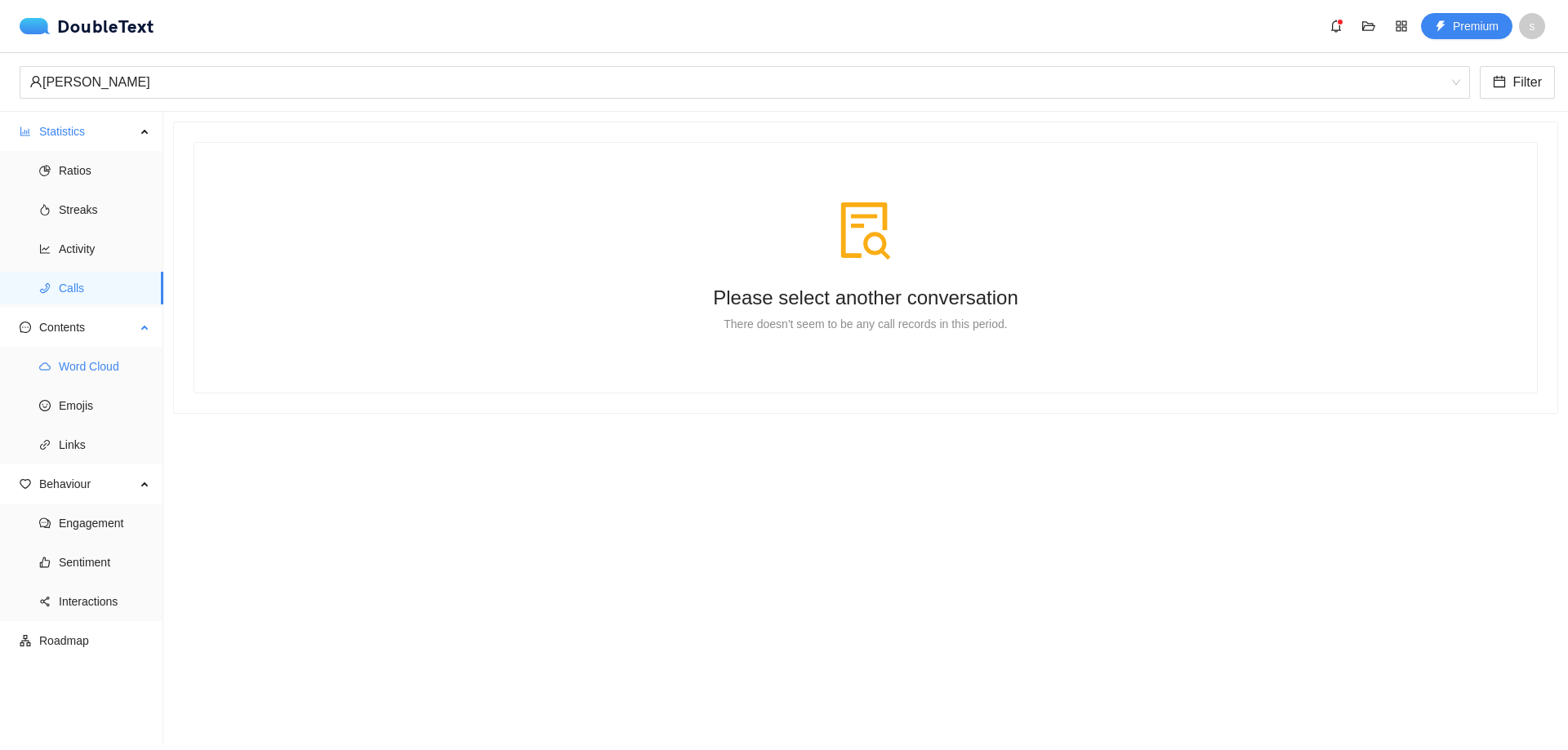
click at [62, 370] on span "Word Cloud" at bounding box center [105, 366] width 92 height 33
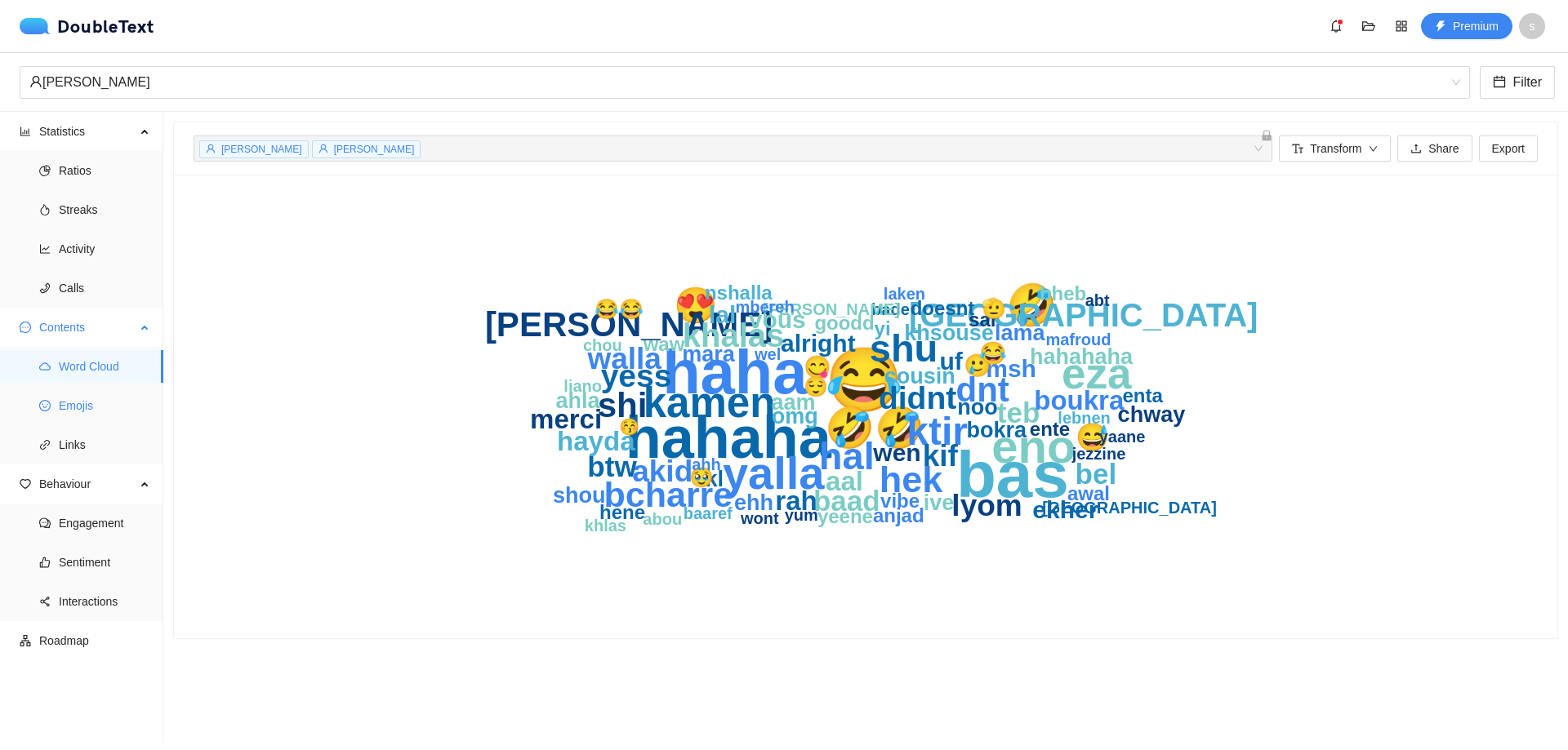
click at [83, 407] on span "Emojis" at bounding box center [105, 406] width 92 height 33
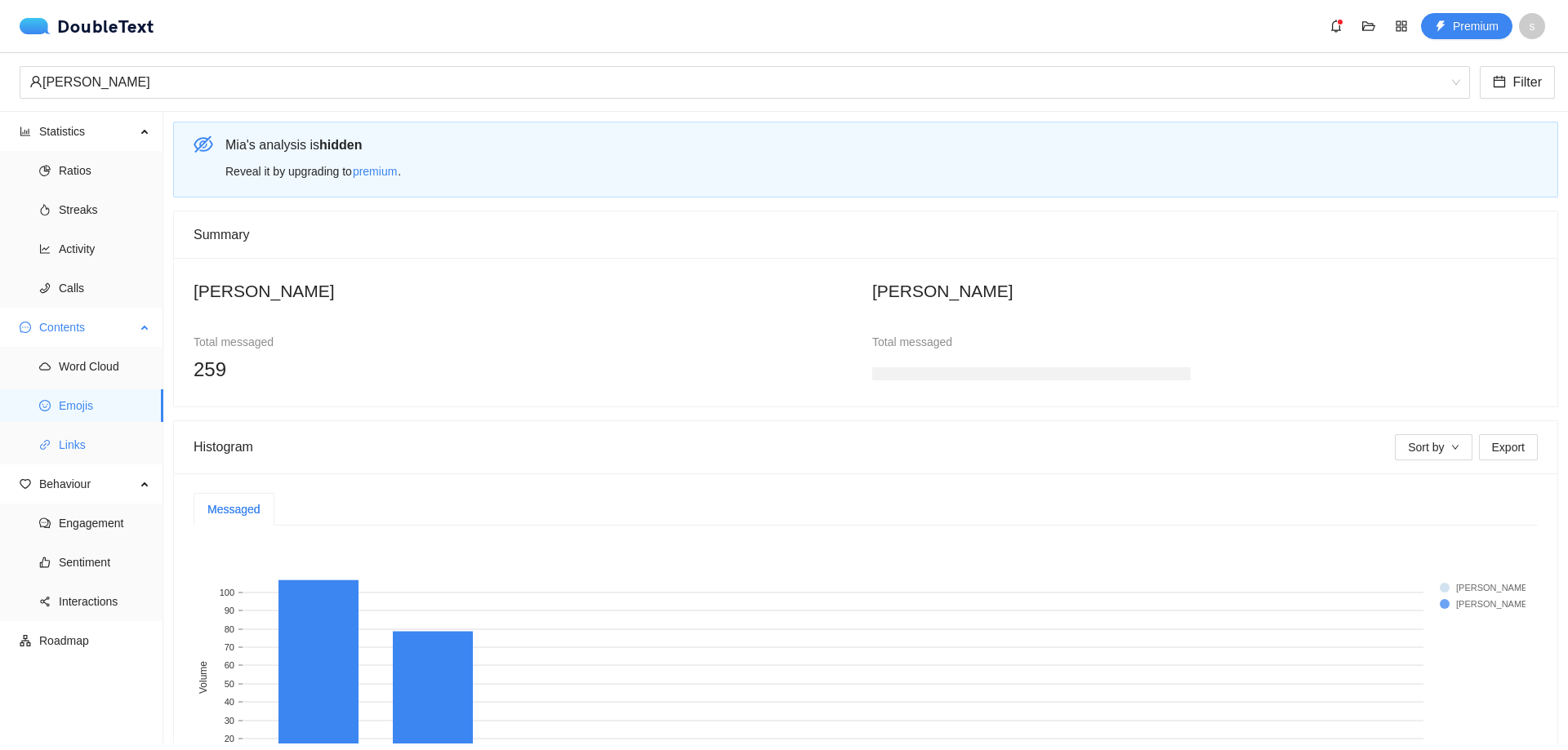
click at [87, 449] on span "Links" at bounding box center [105, 445] width 92 height 33
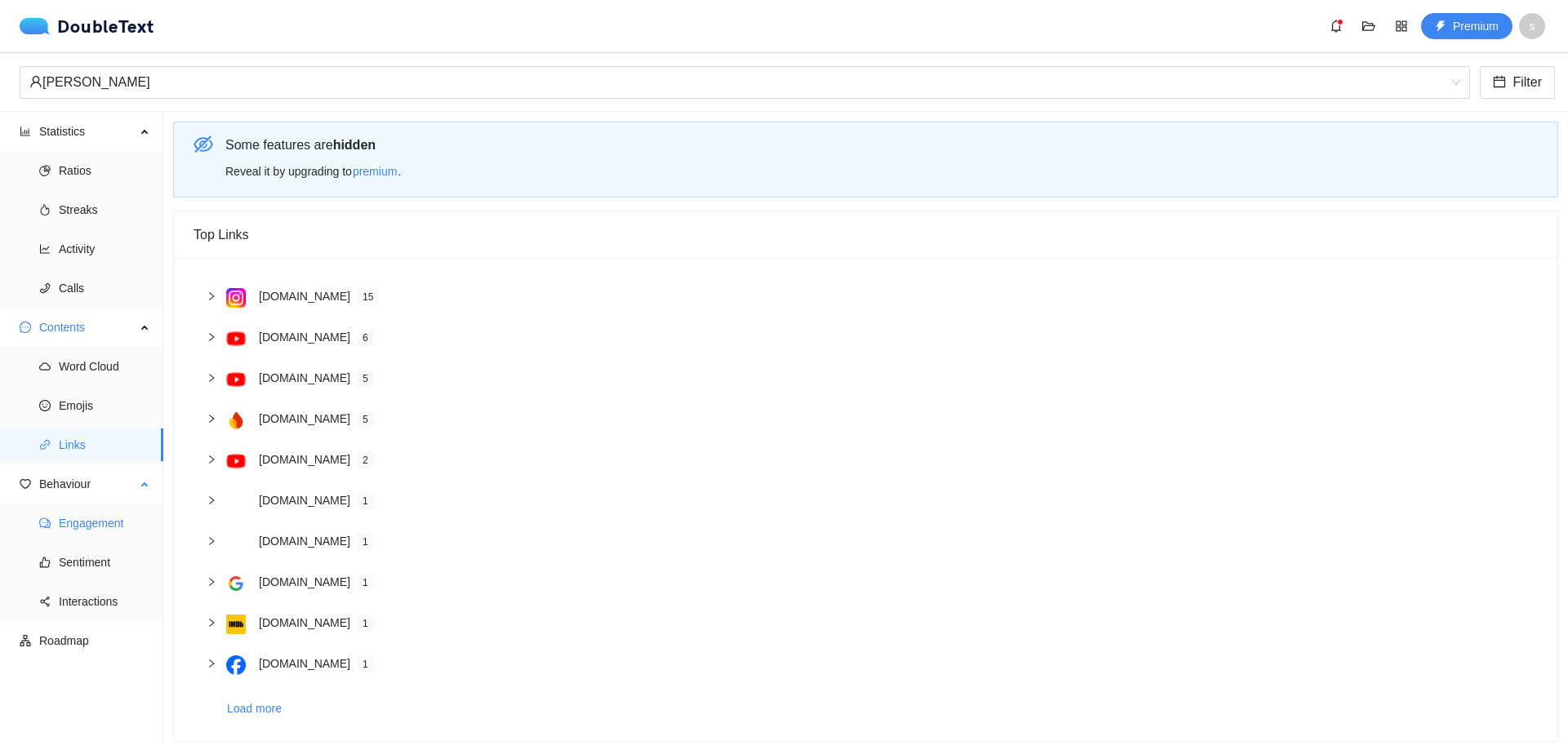
click at [77, 520] on span "Engagement" at bounding box center [105, 523] width 92 height 33
